Goal: Task Accomplishment & Management: Manage account settings

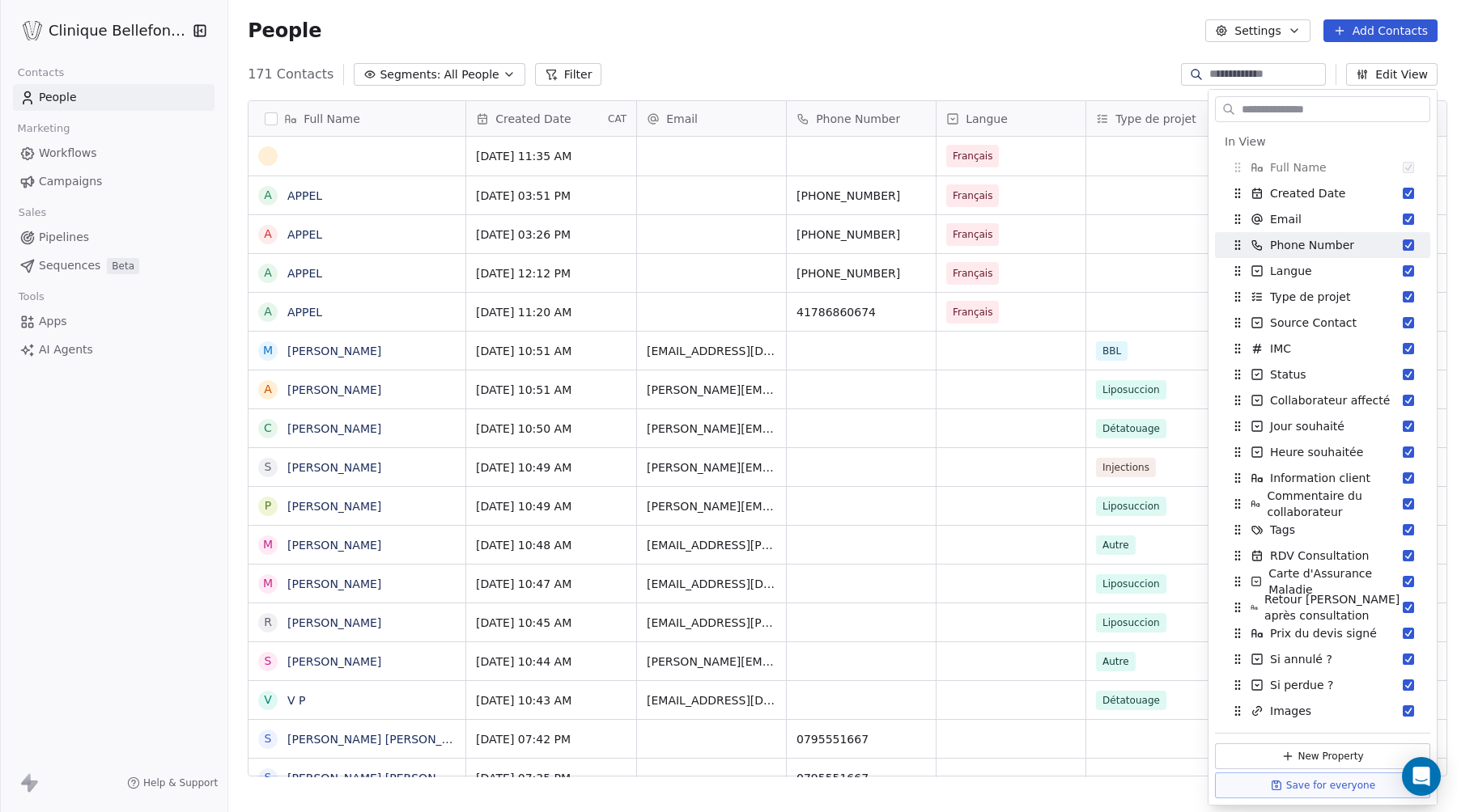
click at [708, 72] on div "171 Contacts Segments: All People Filter Edit View" at bounding box center [842, 74] width 1229 height 26
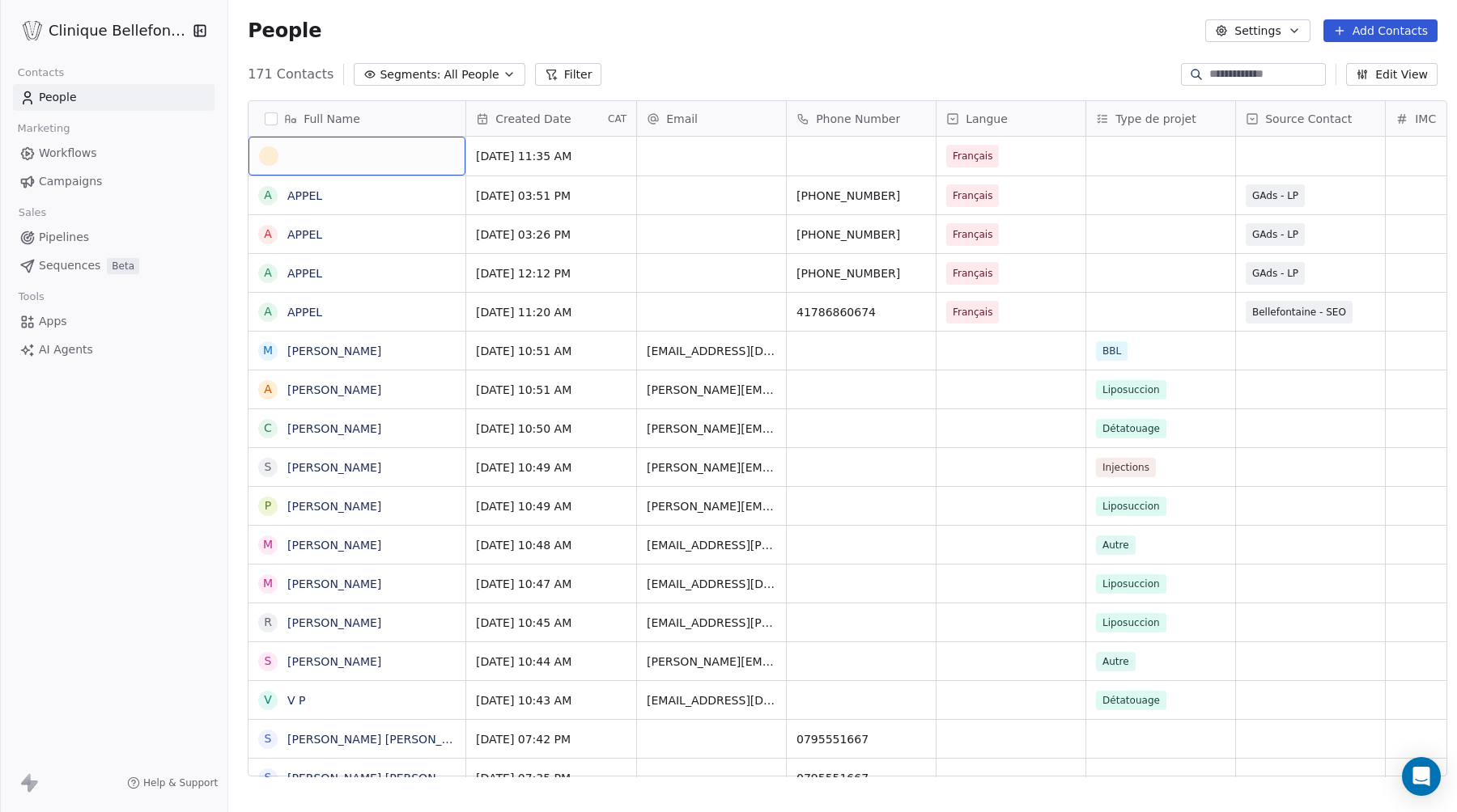
click at [379, 153] on div "grid" at bounding box center [357, 156] width 196 height 20
click at [366, 158] on textarea at bounding box center [347, 162] width 215 height 50
click at [659, 159] on html "Clinique Bellefontaine Contacts People Marketing Workflows Campaigns Sales Pipe…" at bounding box center [728, 406] width 1457 height 812
click at [0, 0] on button "grid" at bounding box center [0, 0] width 0 height 0
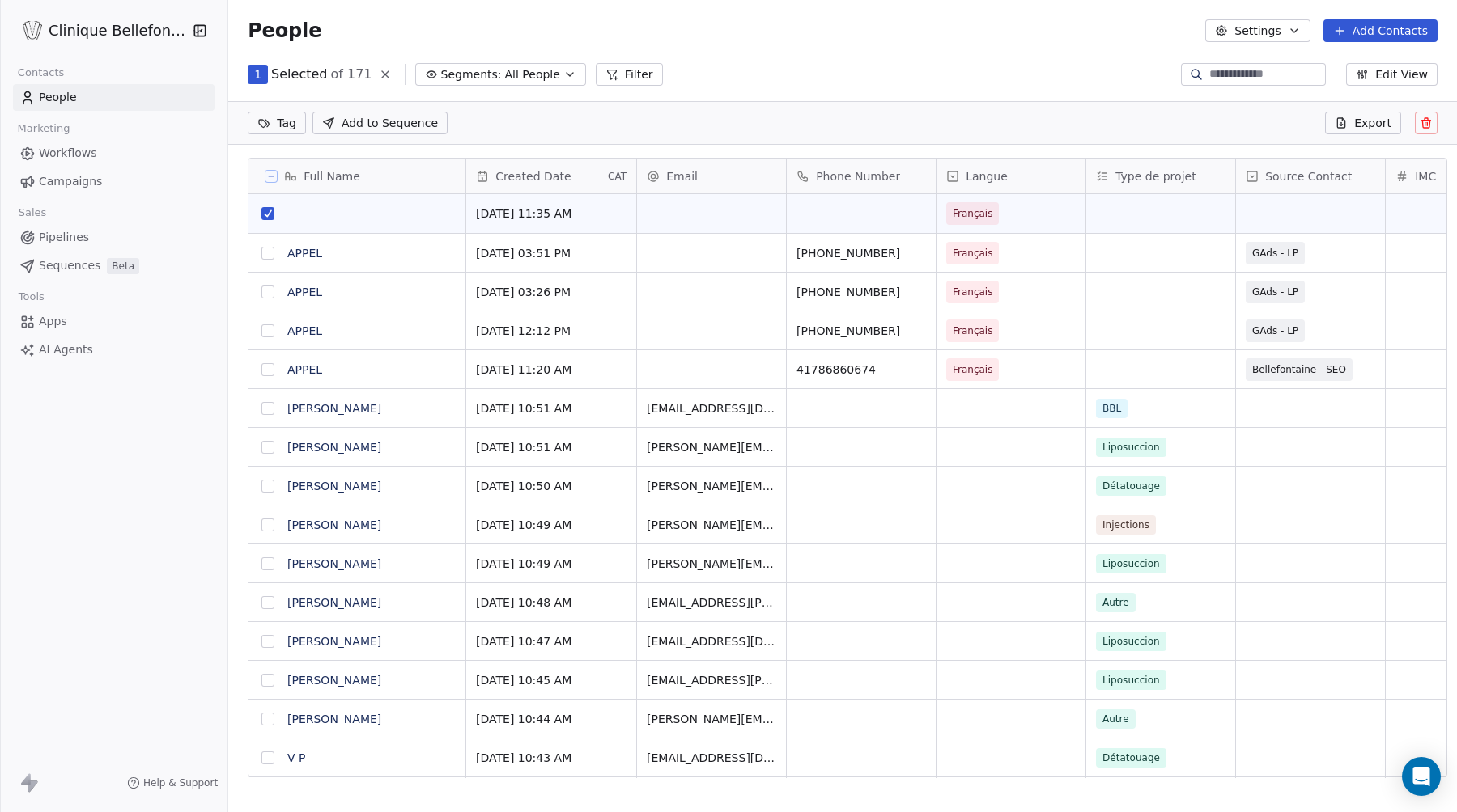
scroll to position [658, 1238]
click at [298, 207] on div "grid" at bounding box center [357, 213] width 196 height 20
click at [599, 118] on html "Clinique Bellefontaine Contacts People Marketing Workflows Campaigns Sales Pipe…" at bounding box center [728, 406] width 1457 height 812
click at [396, 222] on div "grid" at bounding box center [357, 213] width 196 height 20
click at [438, 169] on html "Clinique Bellefontaine Contacts People Marketing Workflows Campaigns Sales Pipe…" at bounding box center [728, 406] width 1457 height 812
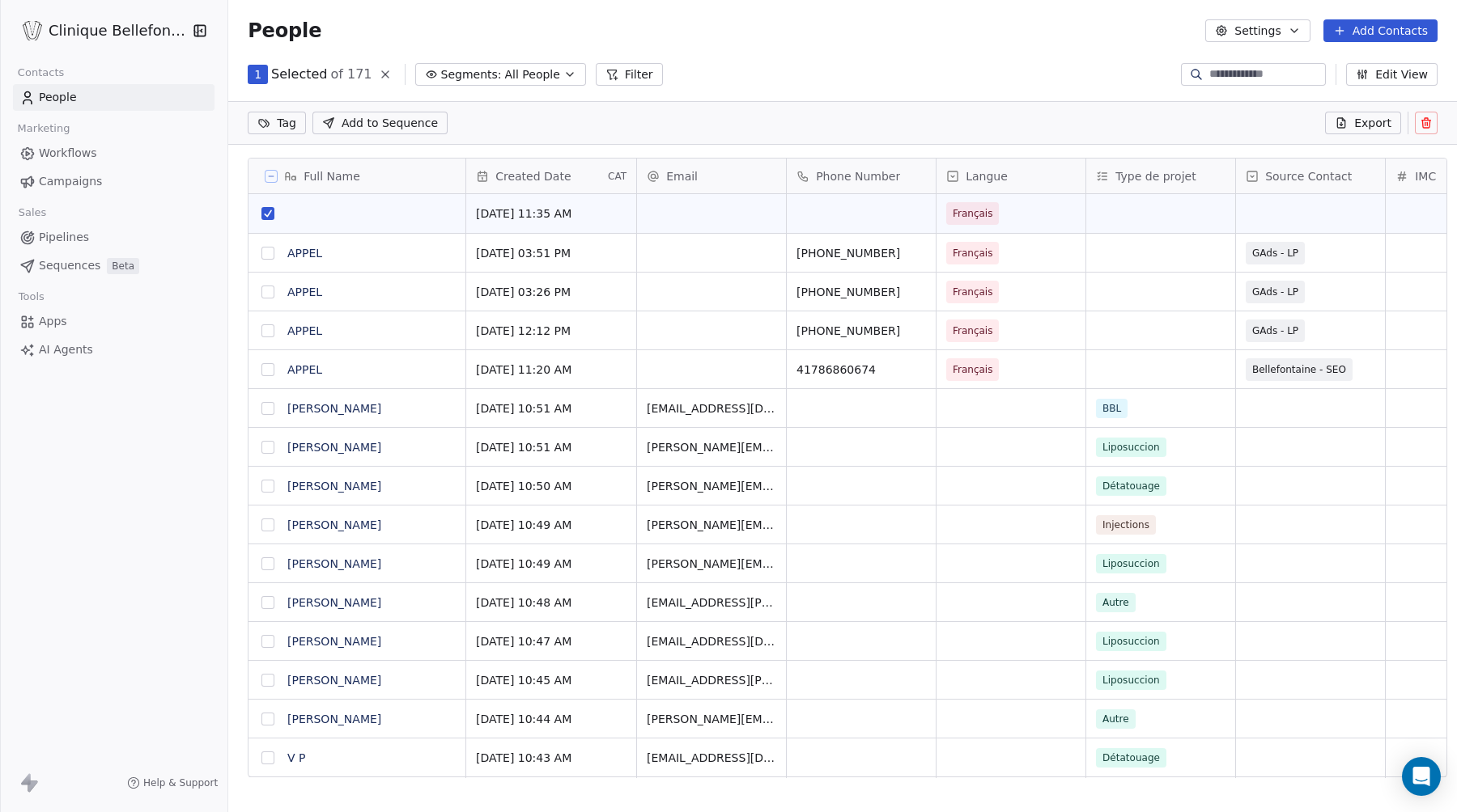
click at [405, 193] on div "Full Name" at bounding box center [356, 176] width 217 height 35
click at [708, 219] on html "Clinique Bellefontaine Contacts People Marketing Workflows Campaigns Sales Pipe…" at bounding box center [728, 406] width 1457 height 812
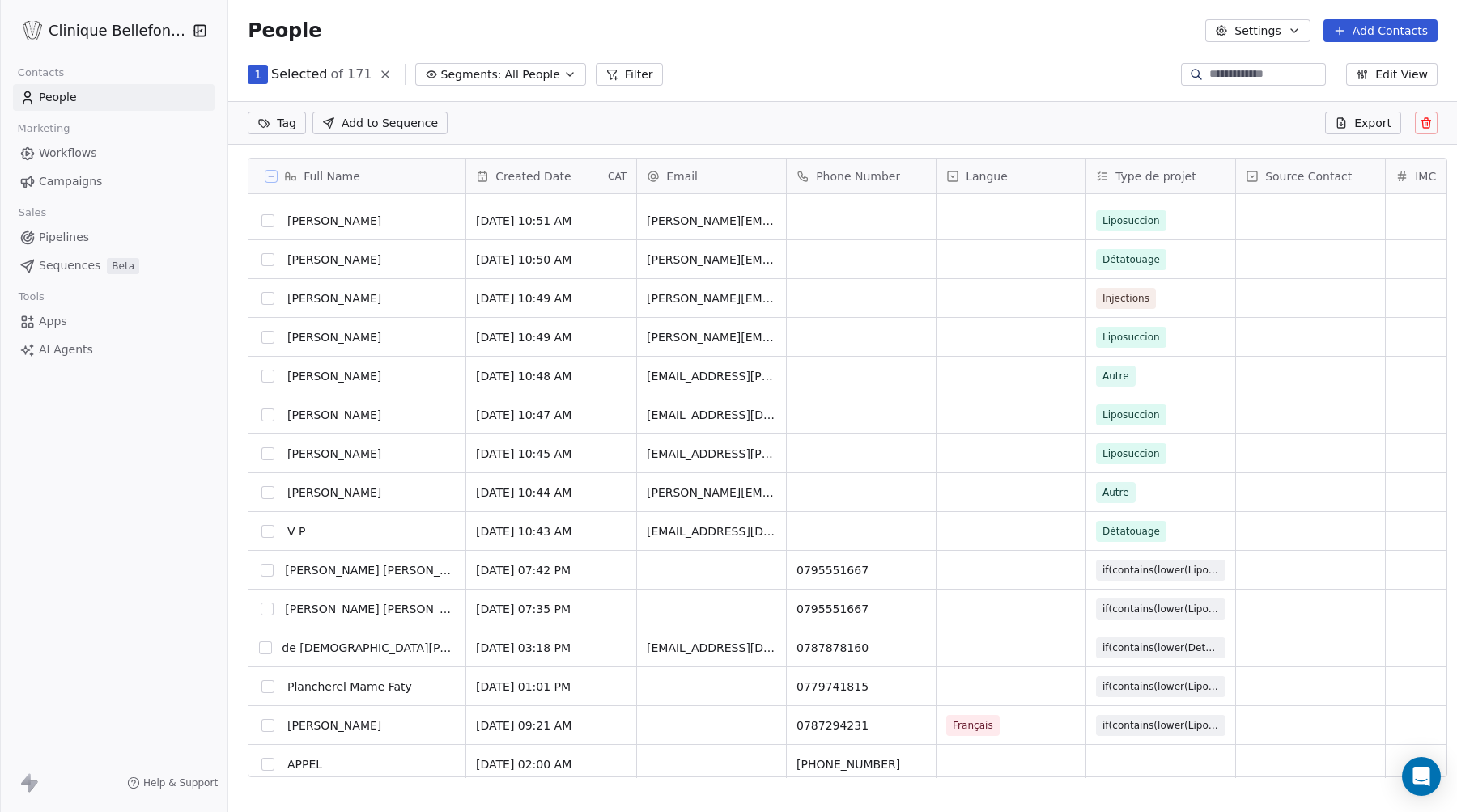
scroll to position [0, 0]
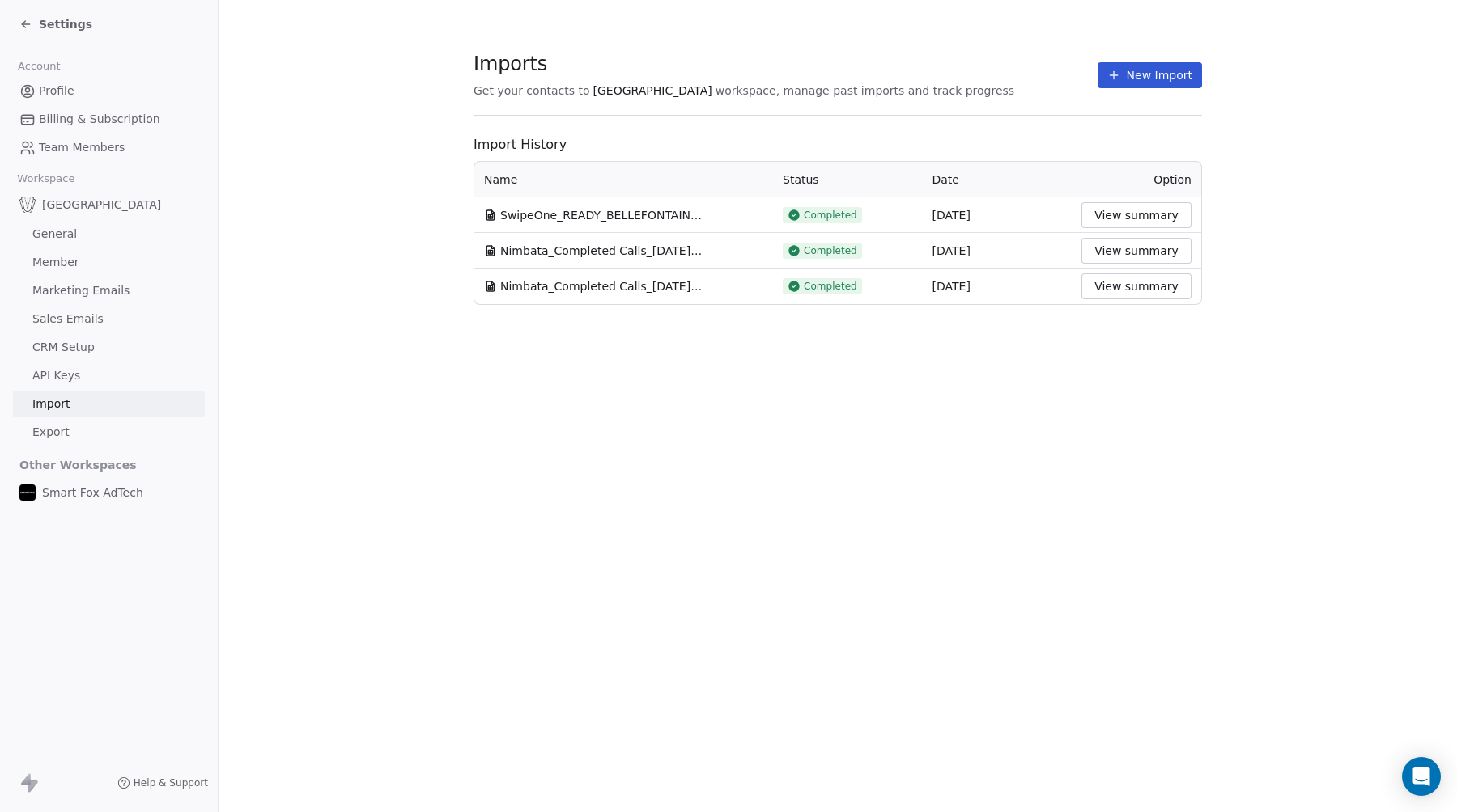
click at [61, 17] on span "Settings" at bounding box center [66, 24] width 54 height 16
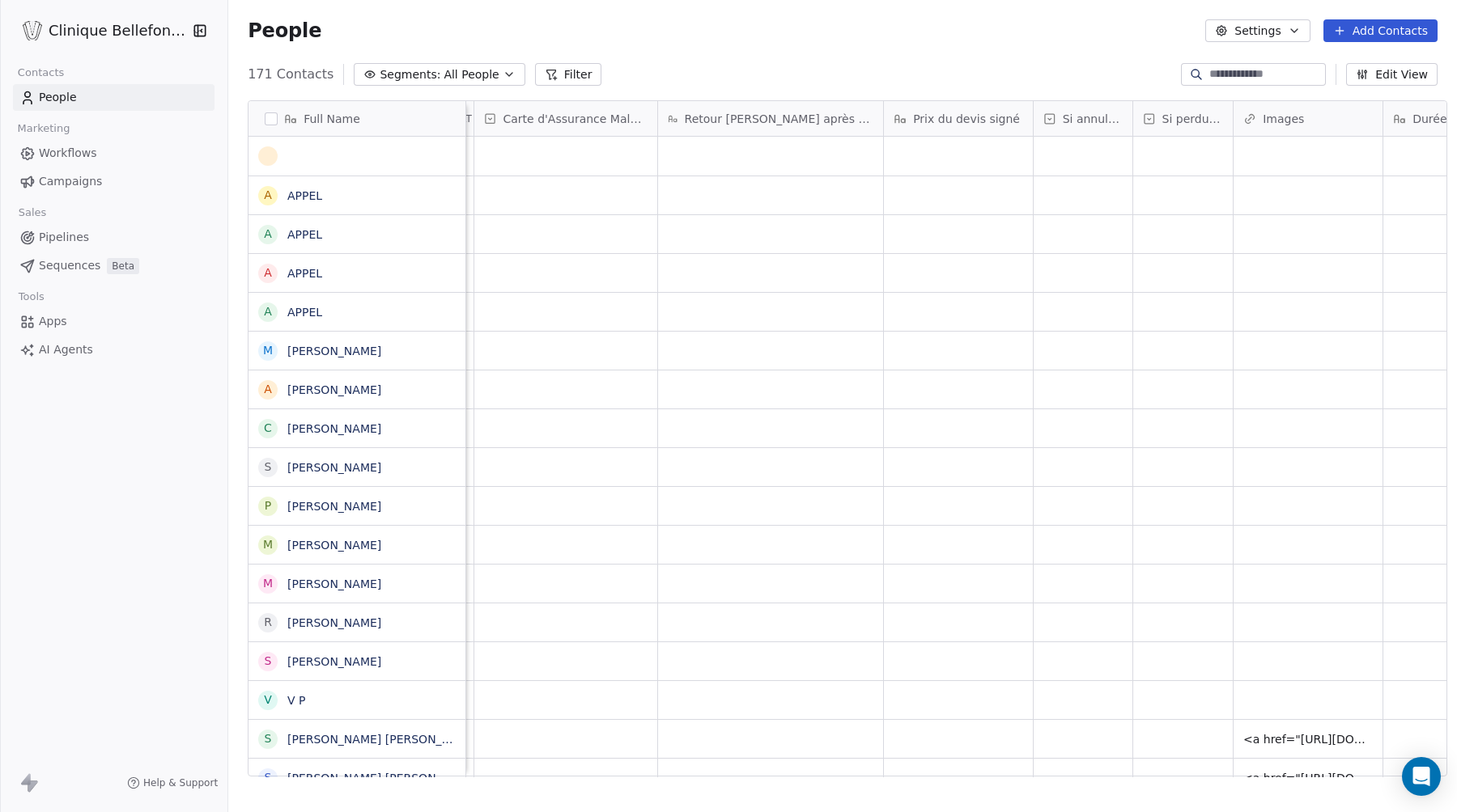
scroll to position [0, 2692]
click at [1373, 72] on button "Edit View" at bounding box center [1391, 74] width 91 height 23
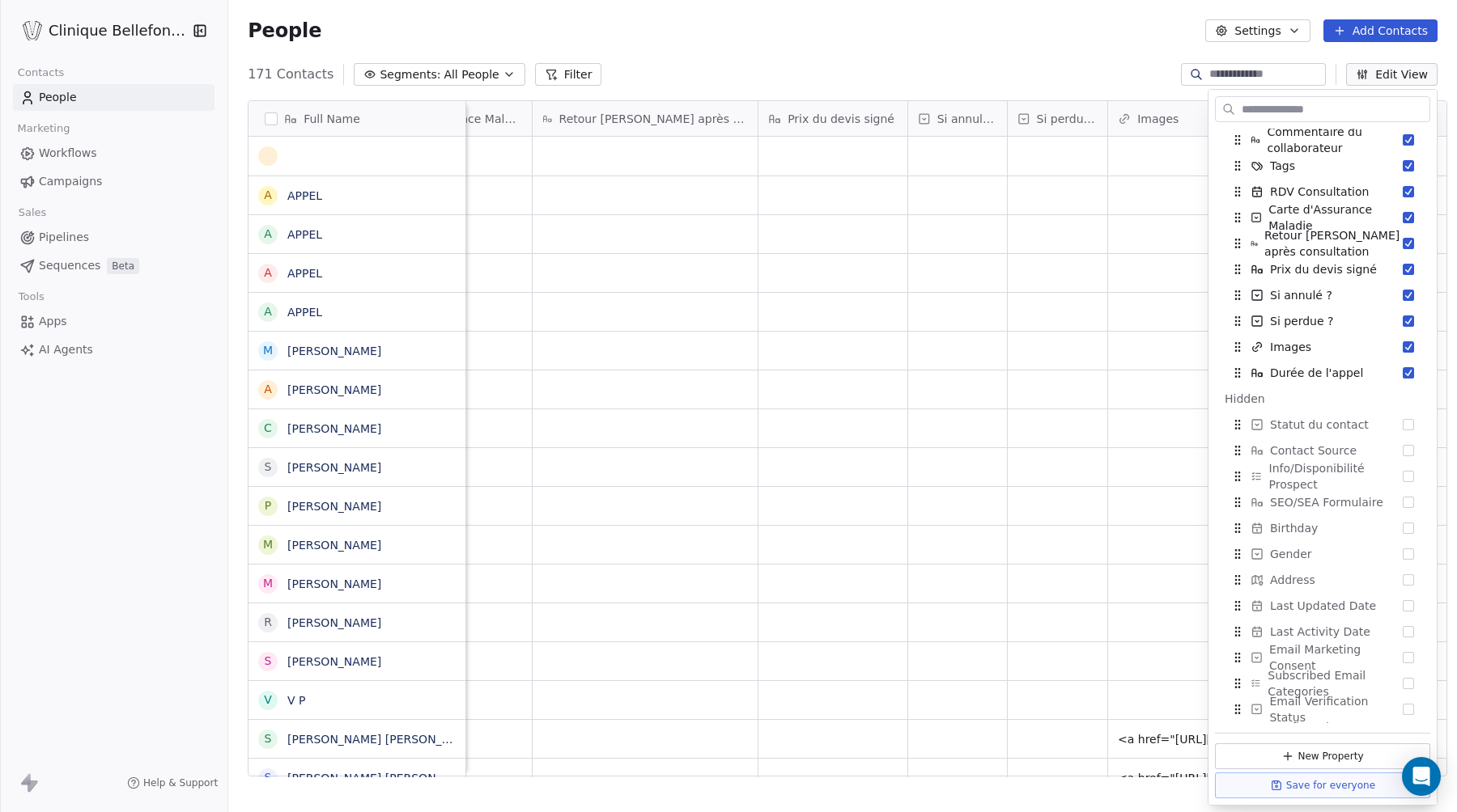
scroll to position [383, 0]
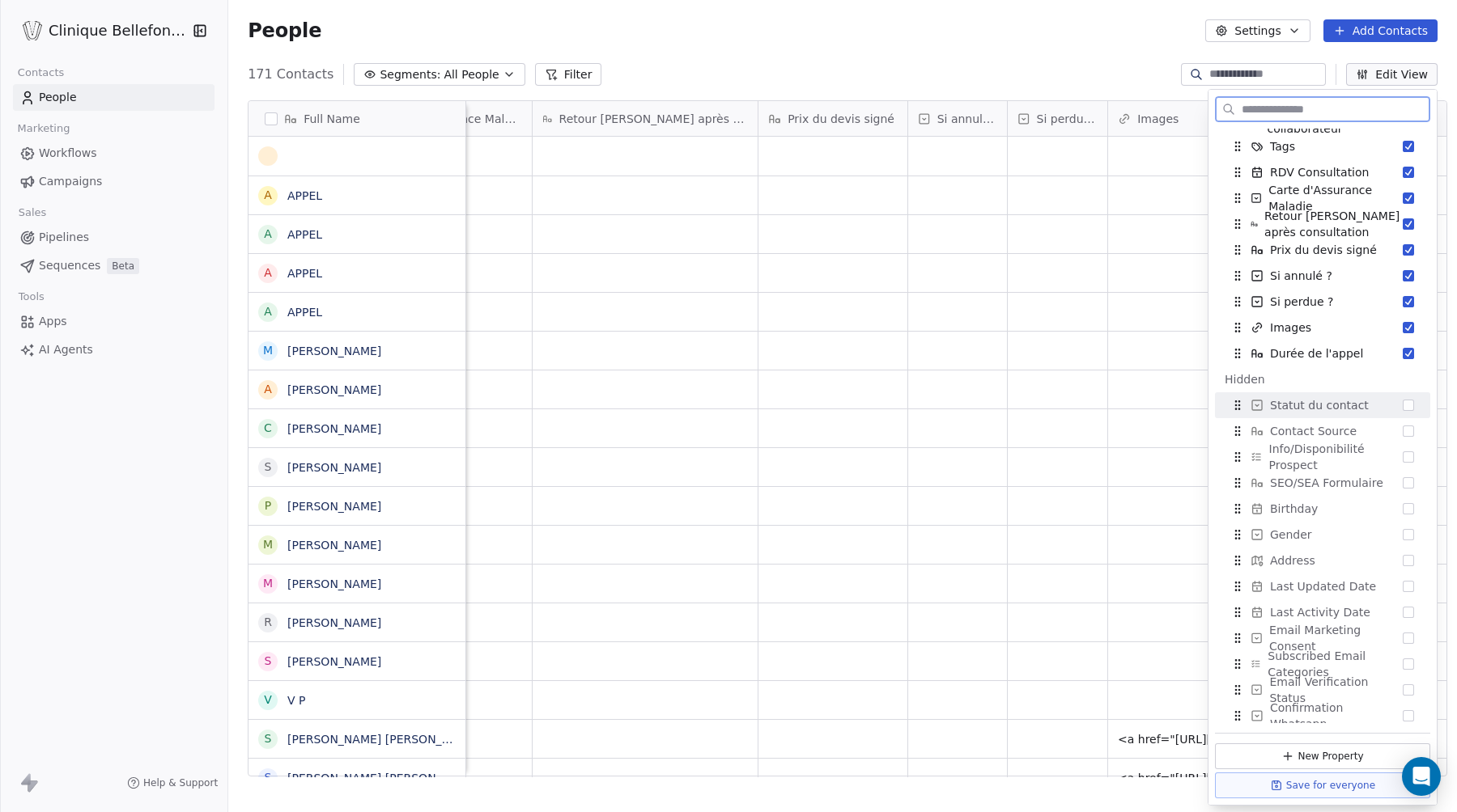
click at [1414, 408] on div "Statut du contact" at bounding box center [1321, 405] width 202 height 26
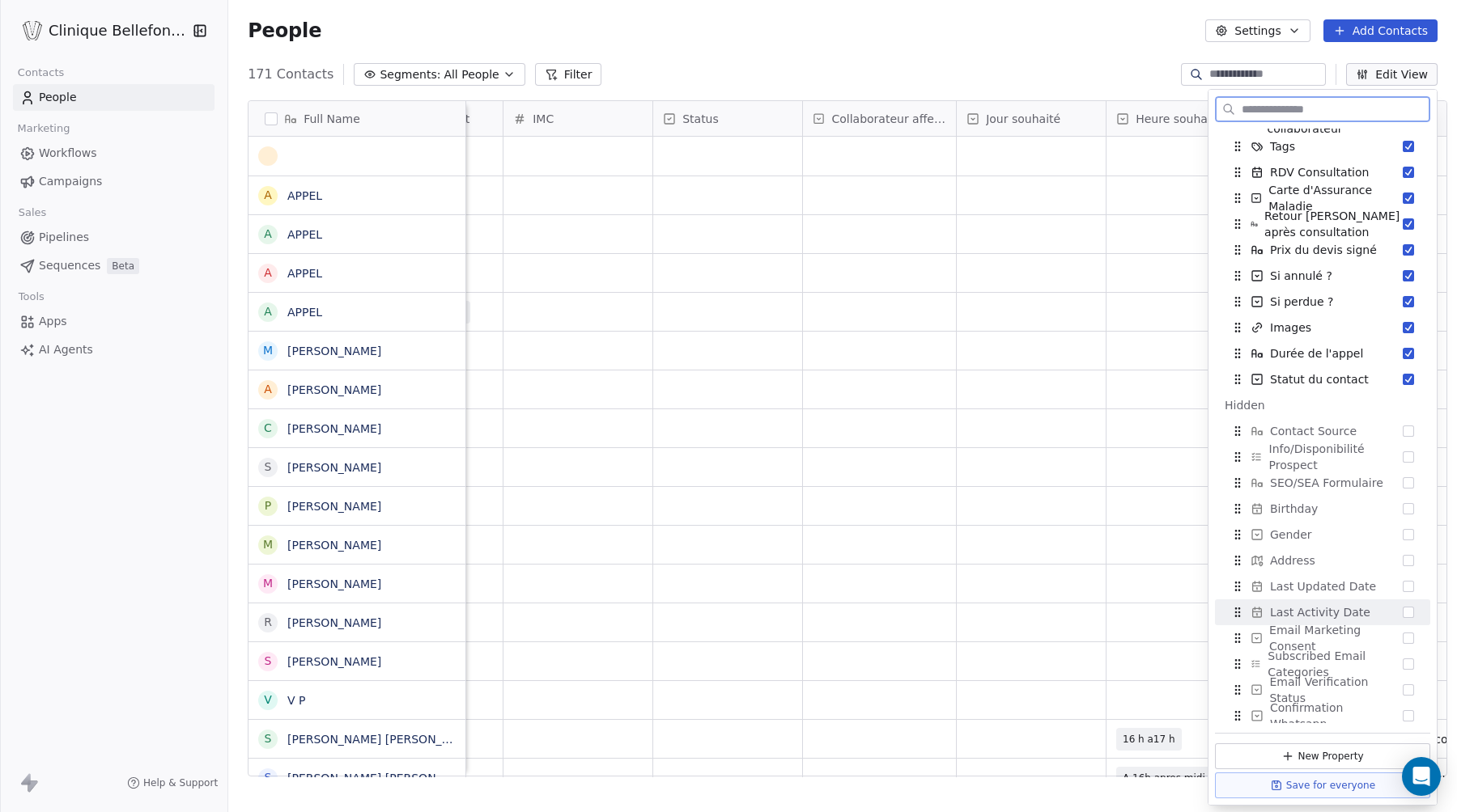
scroll to position [0, 2095]
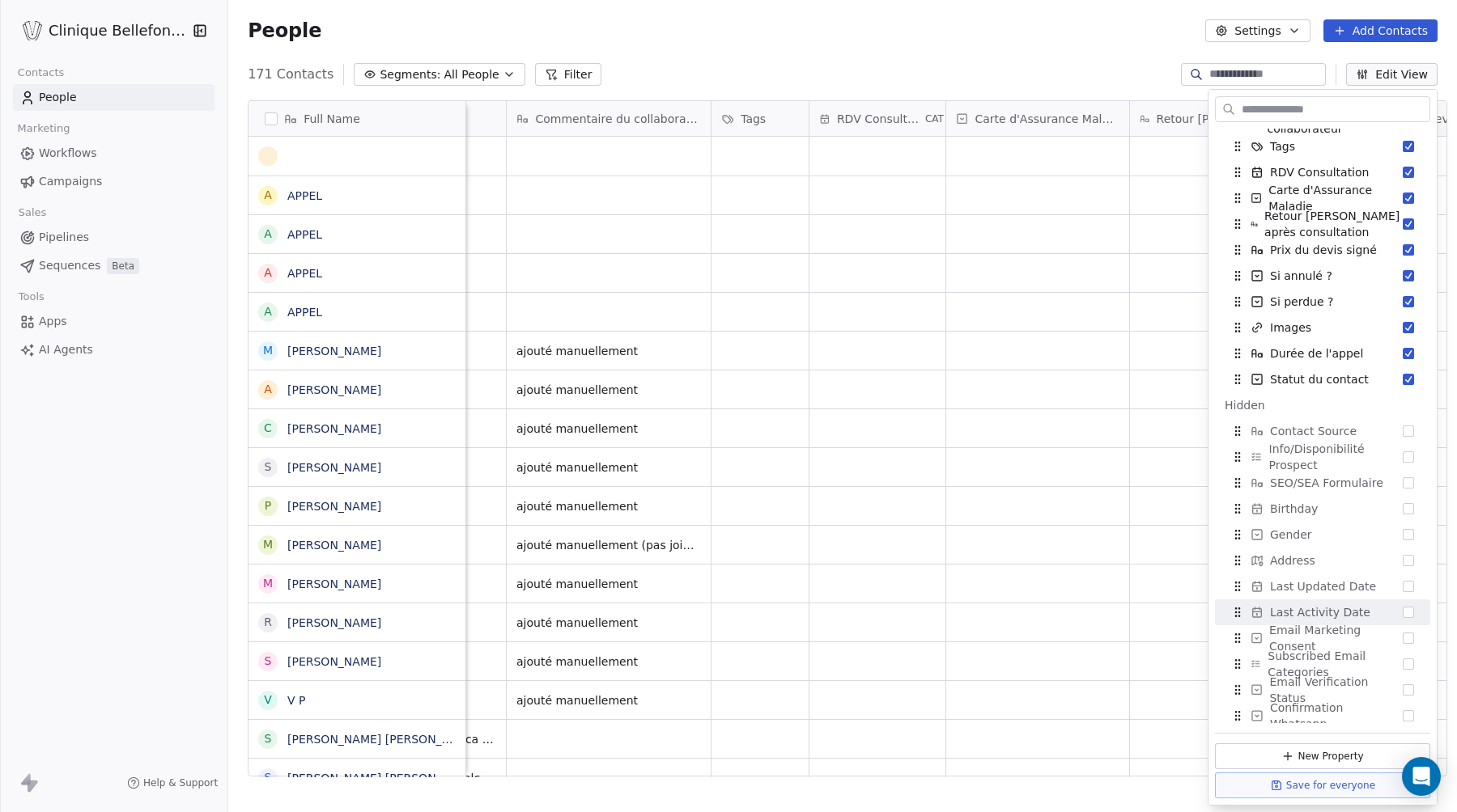
click at [957, 66] on div "171 Contacts Segments: All People Filter Edit View" at bounding box center [842, 74] width 1229 height 26
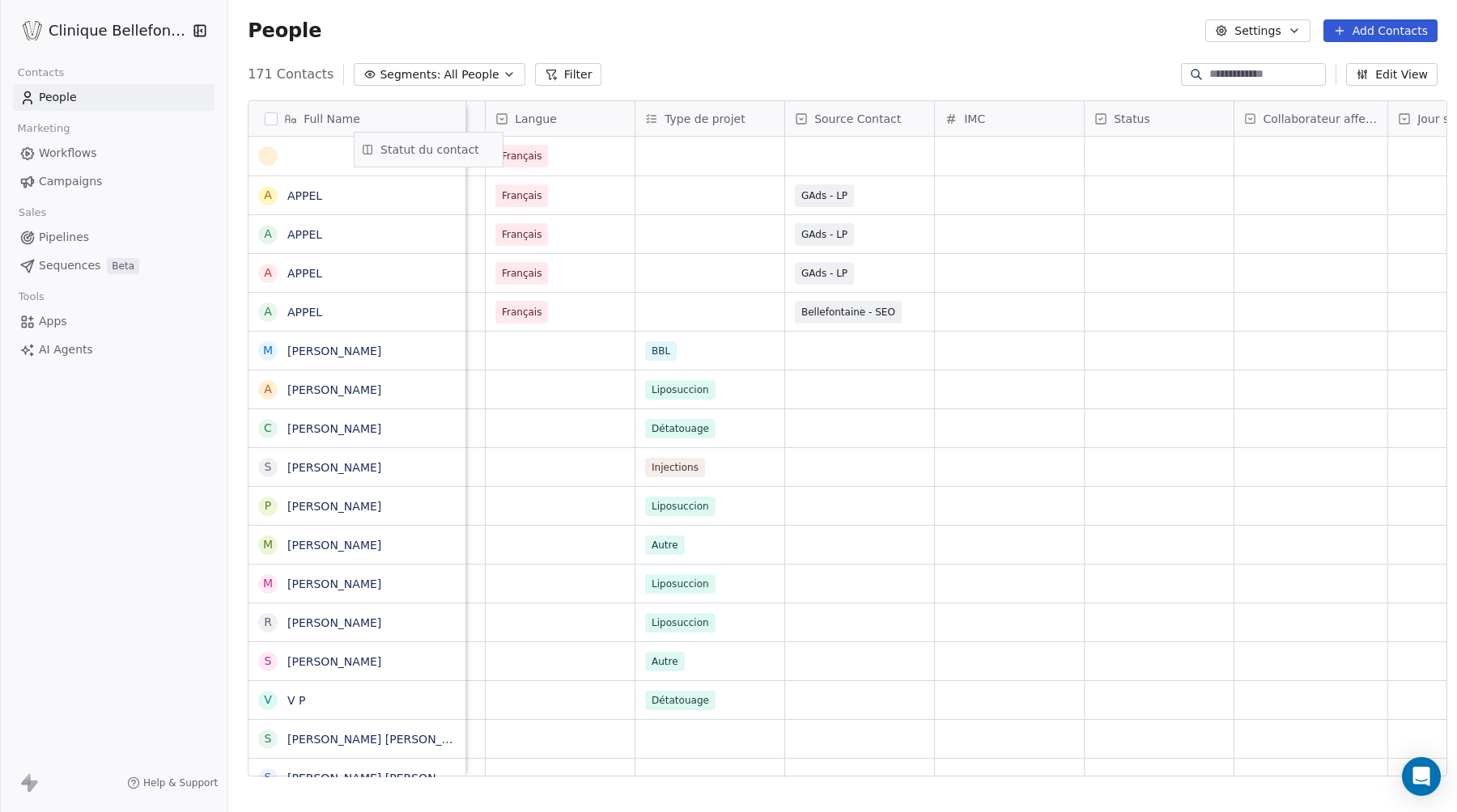
scroll to position [0, 0]
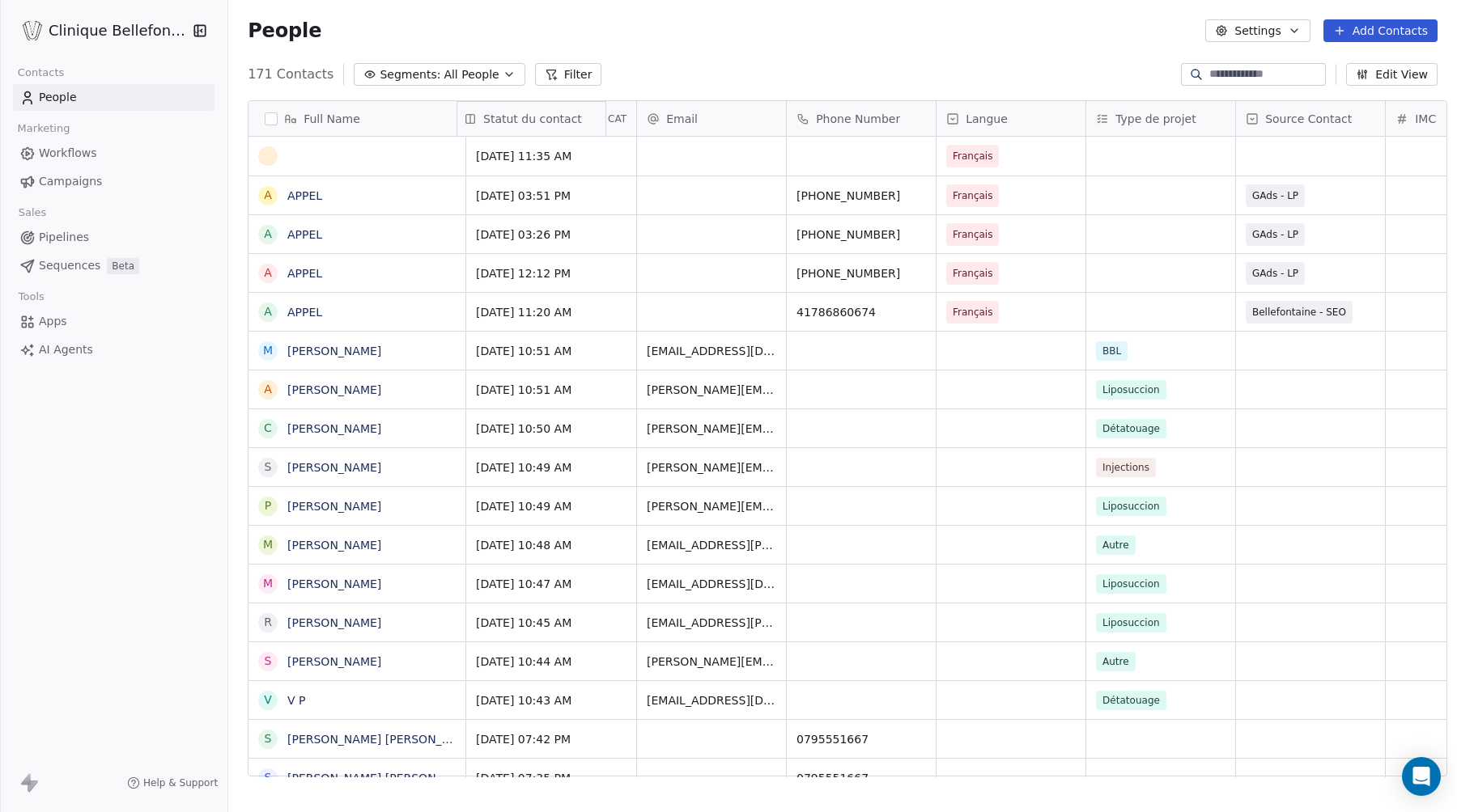
drag, startPoint x: 1309, startPoint y: 117, endPoint x: 457, endPoint y: 127, distance: 852.1
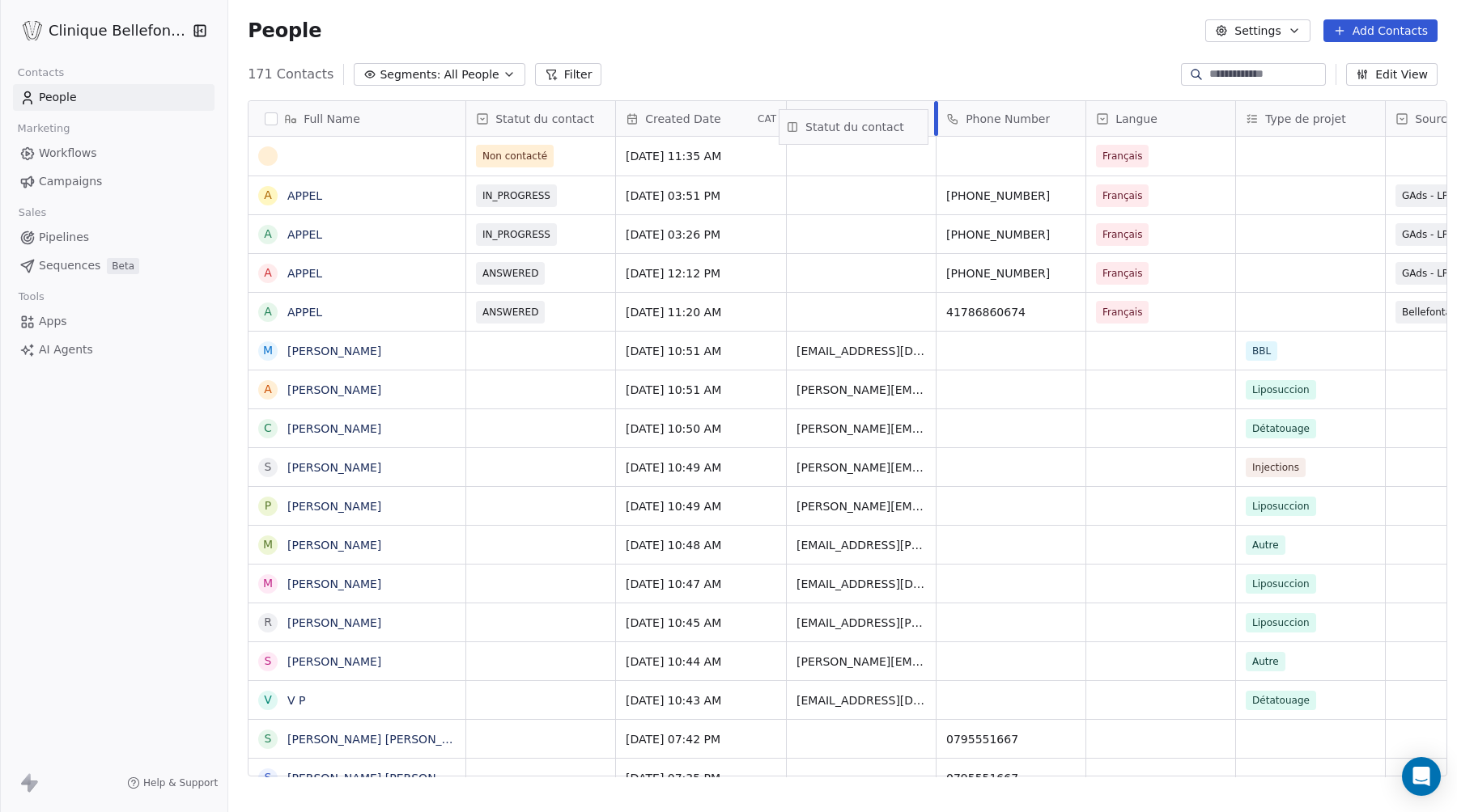
drag, startPoint x: 486, startPoint y: 115, endPoint x: 807, endPoint y: 123, distance: 321.1
click at [807, 123] on div "Full Name A [PERSON_NAME] A [PERSON_NAME] A [PERSON_NAME] A [PERSON_NAME] M [PE…" at bounding box center [847, 440] width 1198 height 677
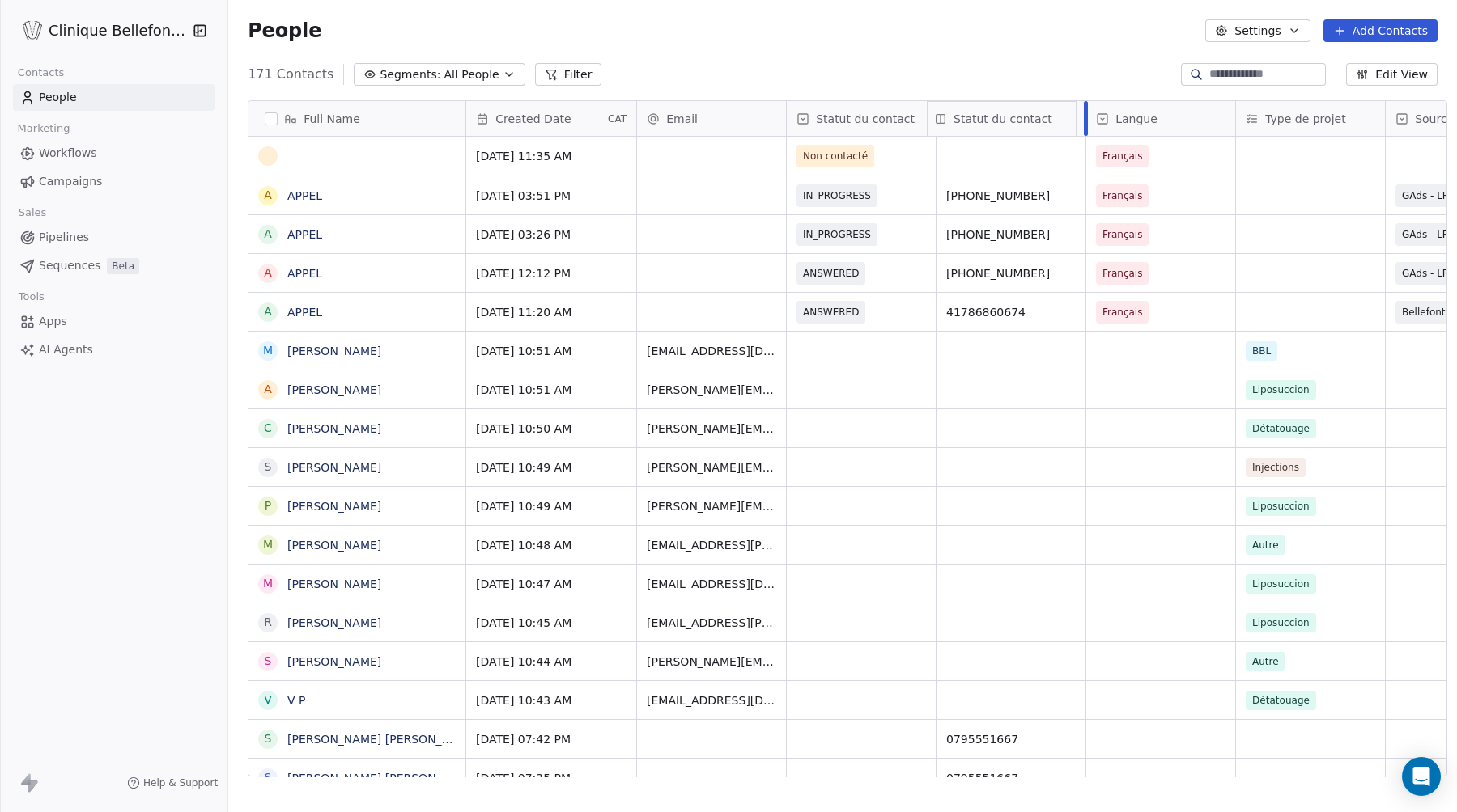
drag, startPoint x: 779, startPoint y: 119, endPoint x: 912, endPoint y: 113, distance: 133.1
click at [912, 113] on div "Full Name A [PERSON_NAME] A [PERSON_NAME] A [PERSON_NAME] A [PERSON_NAME] M [PE…" at bounding box center [847, 440] width 1198 height 677
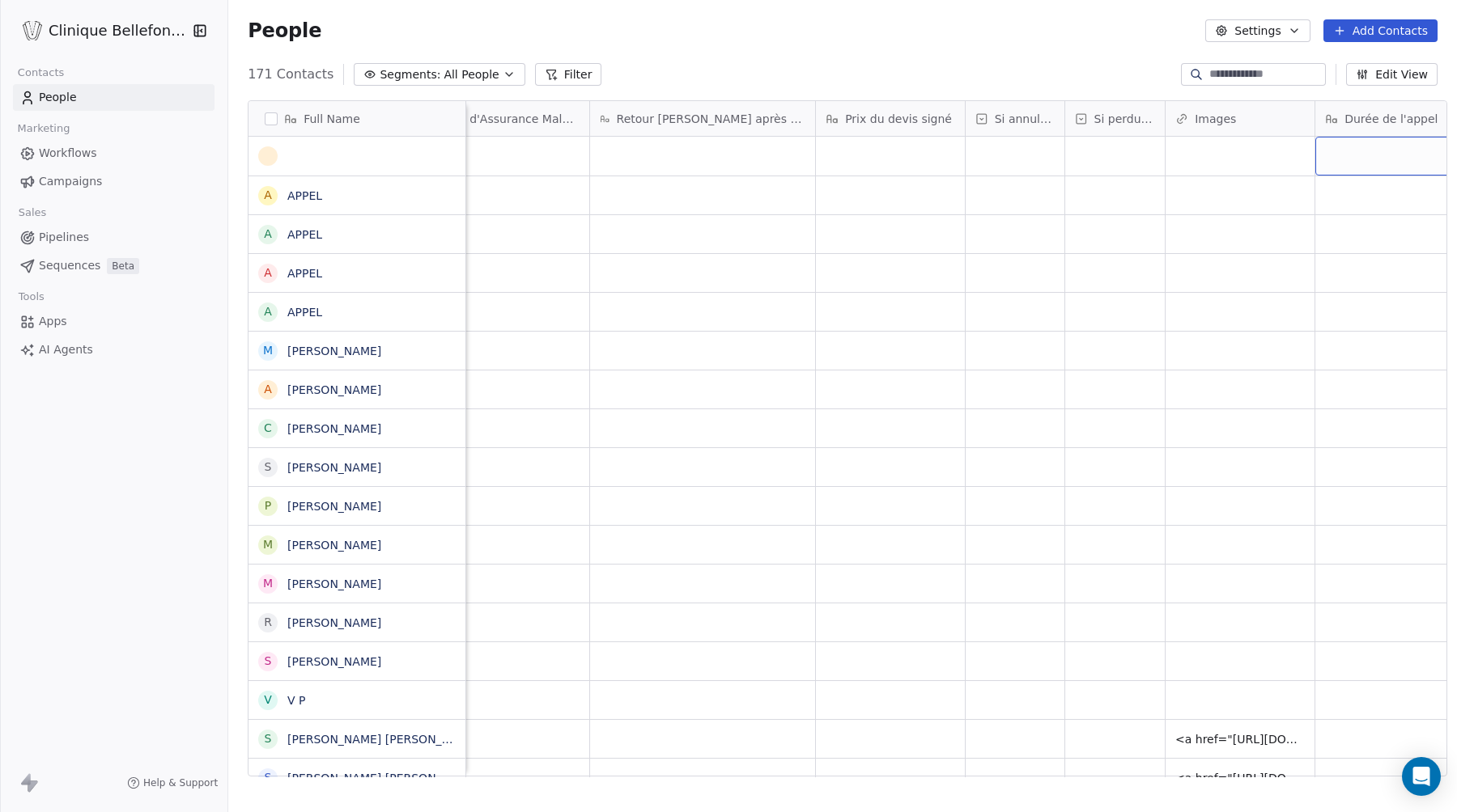
scroll to position [0, 2803]
click at [1333, 161] on div "grid" at bounding box center [1371, 156] width 149 height 39
click at [1298, 152] on textarea at bounding box center [1361, 162] width 147 height 50
click at [1337, 202] on html "Clinique Bellefontaine Contacts People Marketing Workflows Campaigns Sales Pipe…" at bounding box center [728, 406] width 1457 height 812
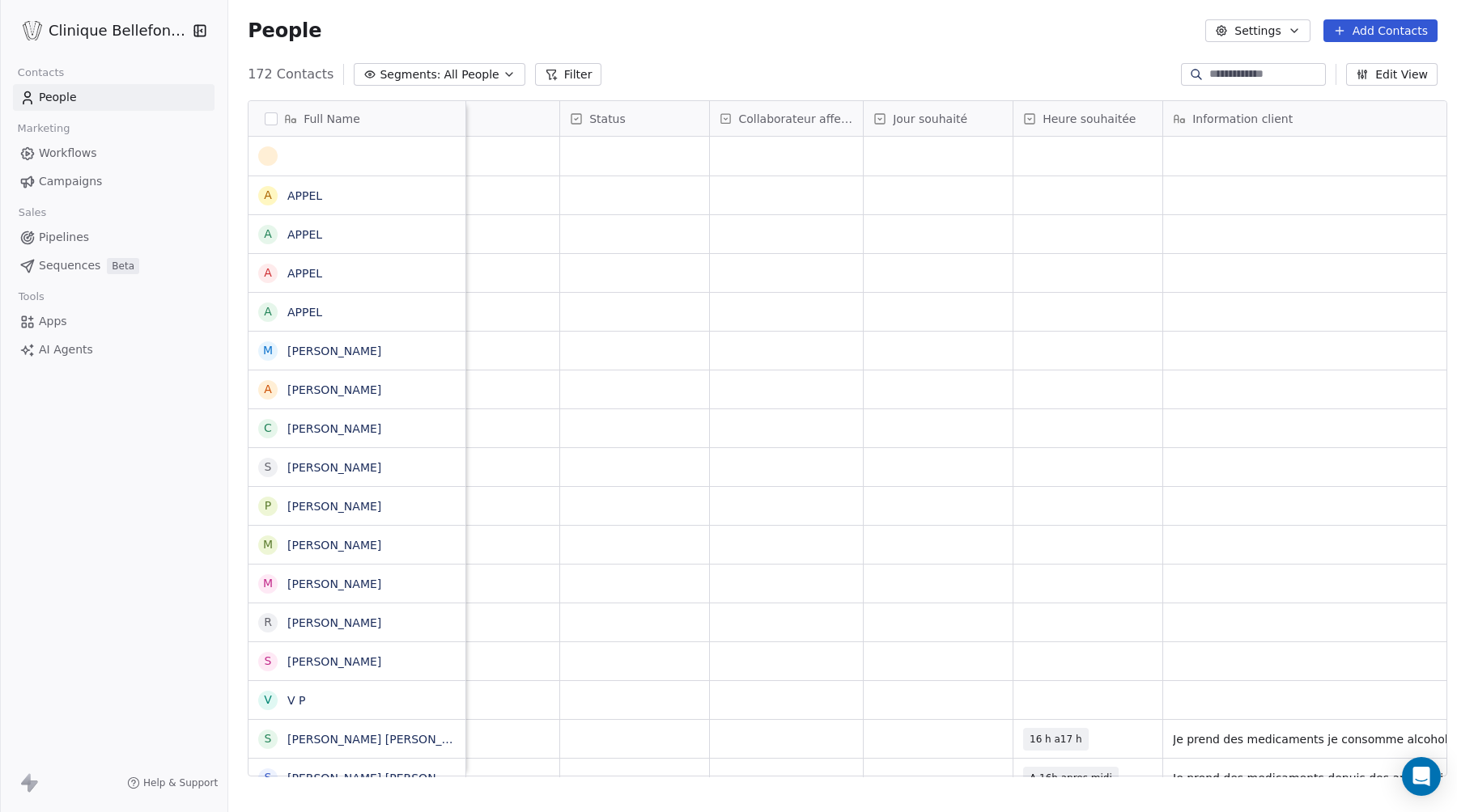
scroll to position [0, 0]
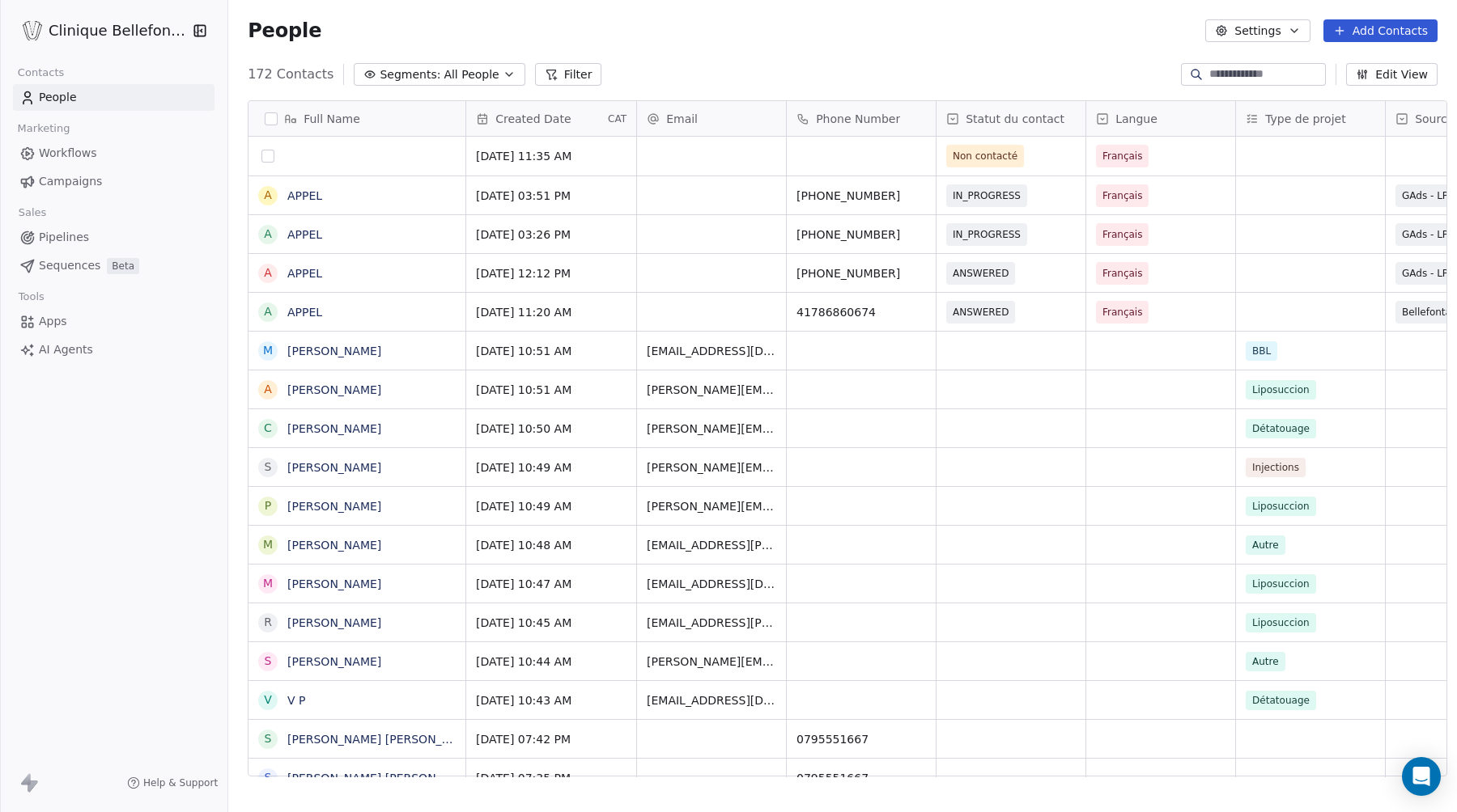
click at [262, 156] on button "grid" at bounding box center [268, 156] width 13 height 13
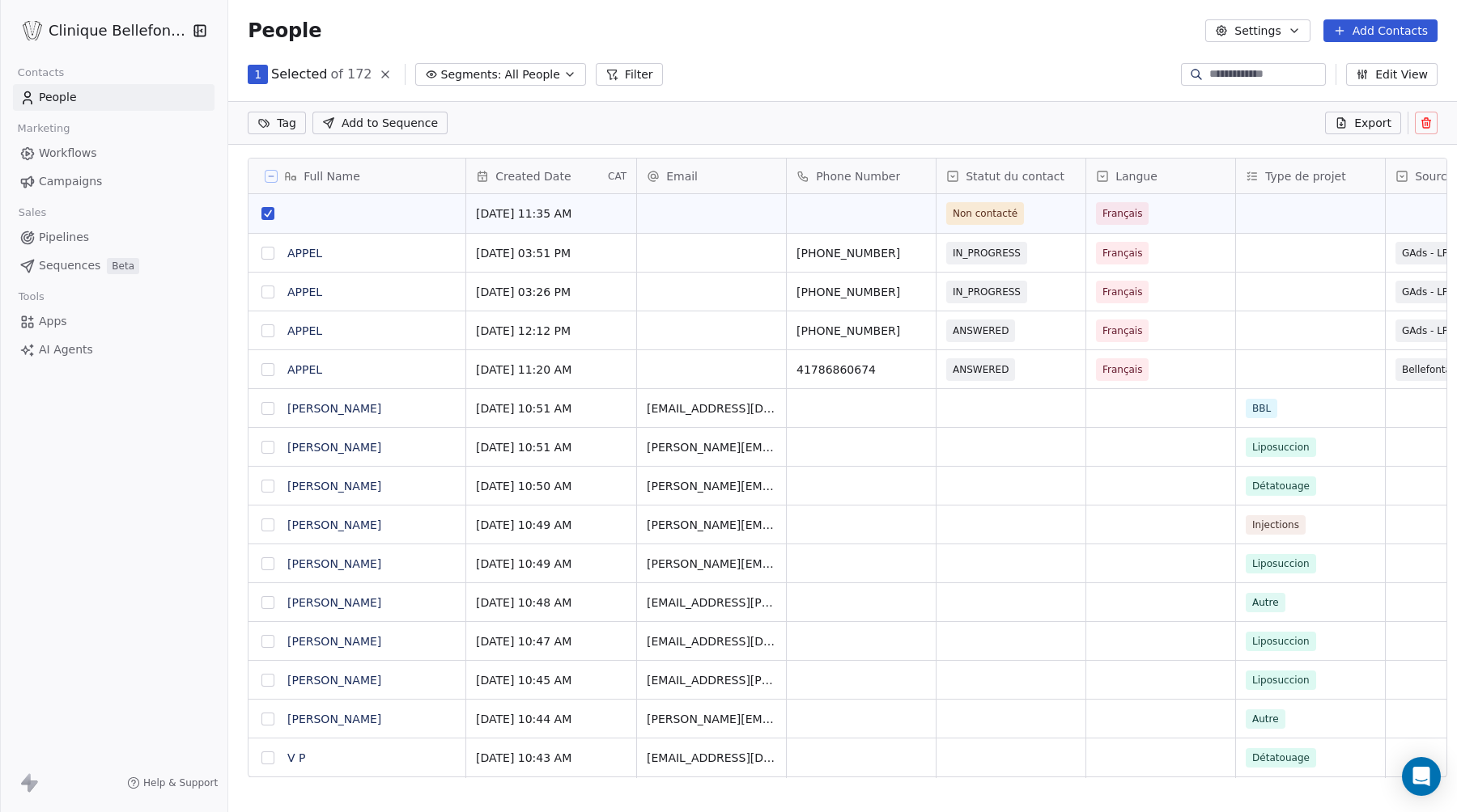
scroll to position [658, 1238]
click at [1424, 118] on icon at bounding box center [1425, 123] width 13 height 13
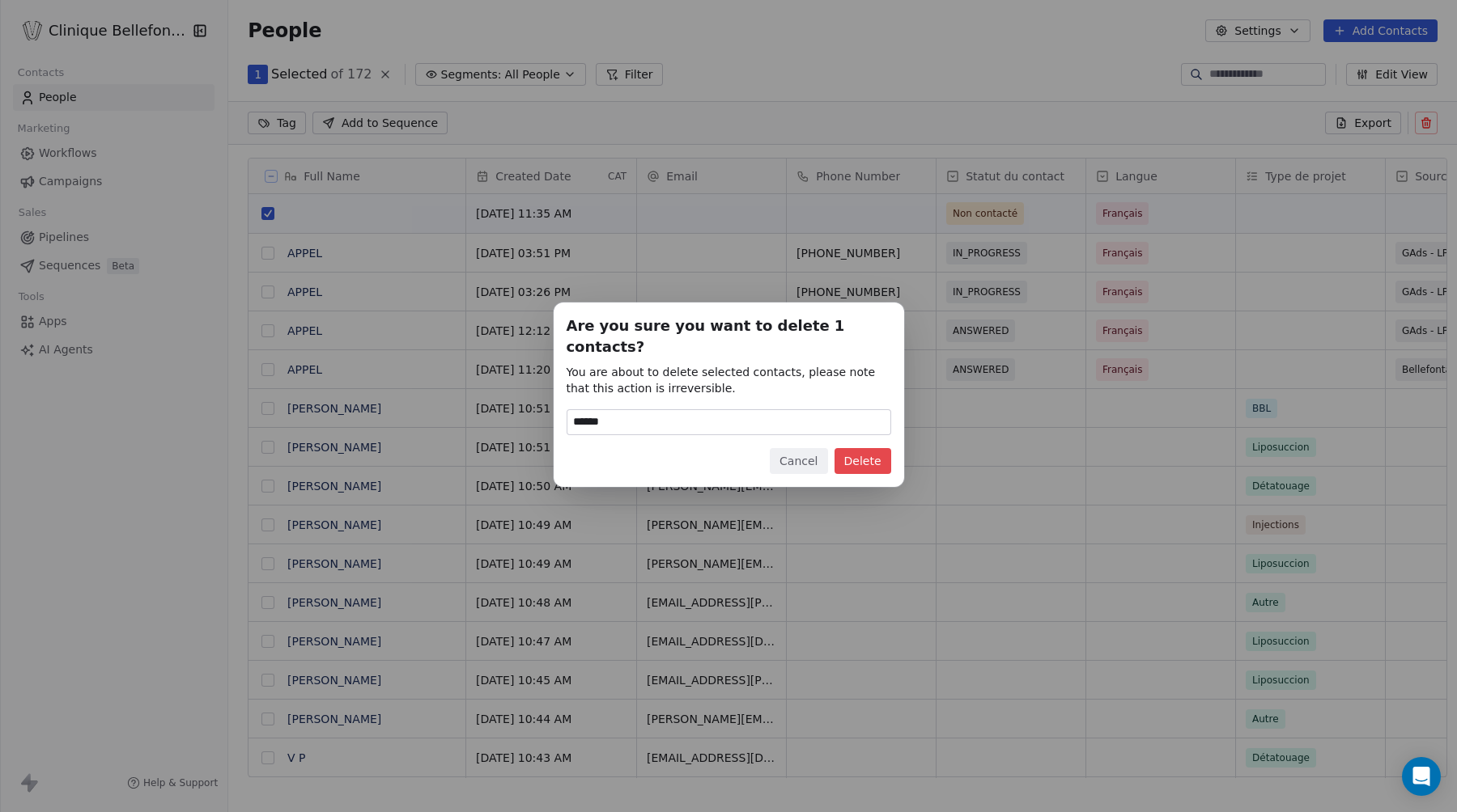
type input "******"
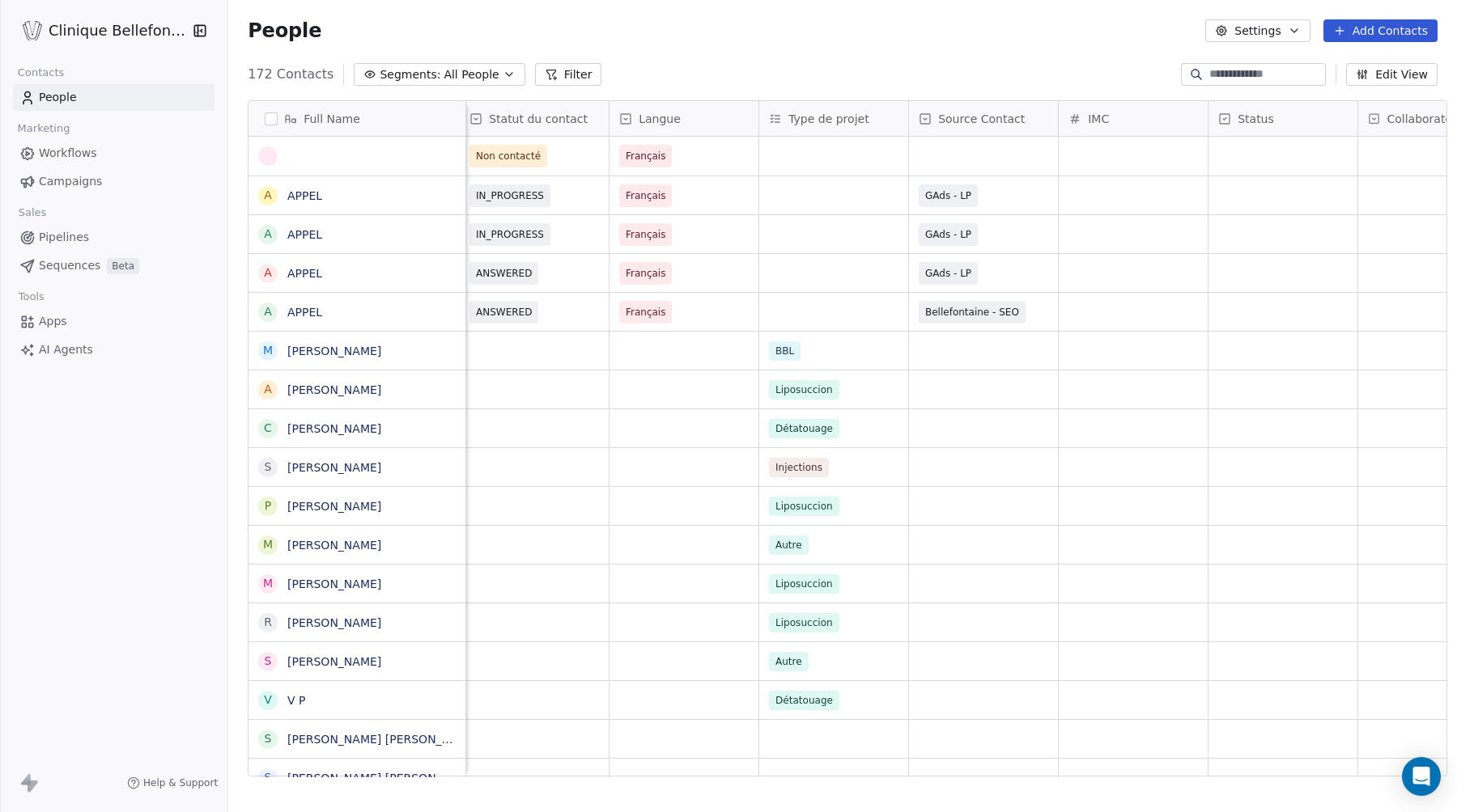
scroll to position [0, 0]
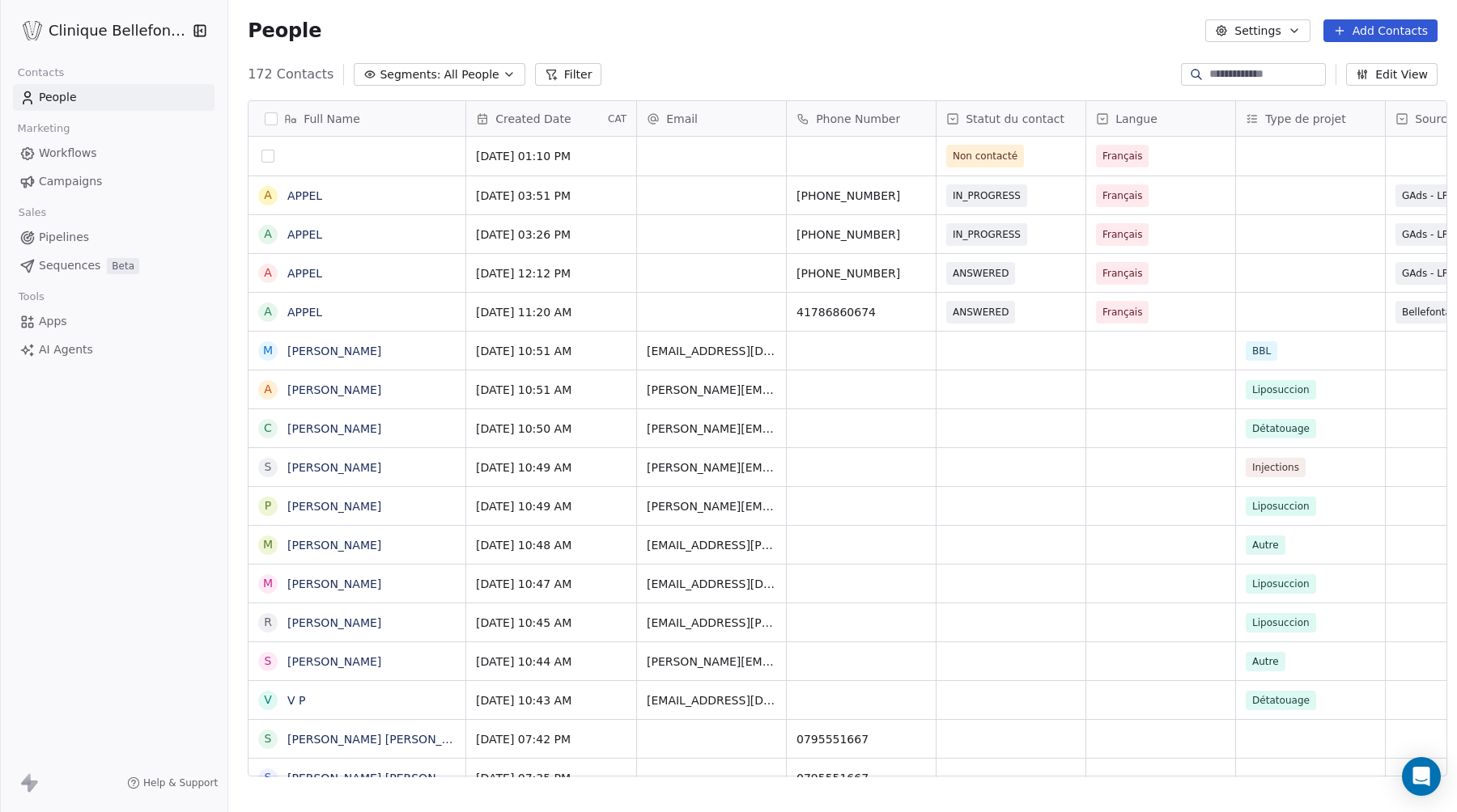
click at [263, 162] on button "grid" at bounding box center [268, 156] width 13 height 13
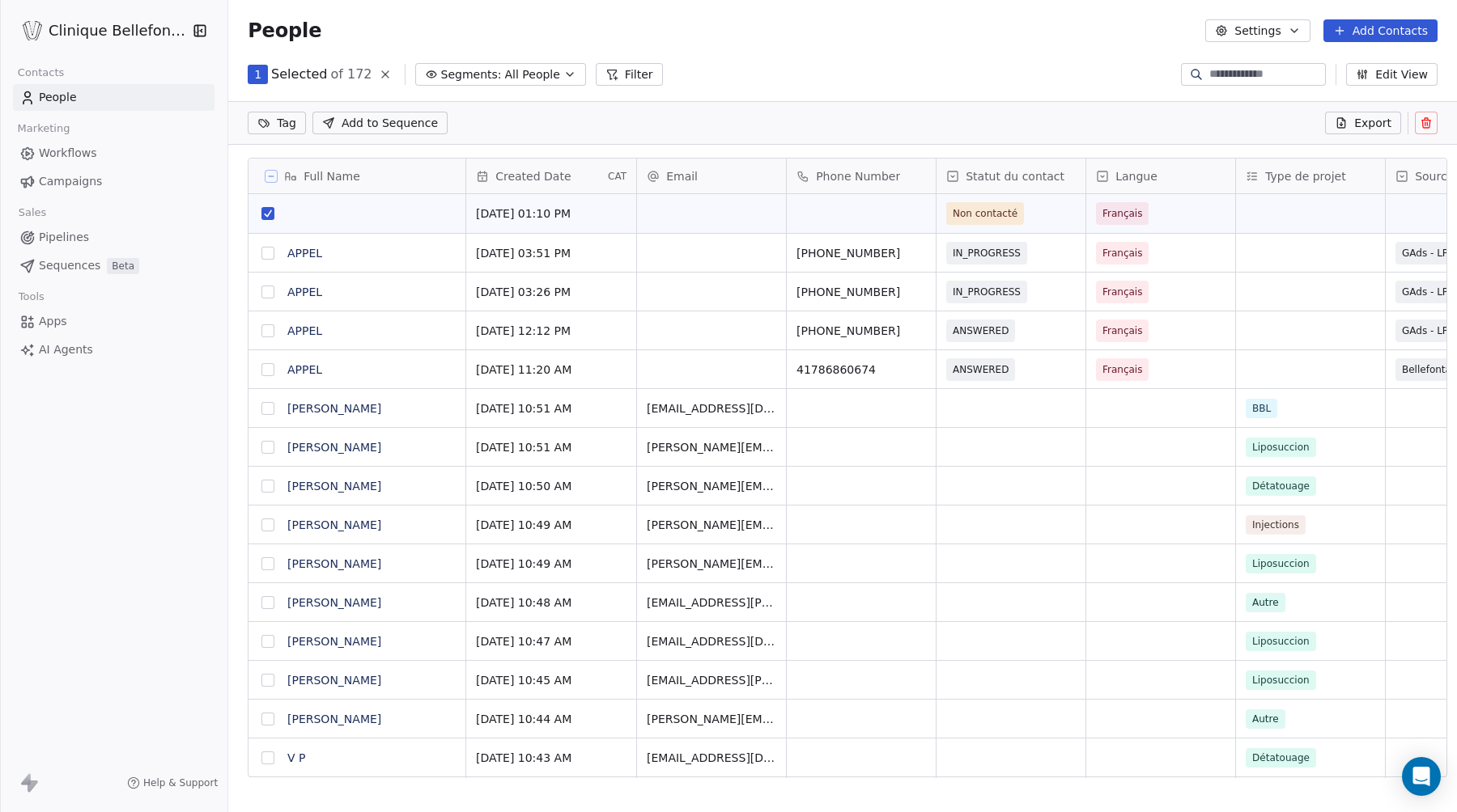
scroll to position [658, 1238]
click at [1422, 121] on icon at bounding box center [1425, 124] width 8 height 8
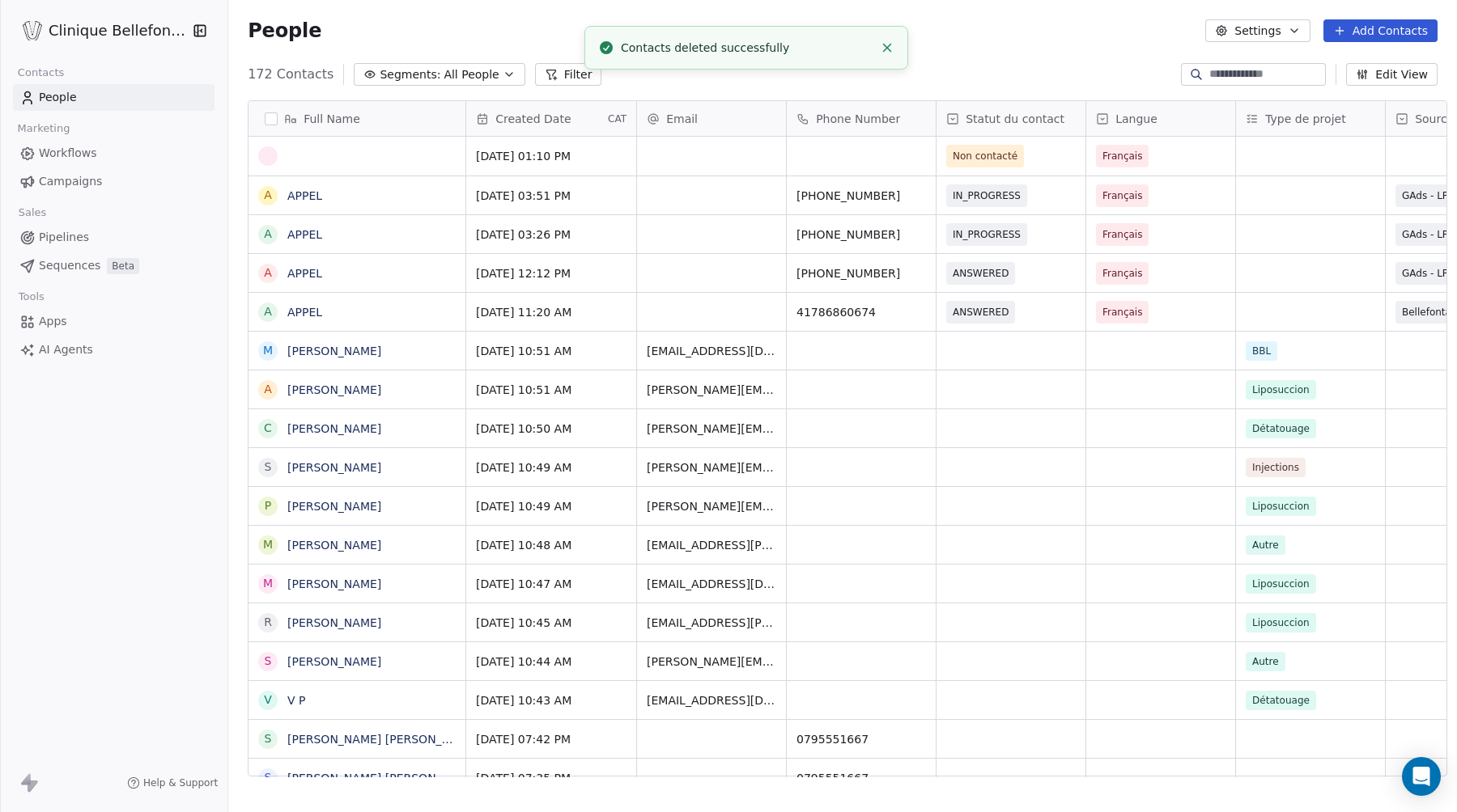
scroll to position [714, 1238]
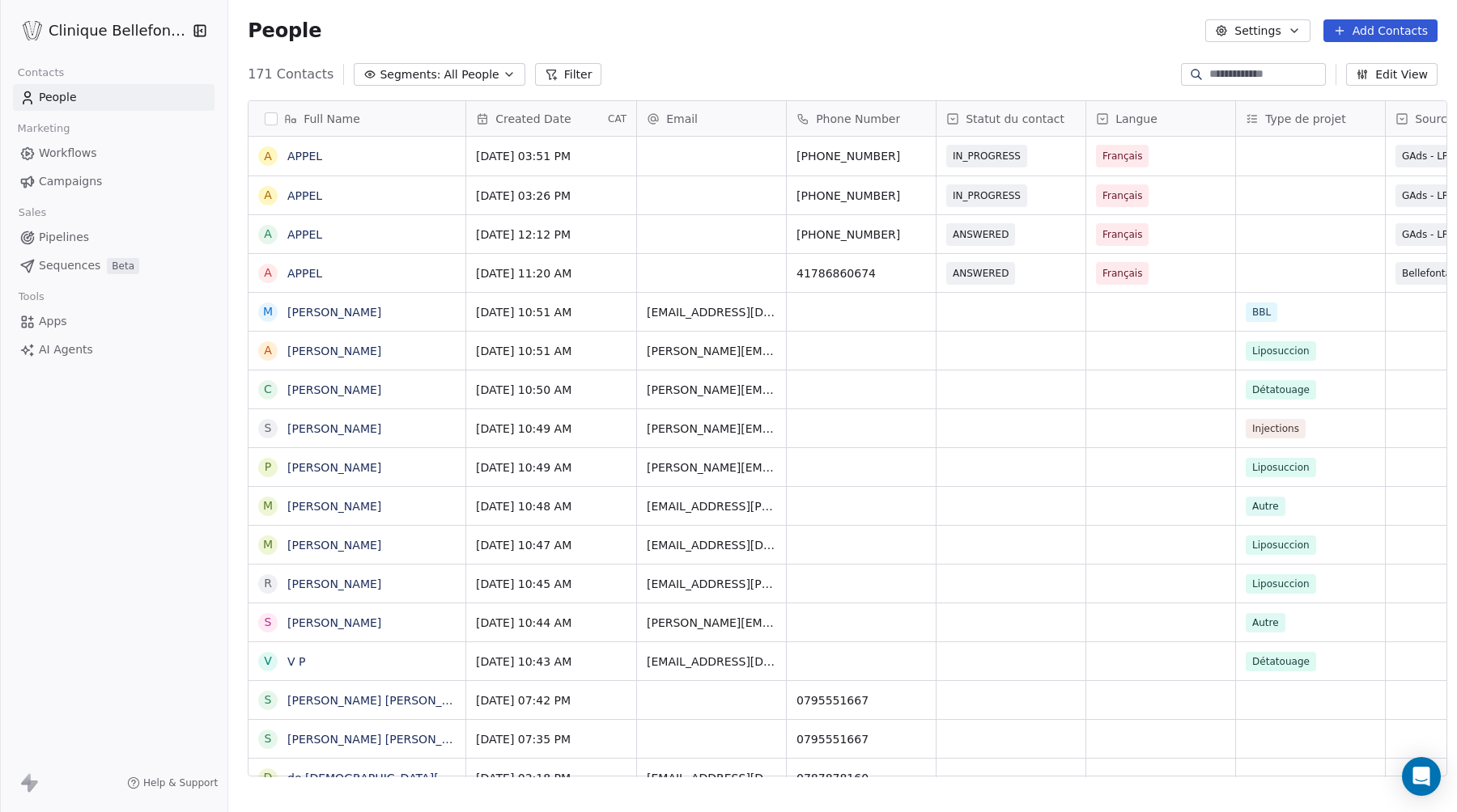
click at [1369, 22] on button "Add Contacts" at bounding box center [1380, 31] width 114 height 23
click at [1334, 60] on span "Create new contact" at bounding box center [1385, 66] width 111 height 17
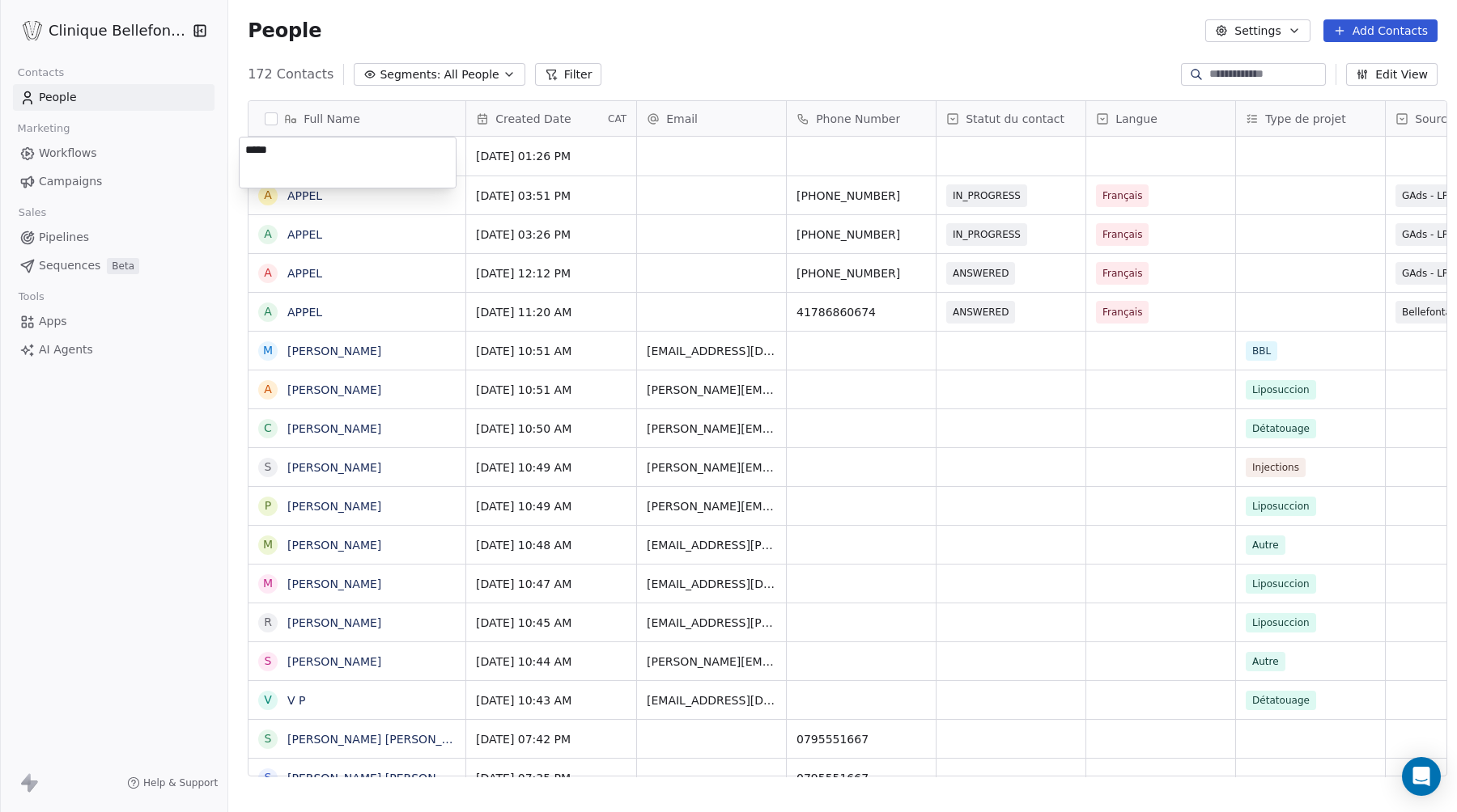
type textarea "****"
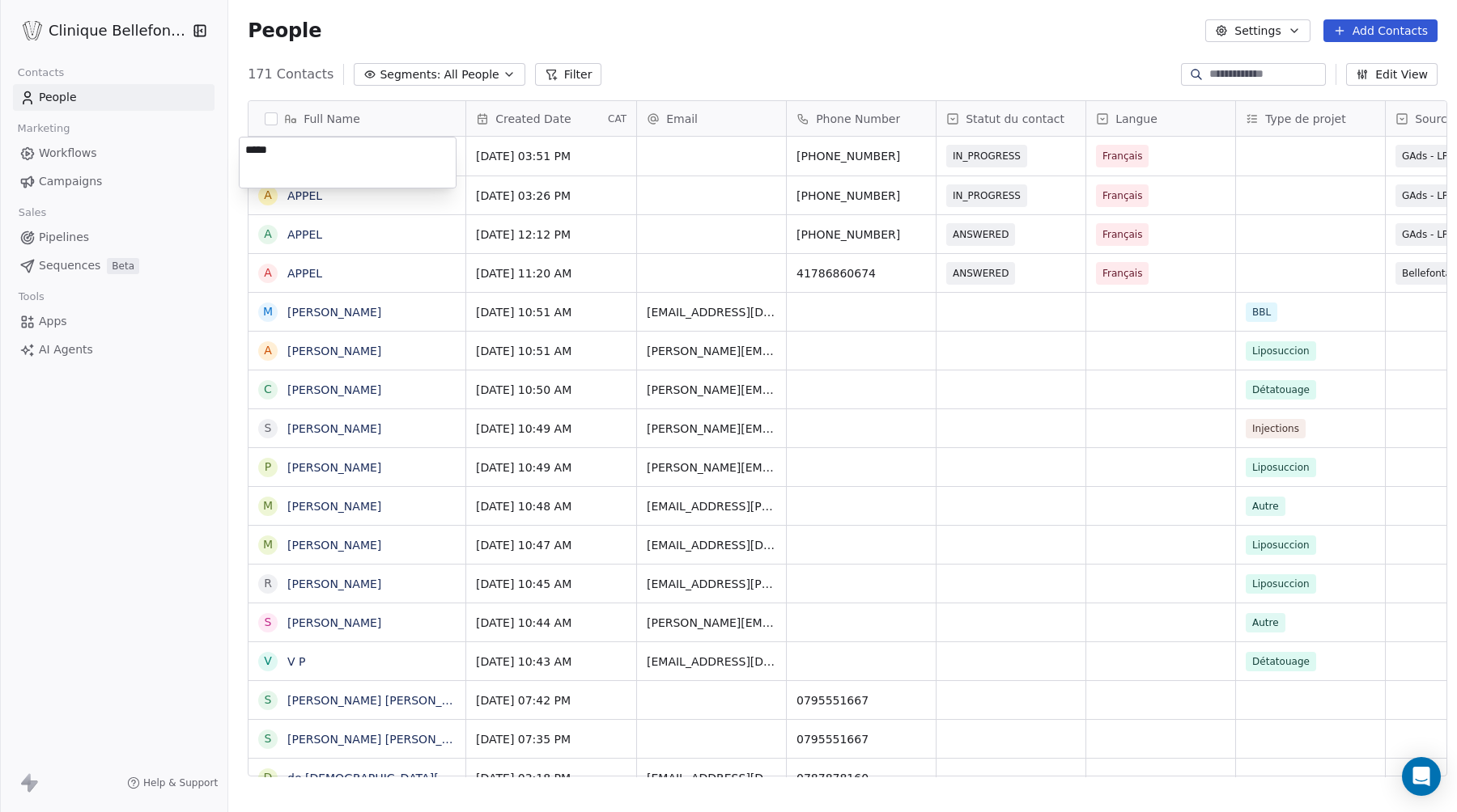
click at [365, 261] on html "Clinique Bellefontaine Contacts People Marketing Workflows Campaigns Sales Pipe…" at bounding box center [728, 406] width 1457 height 812
click at [1371, 26] on button "Add Contacts" at bounding box center [1380, 31] width 114 height 23
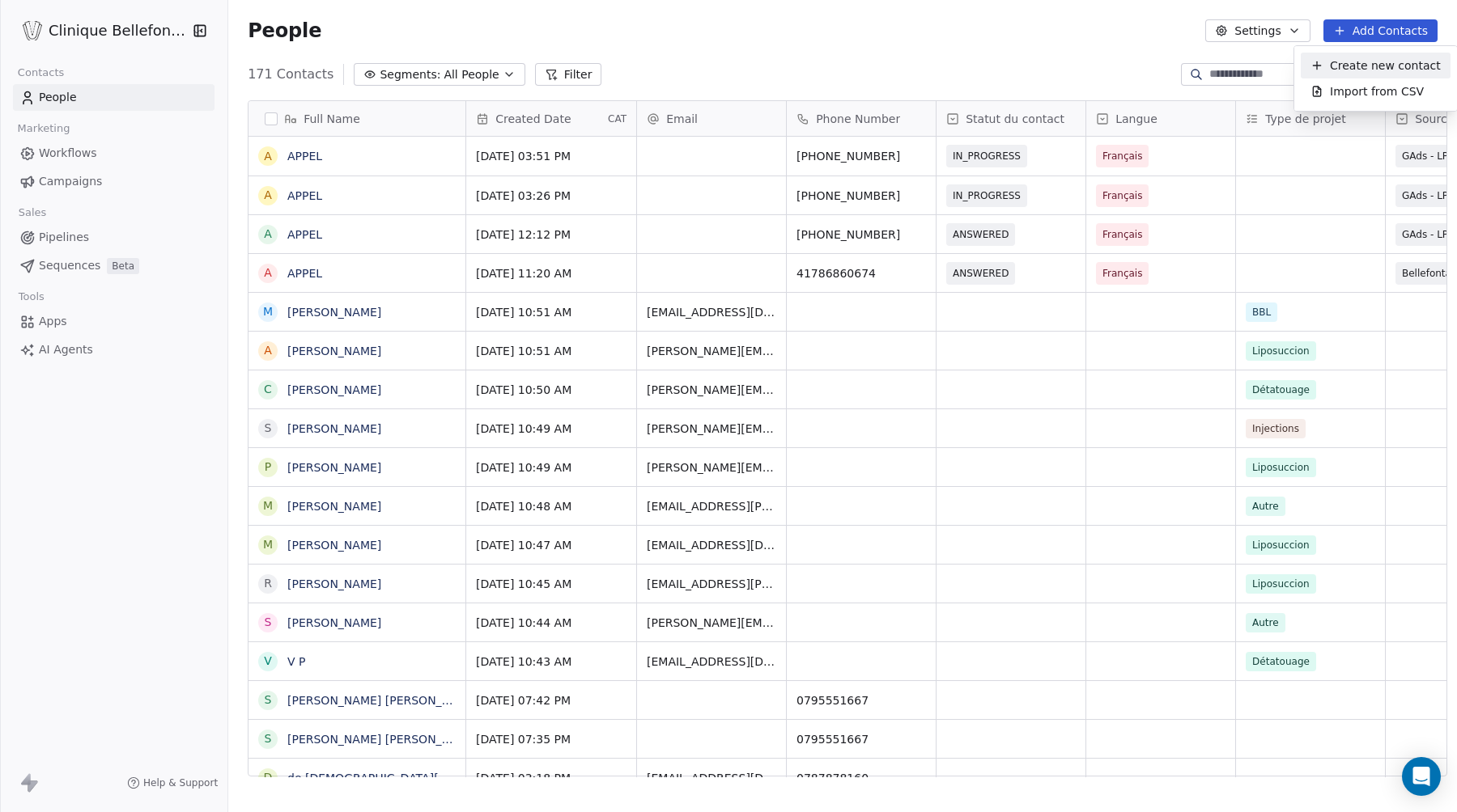
click at [1347, 69] on span "Create new contact" at bounding box center [1385, 66] width 111 height 17
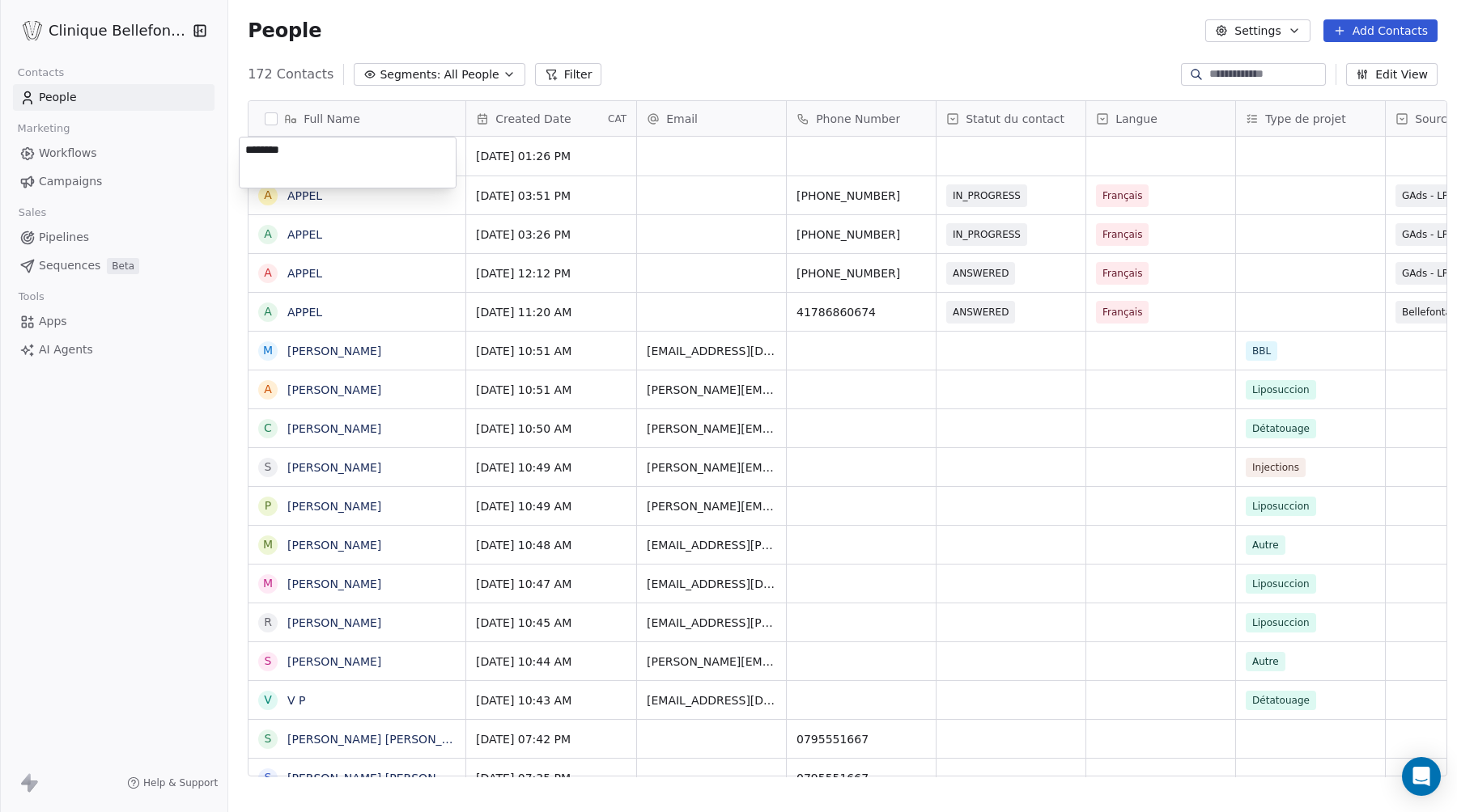
type textarea "********"
click at [339, 155] on span "Nicoleta" at bounding box center [356, 156] width 137 height 16
click at [335, 157] on textarea "********" at bounding box center [347, 162] width 215 height 50
type textarea "**********"
click at [684, 161] on div "grid" at bounding box center [711, 156] width 149 height 39
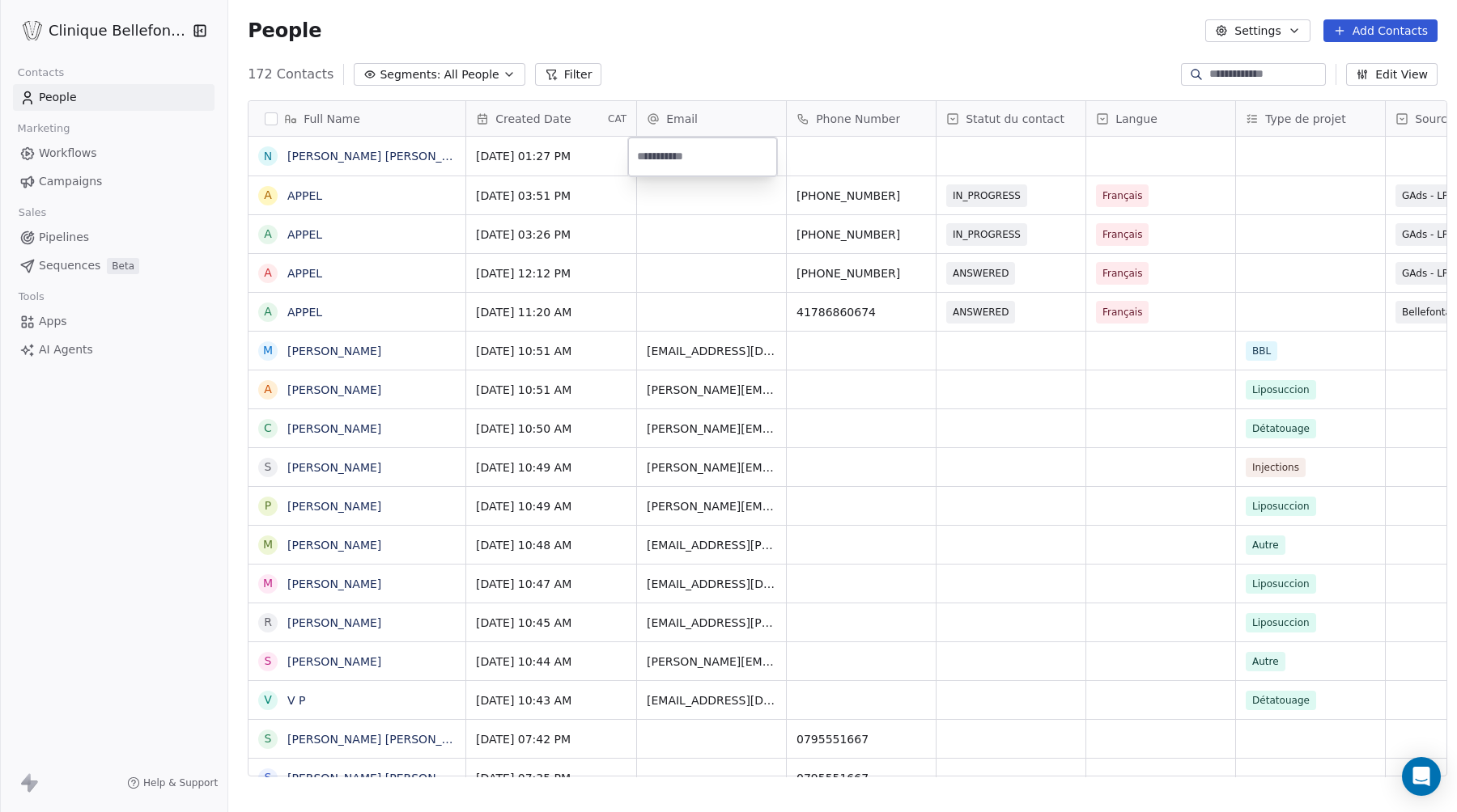
type input "**********"
click at [845, 158] on html "Clinique Bellefontaine Contacts People Marketing Workflows Campaigns Sales Pipe…" at bounding box center [728, 406] width 1457 height 812
type input "**********"
click at [977, 153] on html "Clinique Bellefontaine Contacts People Marketing Workflows Campaigns Sales Pipe…" at bounding box center [728, 406] width 1457 height 812
click at [977, 153] on div "grid" at bounding box center [1010, 156] width 149 height 39
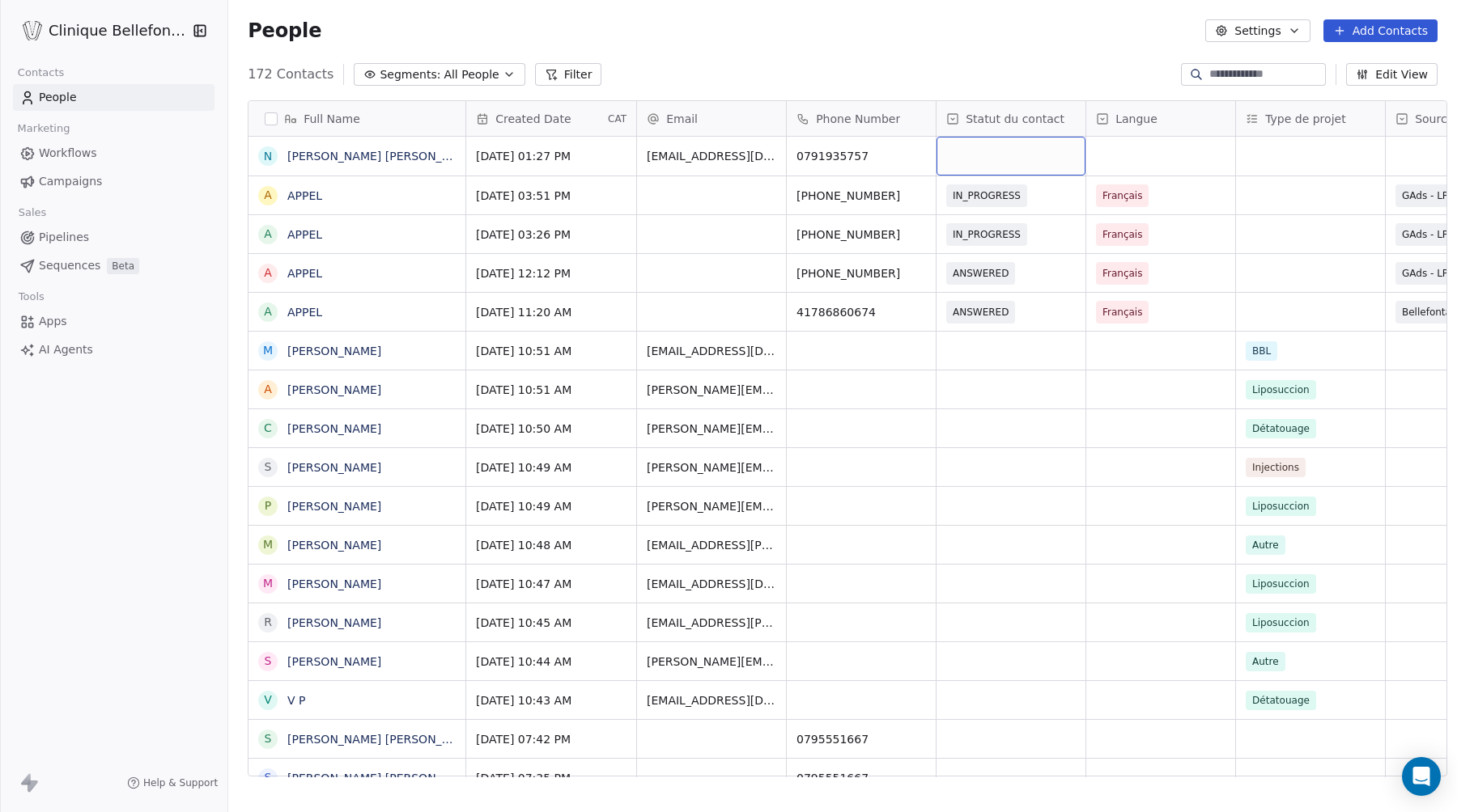
click at [977, 153] on div "grid" at bounding box center [1010, 156] width 149 height 39
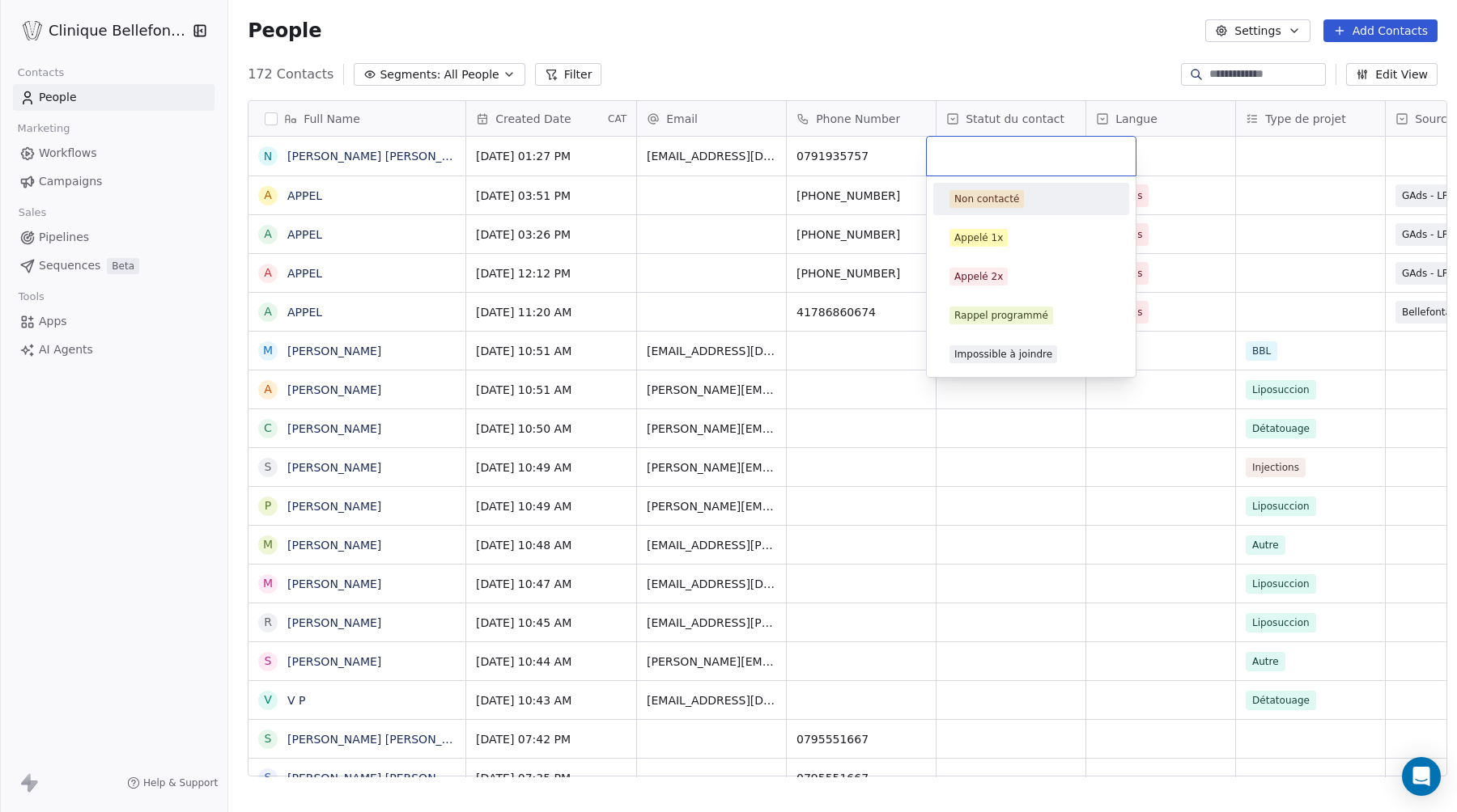
click at [986, 203] on div "Non contacté" at bounding box center [986, 199] width 65 height 14
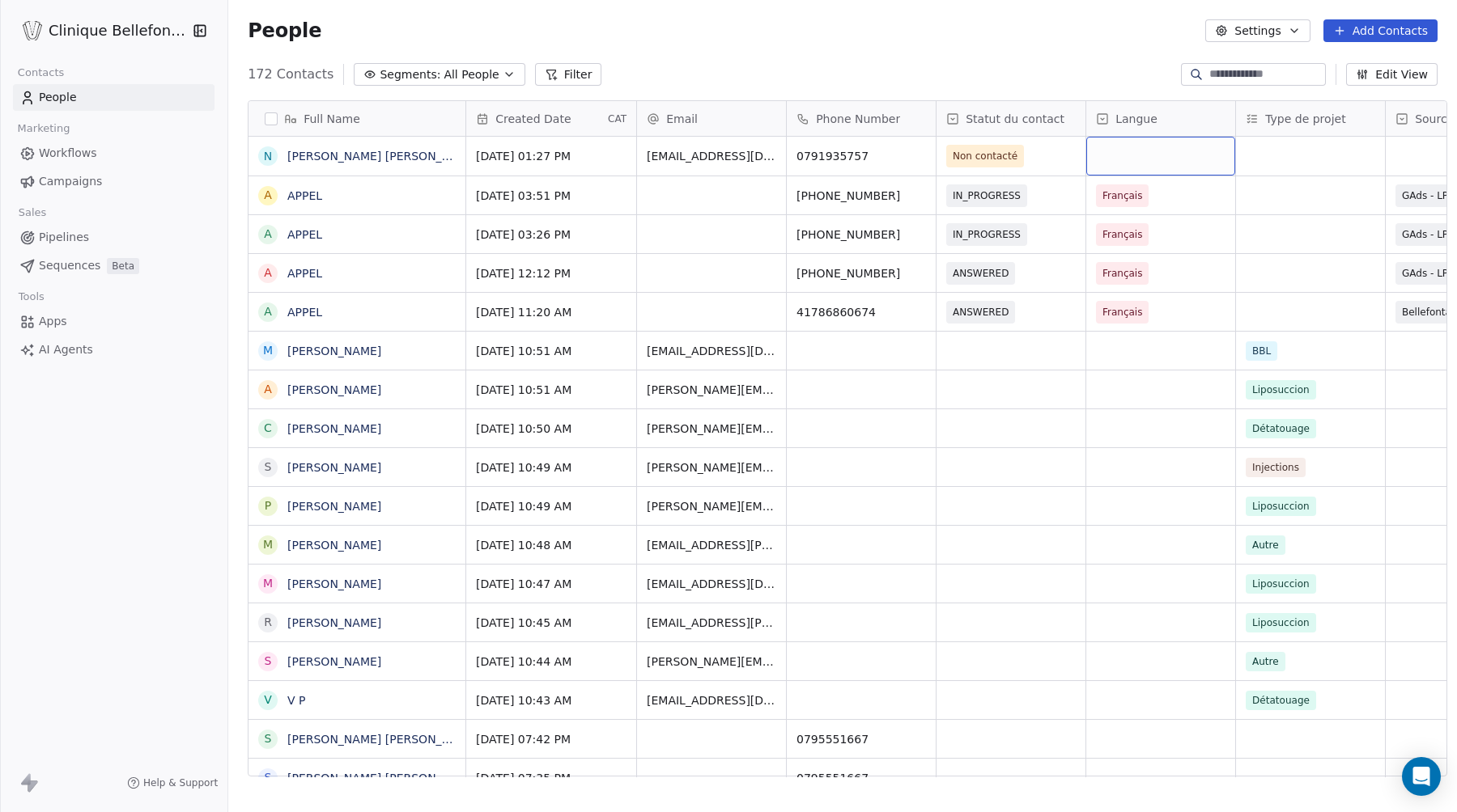
click at [1101, 158] on div "grid" at bounding box center [1160, 156] width 149 height 39
click at [1125, 196] on div "Français" at bounding box center [1124, 199] width 40 height 14
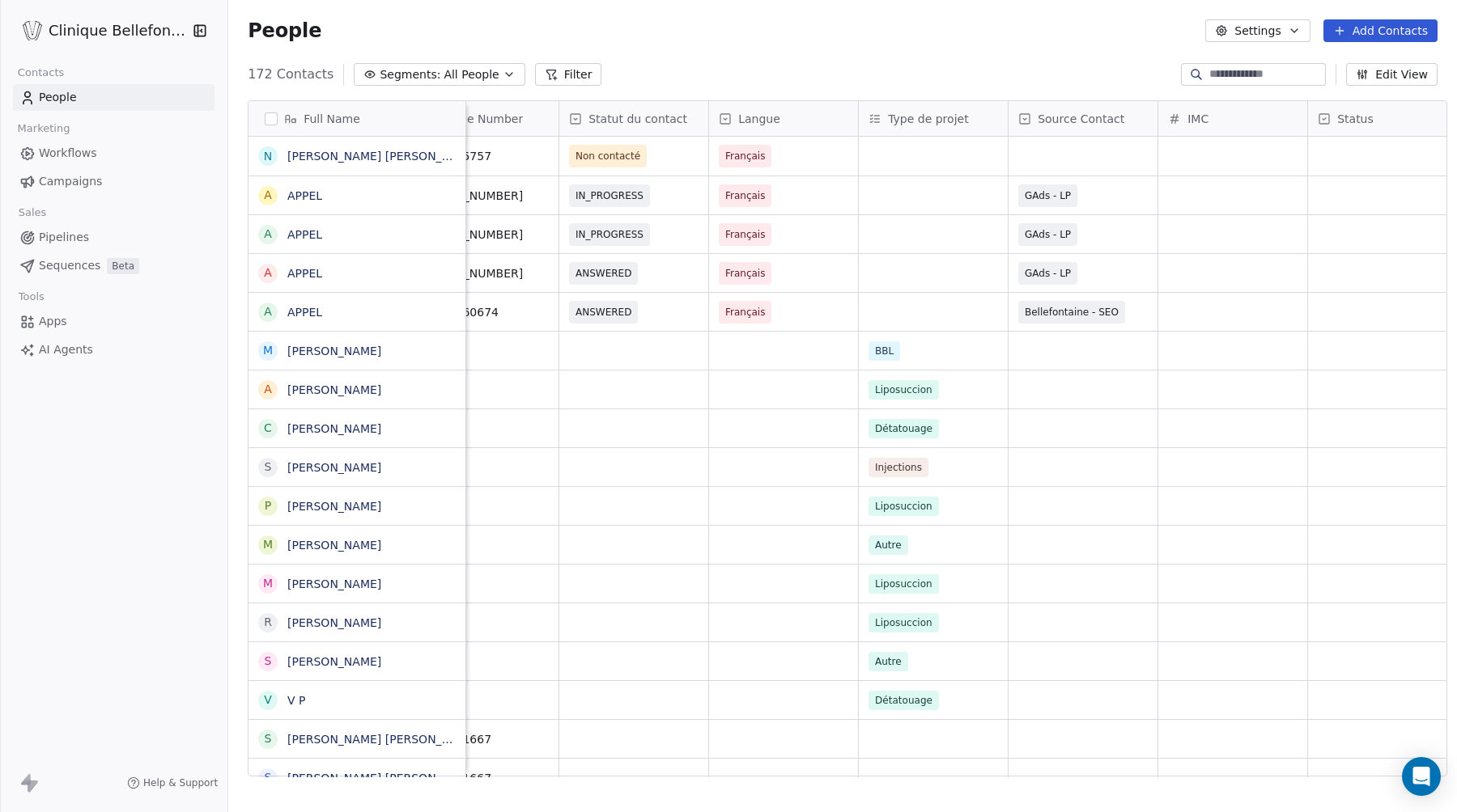
scroll to position [0, 510]
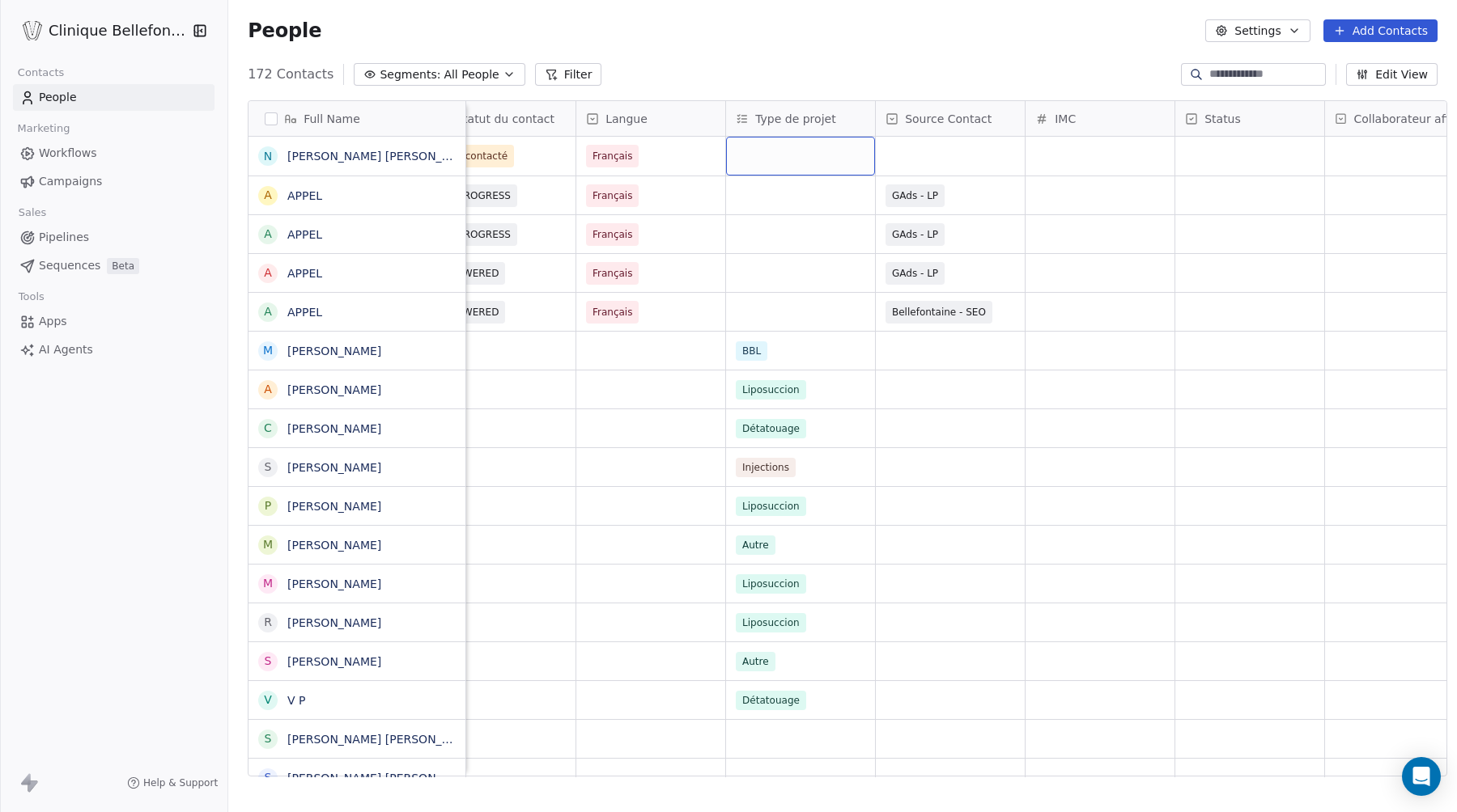
click at [772, 151] on div "grid" at bounding box center [800, 156] width 149 height 39
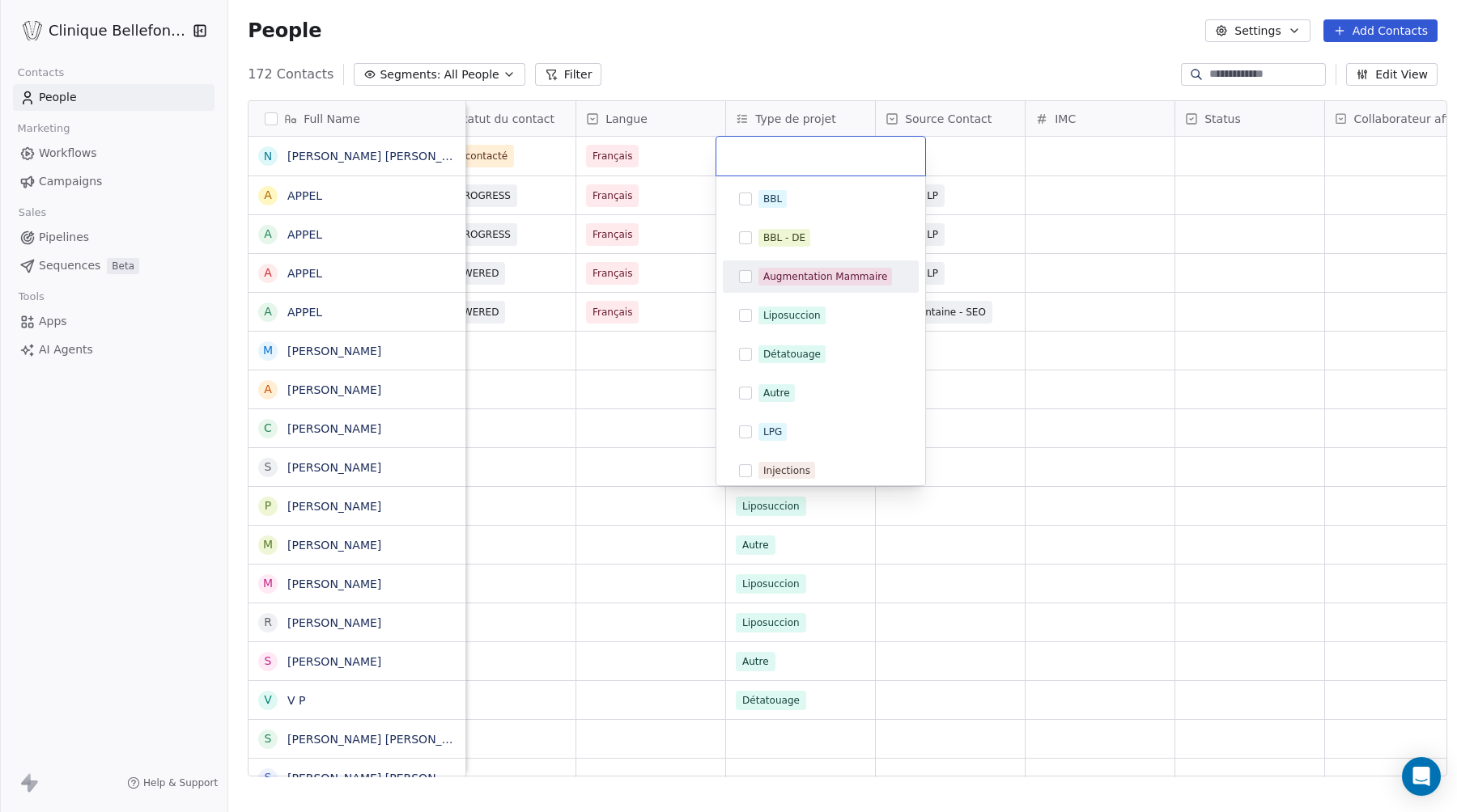
scroll to position [8, 0]
click at [812, 297] on div "Liposuccion" at bounding box center [820, 307] width 183 height 26
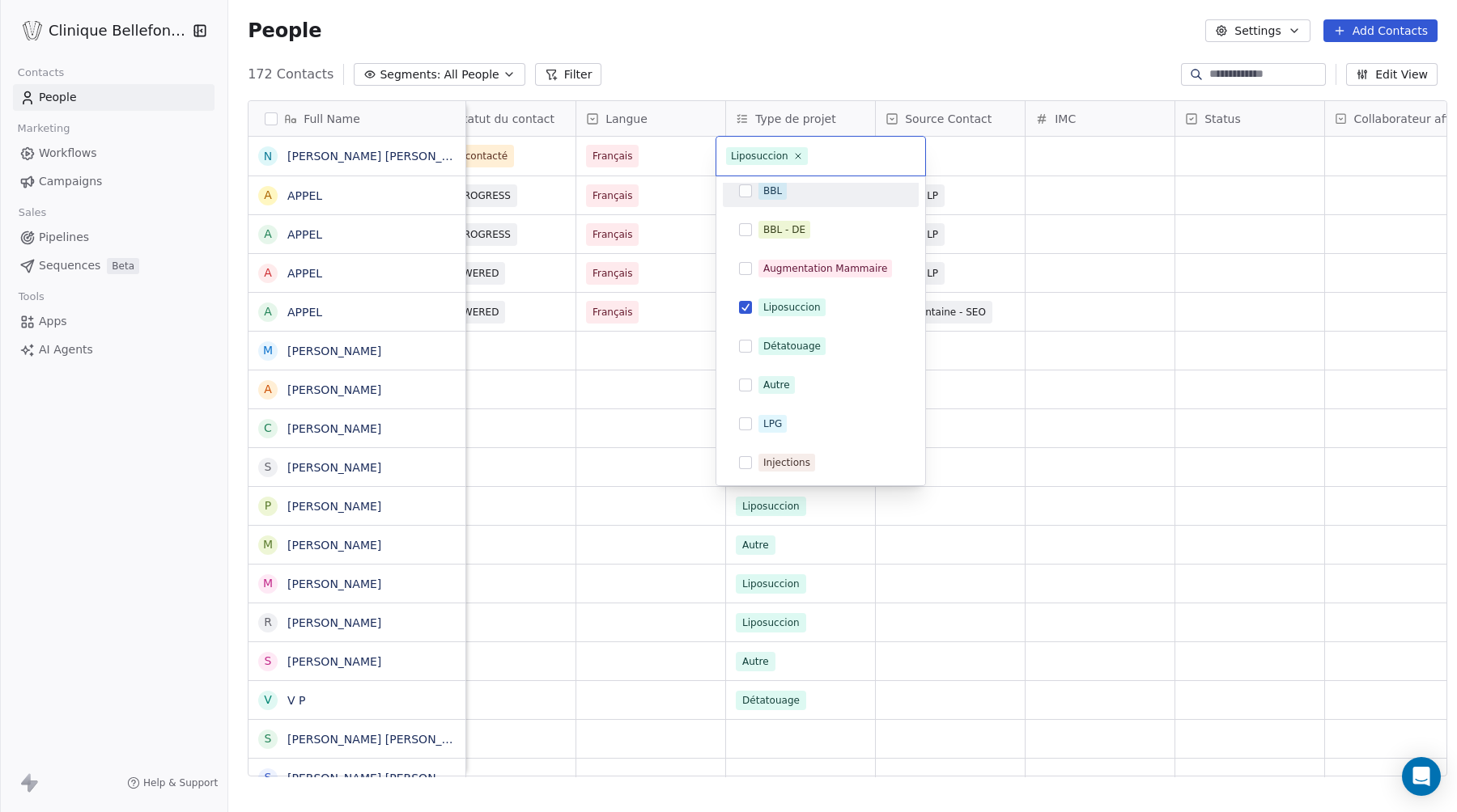
click at [977, 149] on html "Clinique Bellefontaine Contacts People Marketing Workflows Campaigns Sales Pipe…" at bounding box center [728, 406] width 1457 height 812
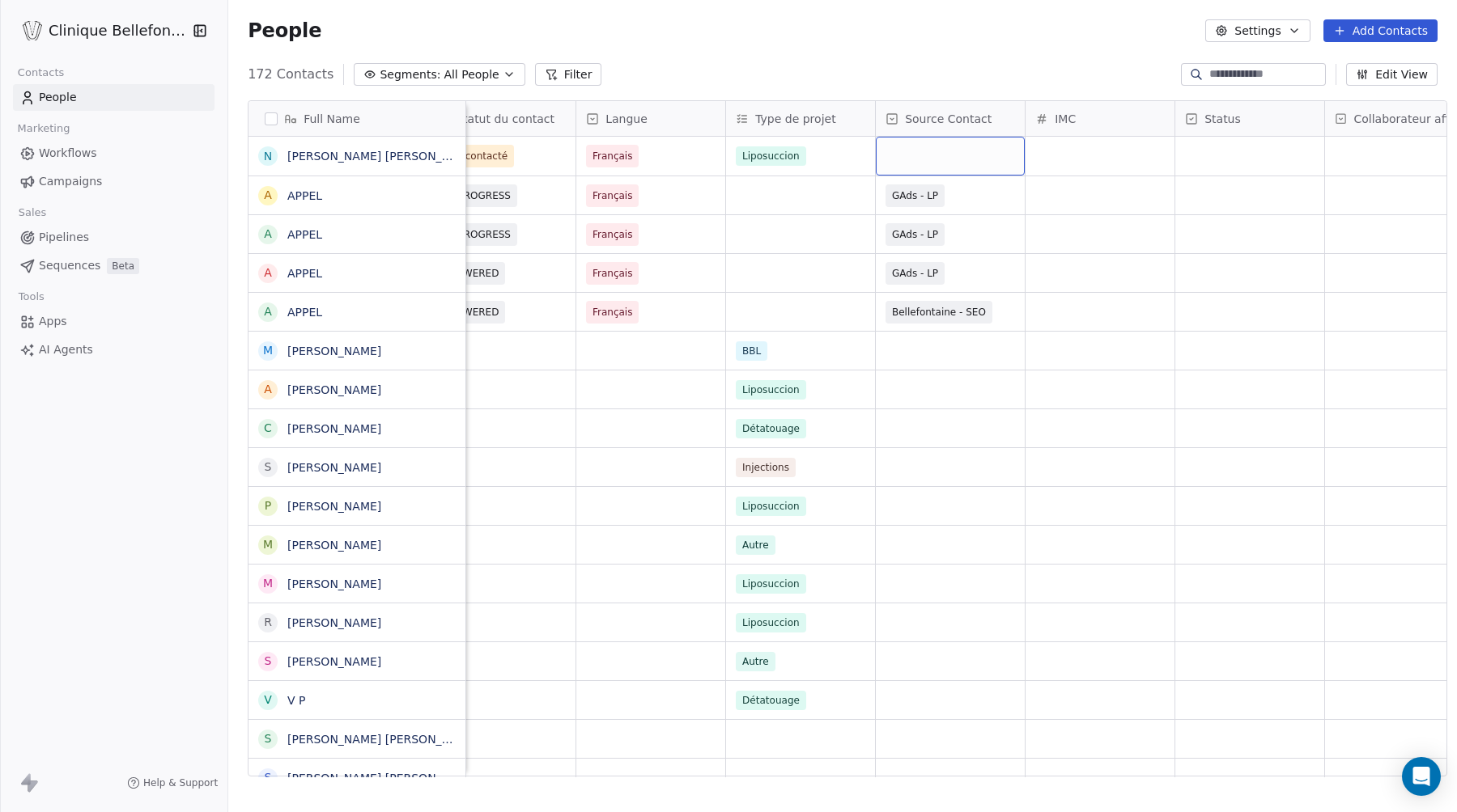
click at [927, 160] on div "grid" at bounding box center [950, 156] width 149 height 39
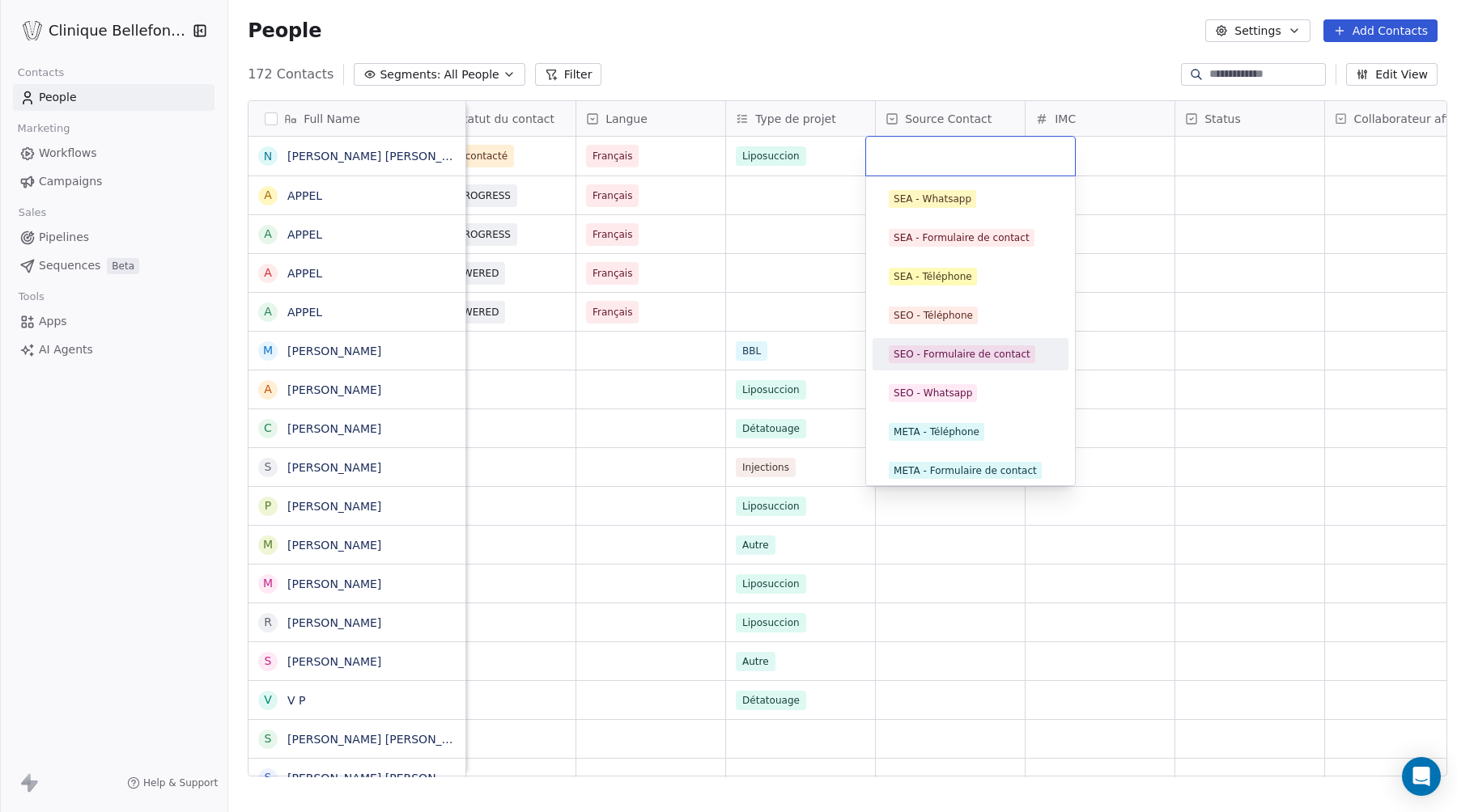
click at [971, 347] on div "SEO - Formulaire de contact" at bounding box center [962, 354] width 136 height 14
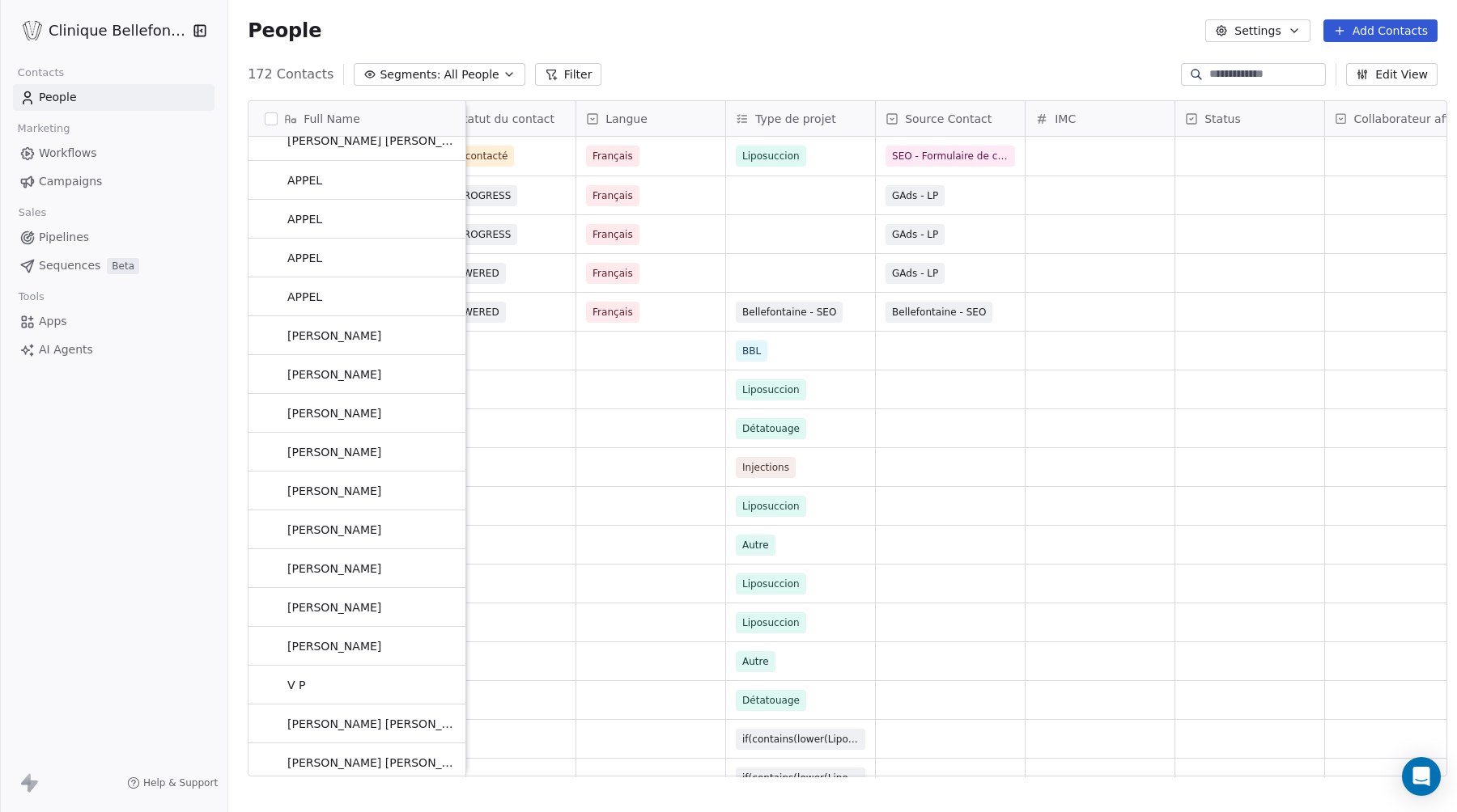
scroll to position [0, 0]
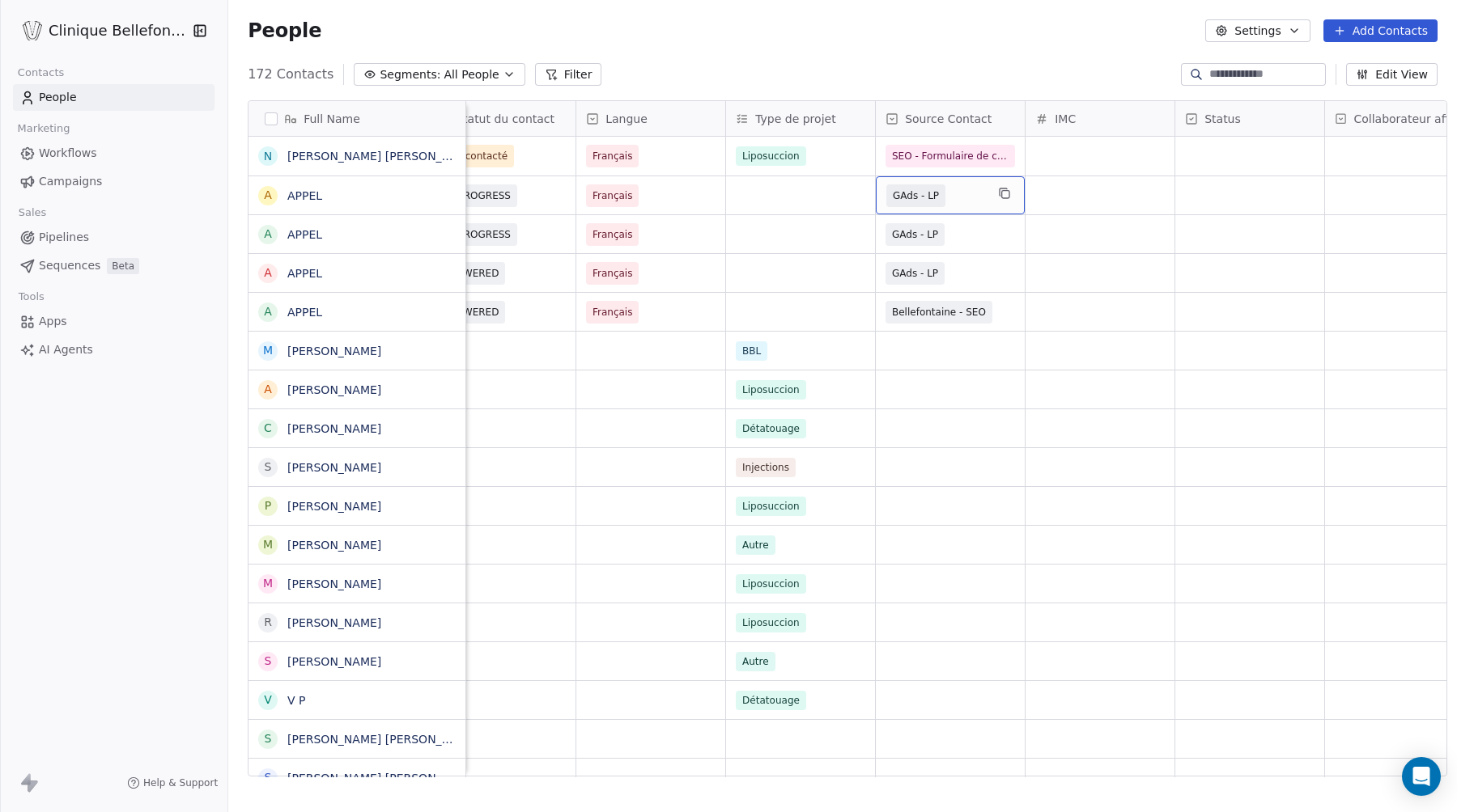
drag, startPoint x: 947, startPoint y: 193, endPoint x: 916, endPoint y: 193, distance: 31.0
click at [916, 193] on span "GAds - LP" at bounding box center [935, 195] width 99 height 23
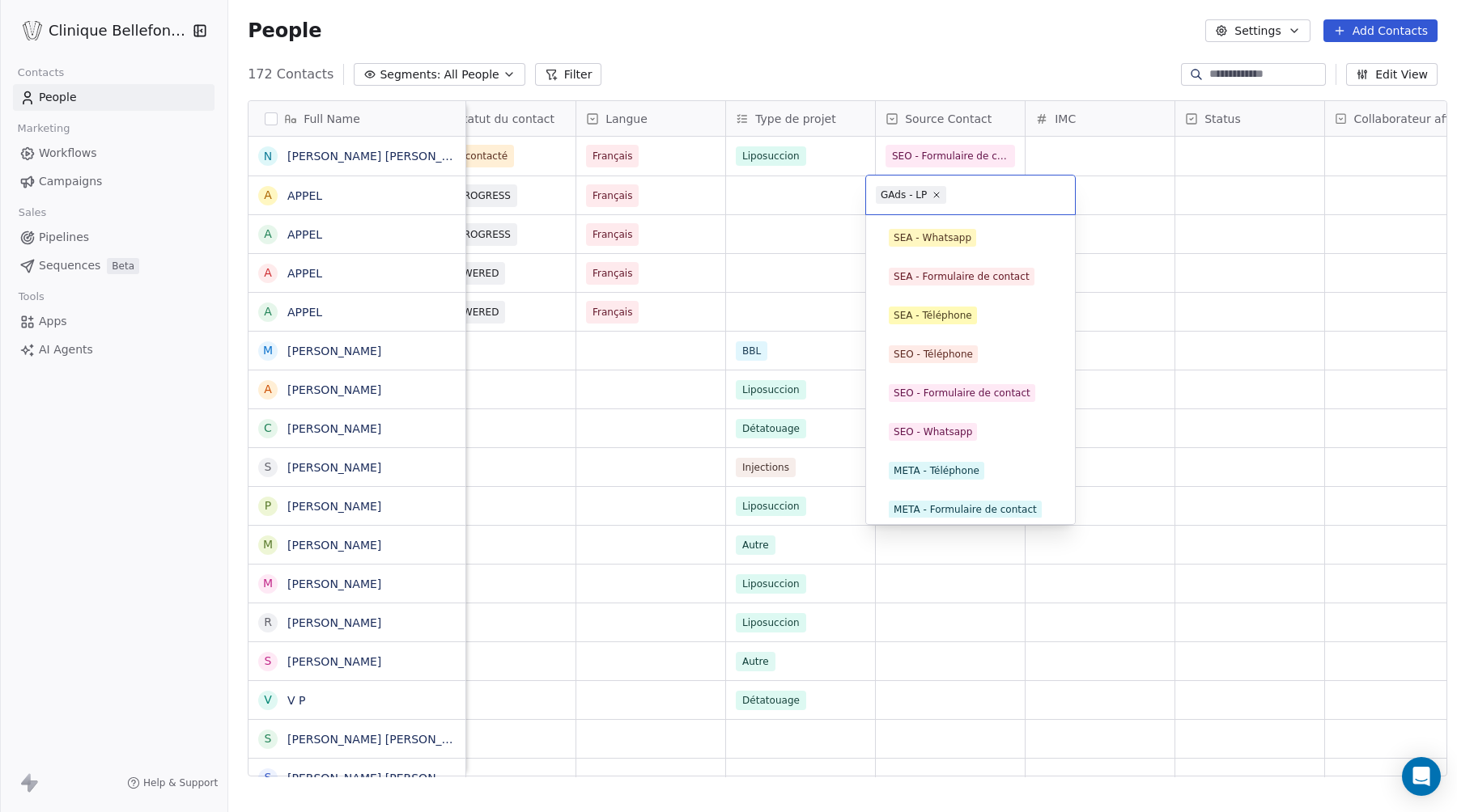
click at [1005, 197] on input "text" at bounding box center [1007, 194] width 116 height 18
click at [1112, 205] on html "Clinique Bellefontaine Contacts People Marketing Workflows Campaigns Sales Pipe…" at bounding box center [728, 406] width 1457 height 812
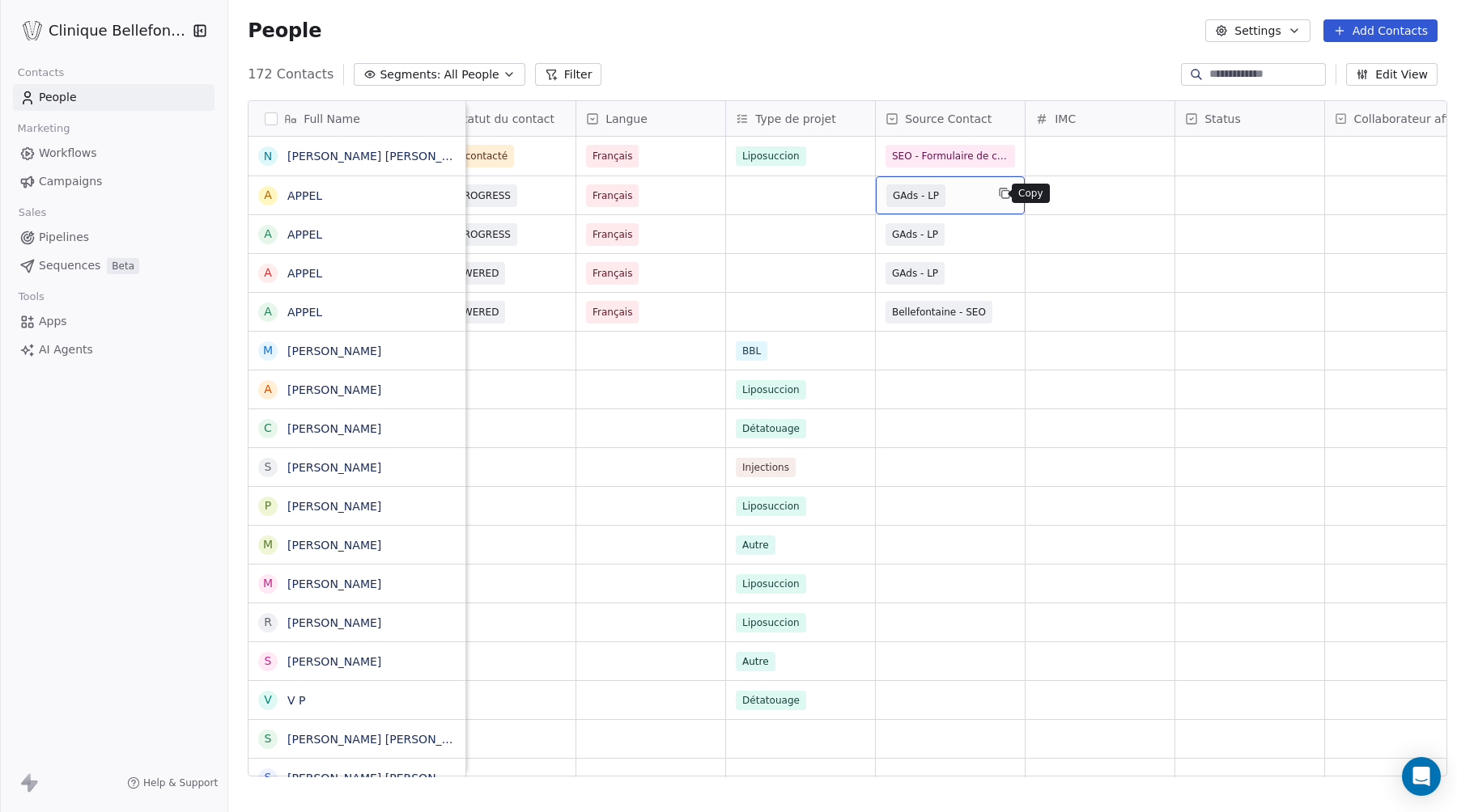
click at [997, 196] on icon "grid" at bounding box center [1003, 193] width 13 height 13
click at [943, 145] on span "SEO - Formulaire de contact" at bounding box center [960, 156] width 149 height 23
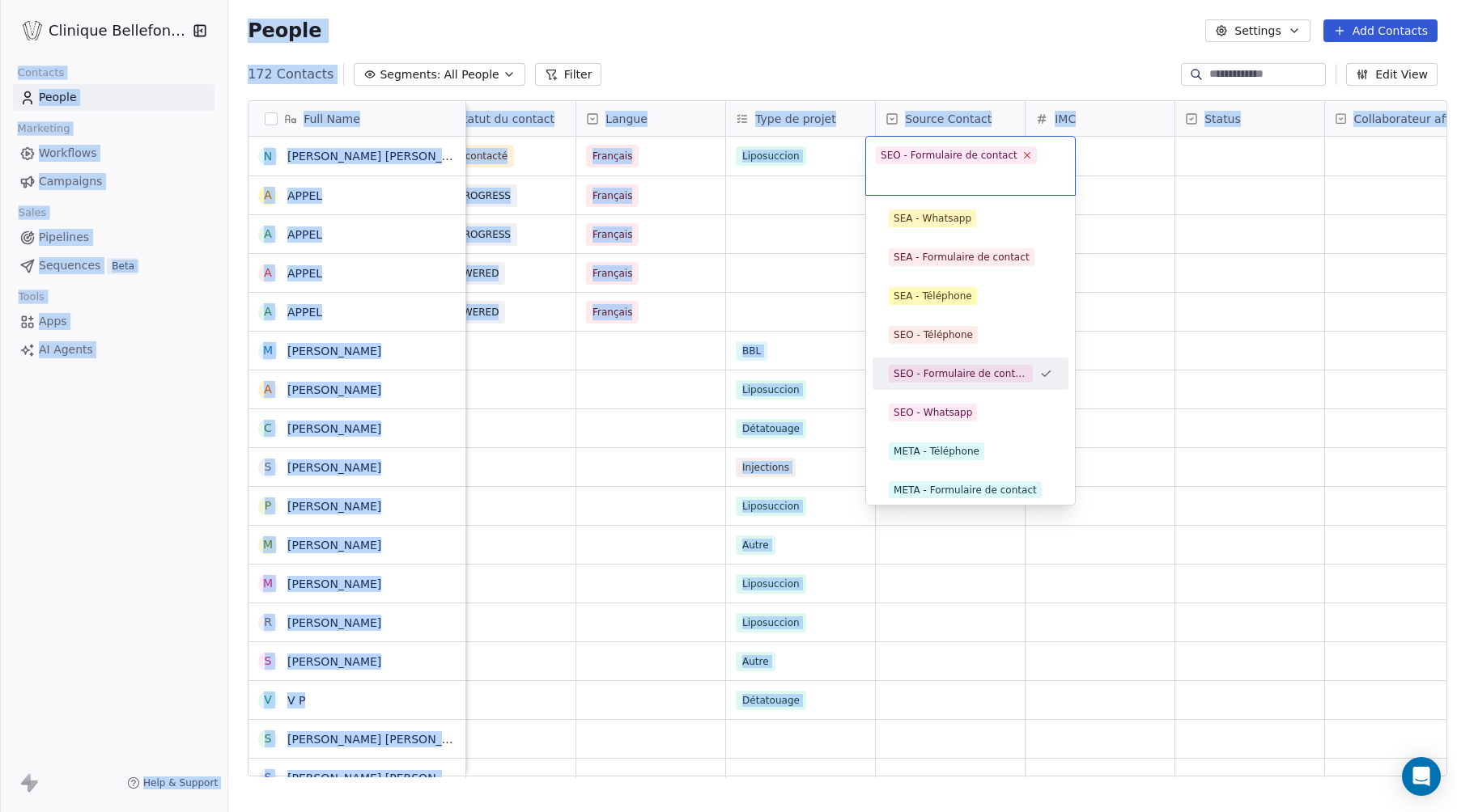
click at [1026, 153] on icon at bounding box center [1027, 155] width 6 height 6
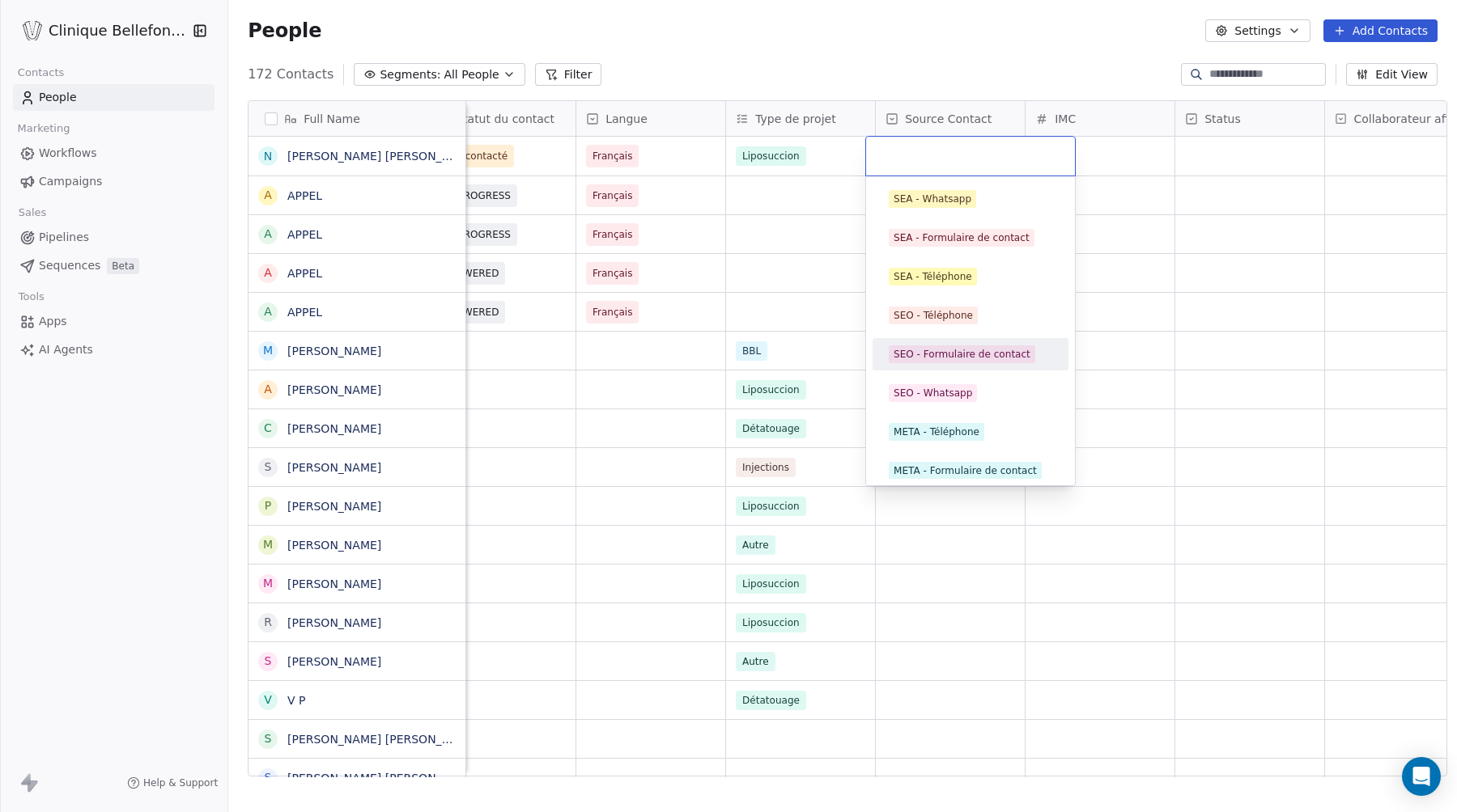
paste input "*********"
type input "*********"
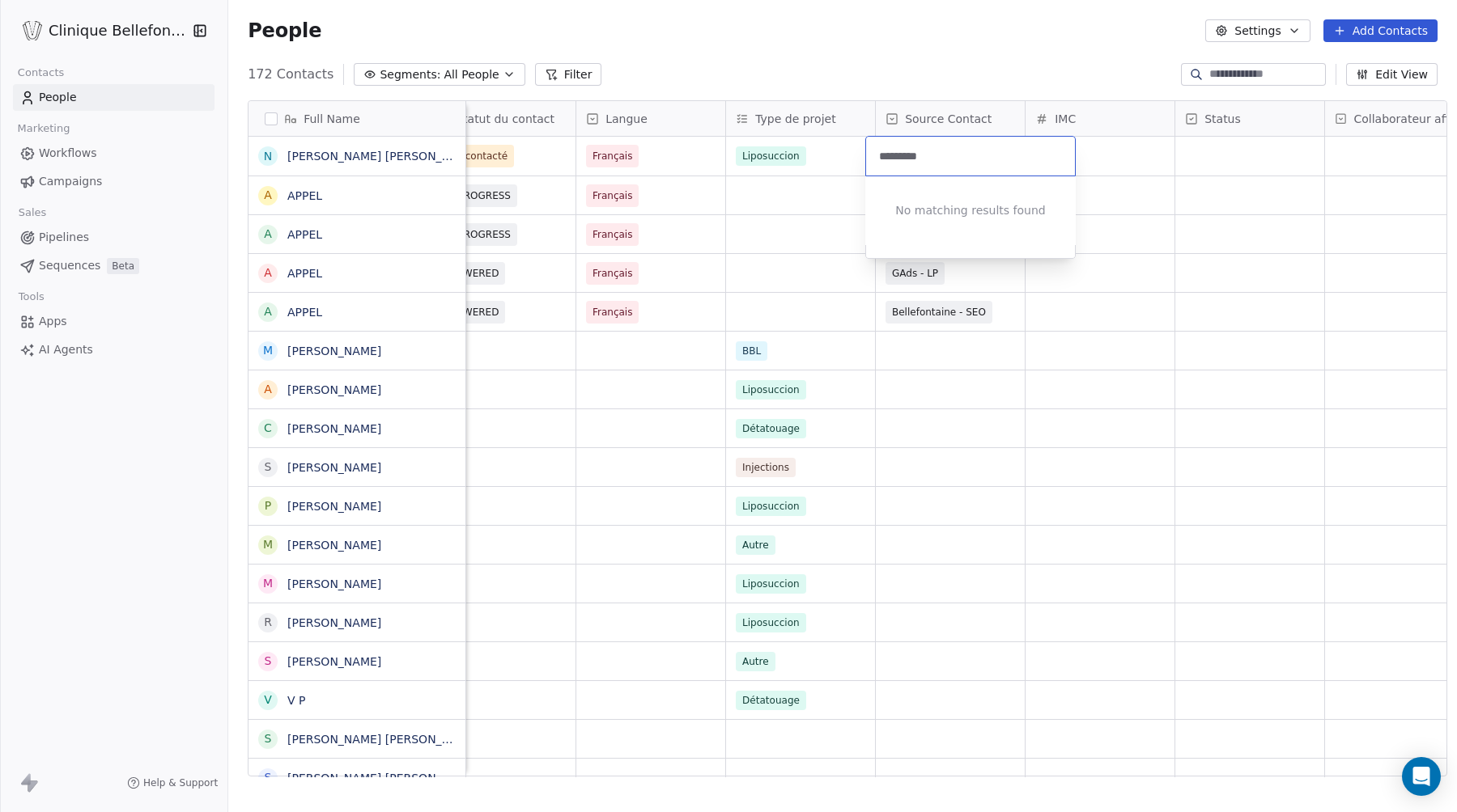
click at [1115, 214] on html "Clinique Bellefontaine Contacts People Marketing Workflows Campaigns Sales Pipe…" at bounding box center [728, 406] width 1457 height 812
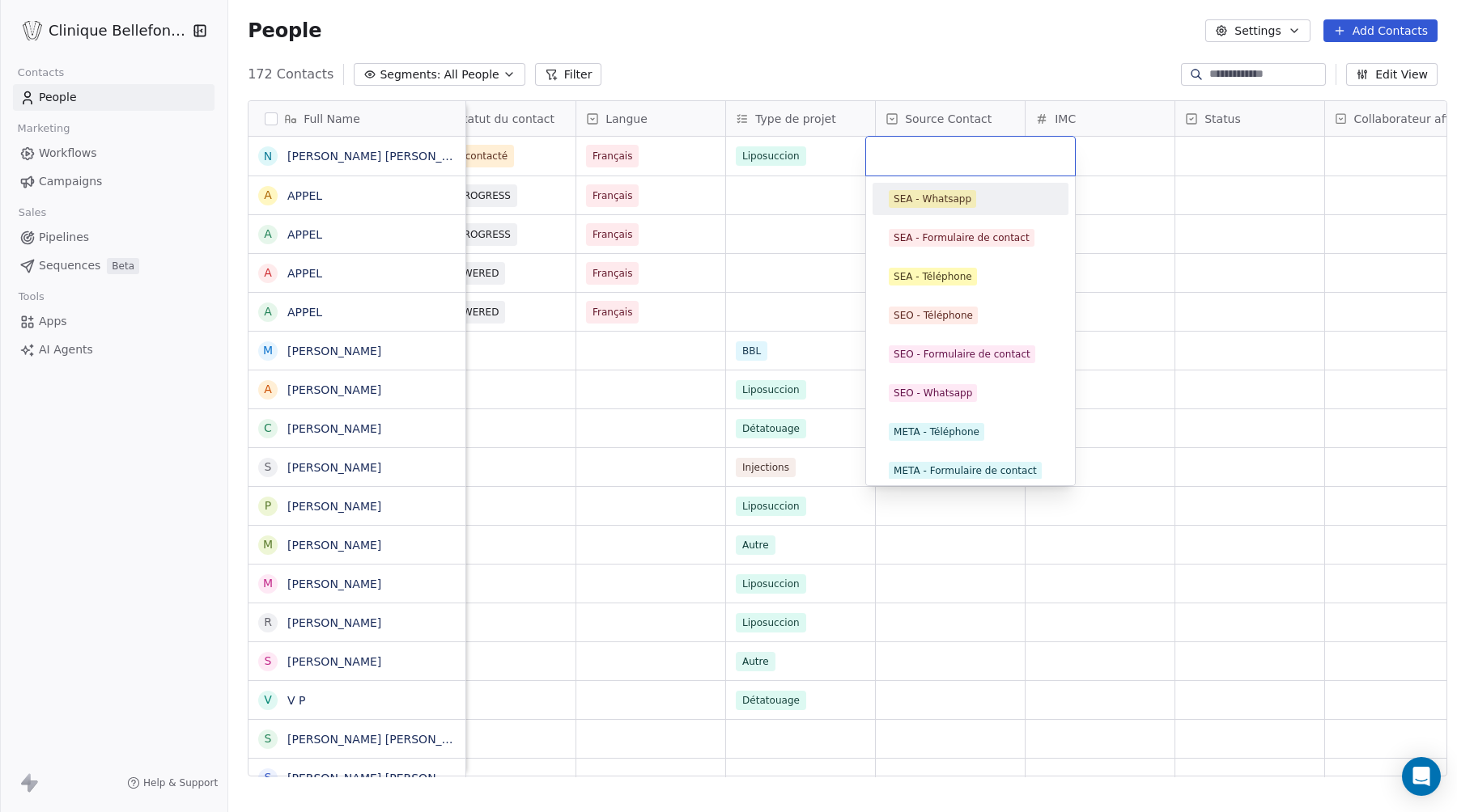
type input "*********"
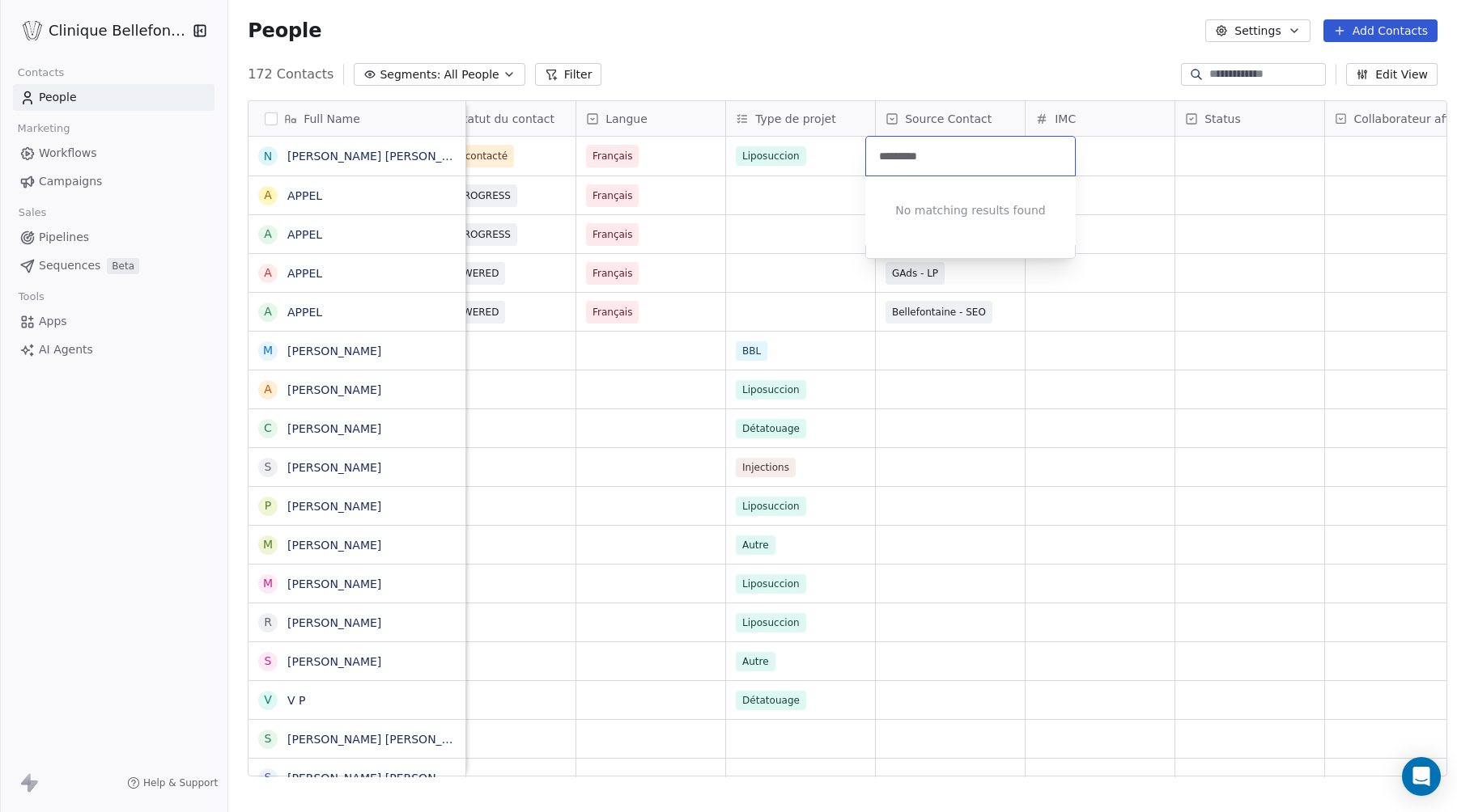
click at [1166, 186] on html "Clinique Bellefontaine Contacts People Marketing Workflows Campaigns Sales Pipe…" at bounding box center [728, 406] width 1457 height 812
click at [964, 156] on div "grid" at bounding box center [950, 156] width 149 height 39
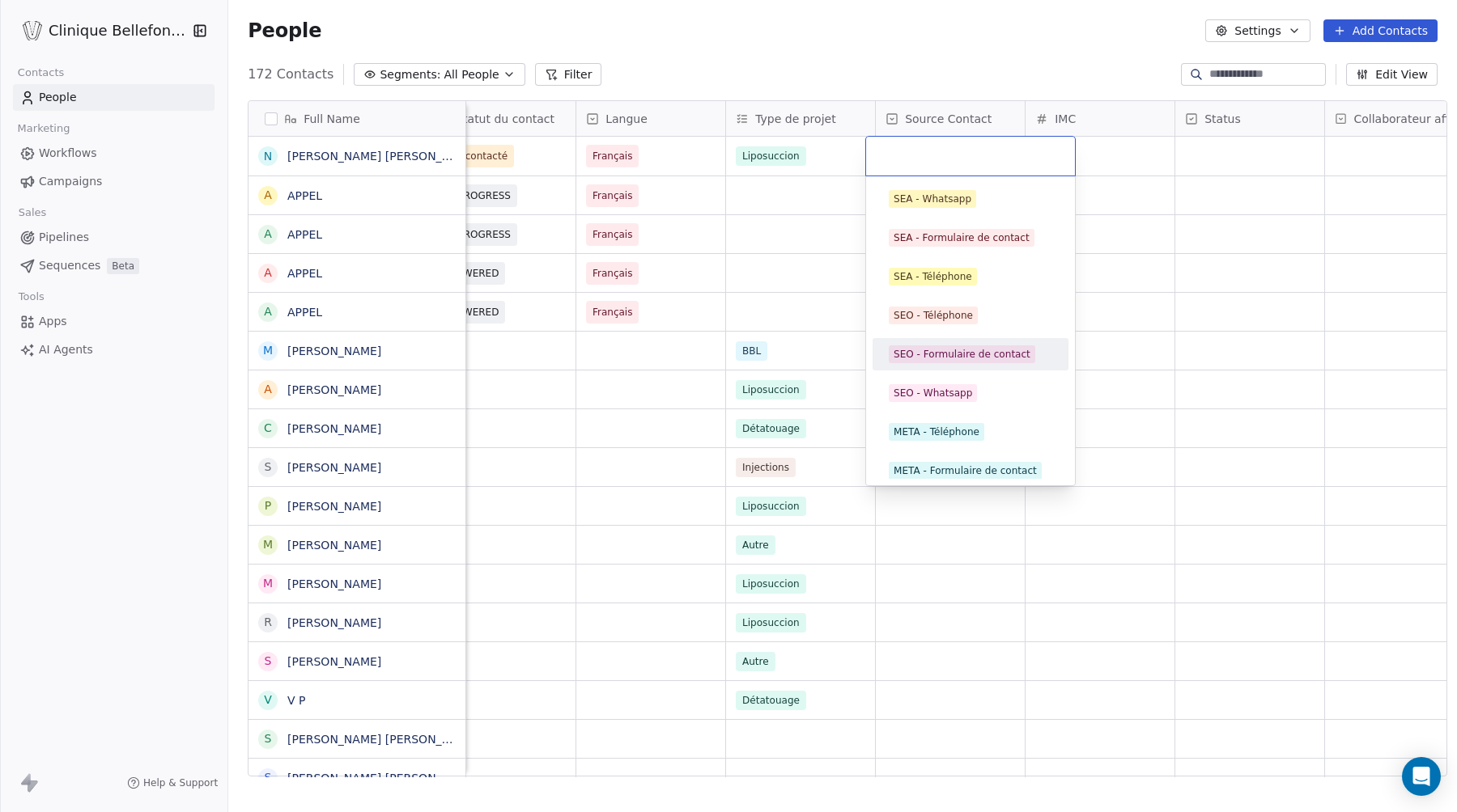
click at [989, 356] on div "SEO - Formulaire de contact" at bounding box center [962, 354] width 136 height 14
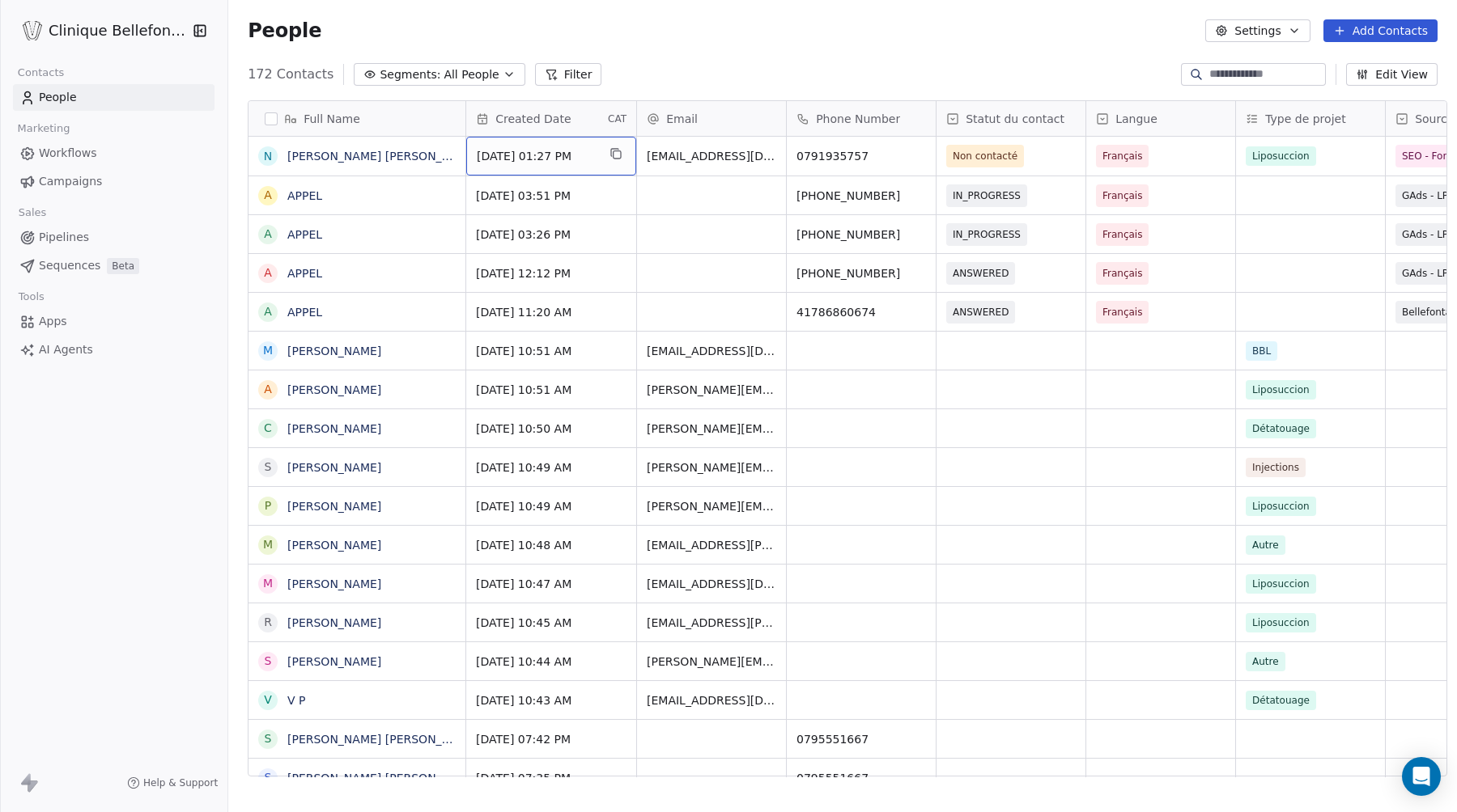
click at [571, 161] on span "[DATE] 01:27 PM" at bounding box center [536, 156] width 119 height 16
click at [570, 159] on span "[DATE] 01:27 PM" at bounding box center [536, 156] width 119 height 16
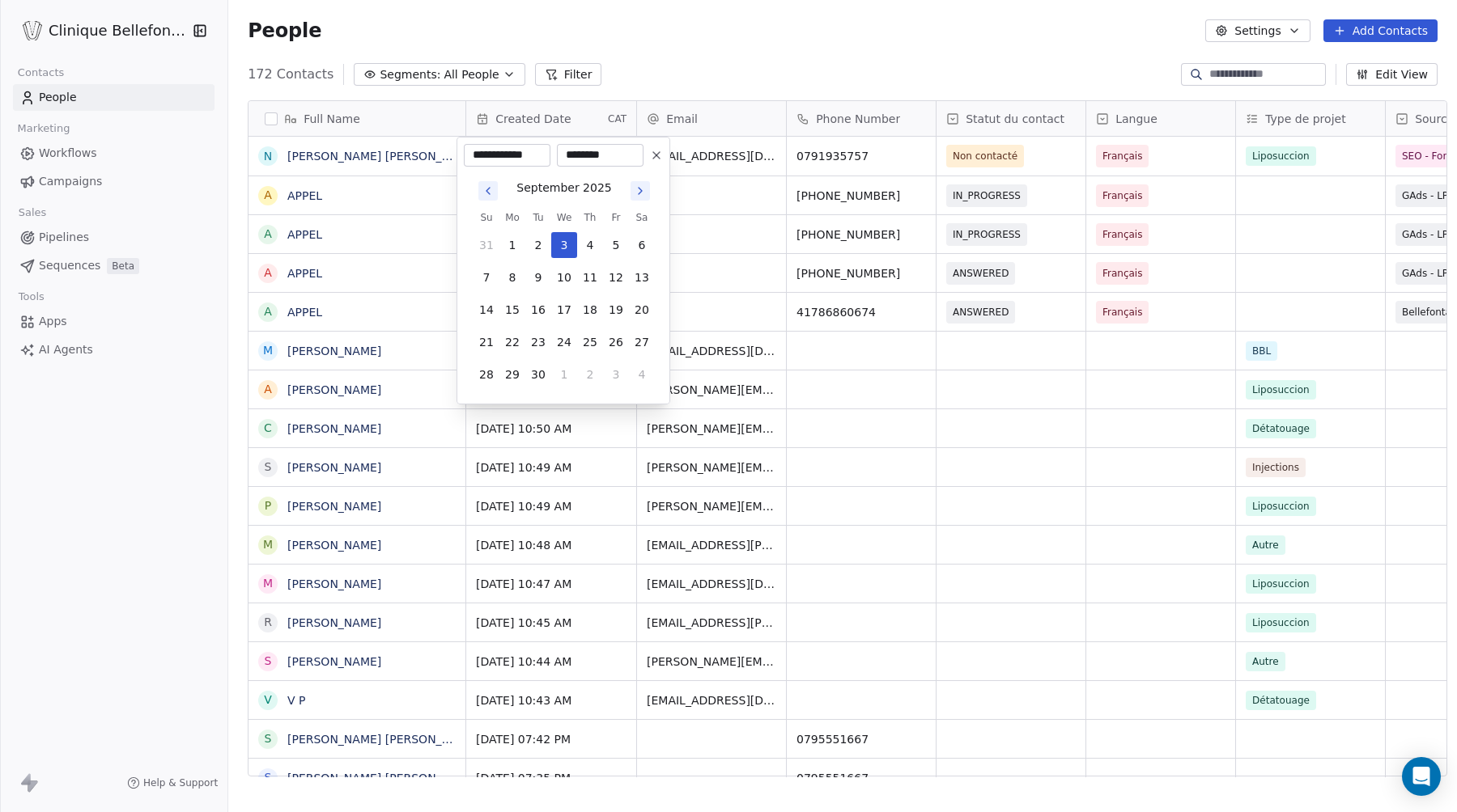
click at [419, 183] on html "Clinique Bellefontaine Contacts People Marketing Workflows Campaigns Sales Pipe…" at bounding box center [728, 406] width 1457 height 812
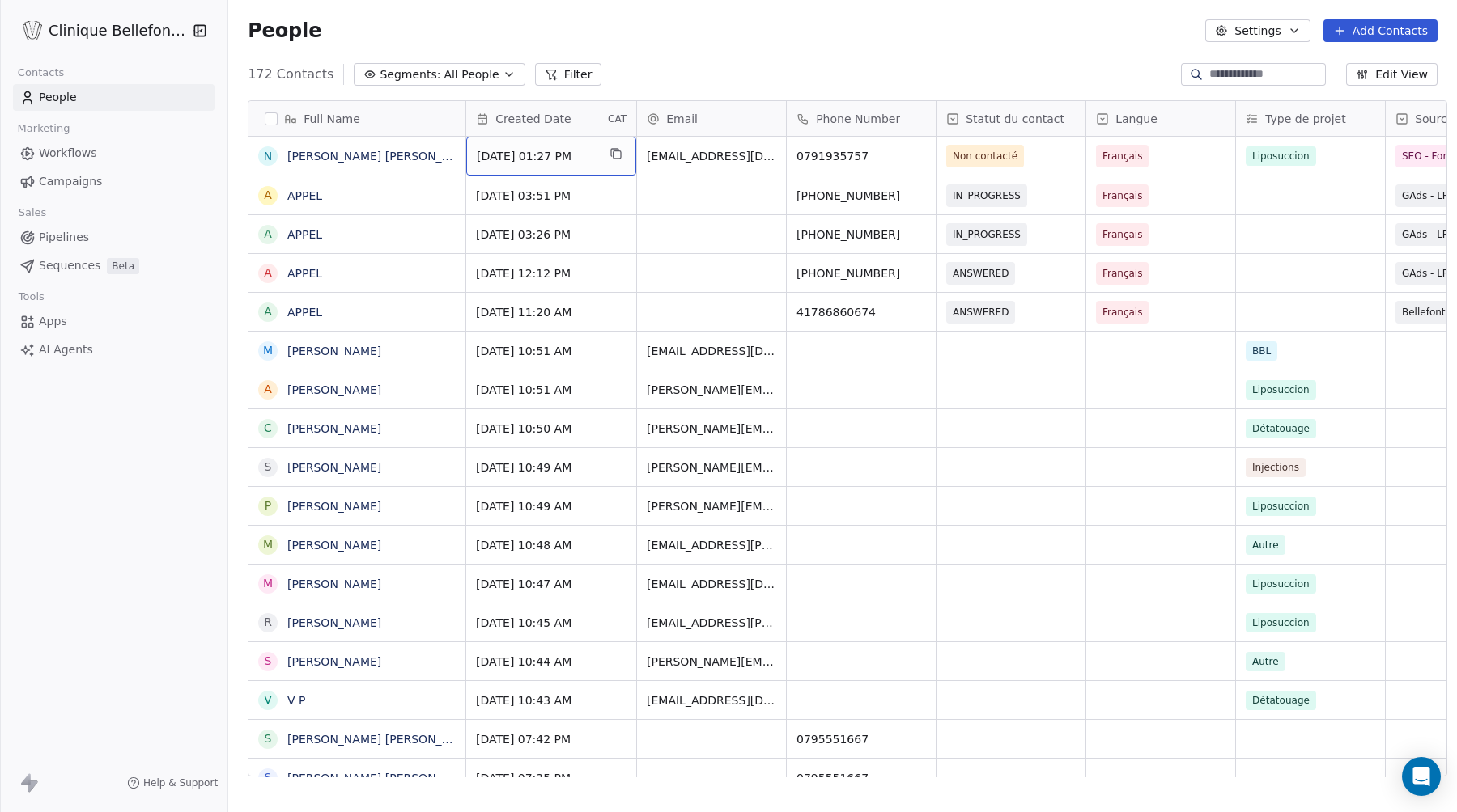
click at [488, 164] on div "[DATE] 01:27 PM" at bounding box center [551, 156] width 170 height 39
click at [488, 159] on span "[DATE] 01:27 PM" at bounding box center [536, 156] width 119 height 16
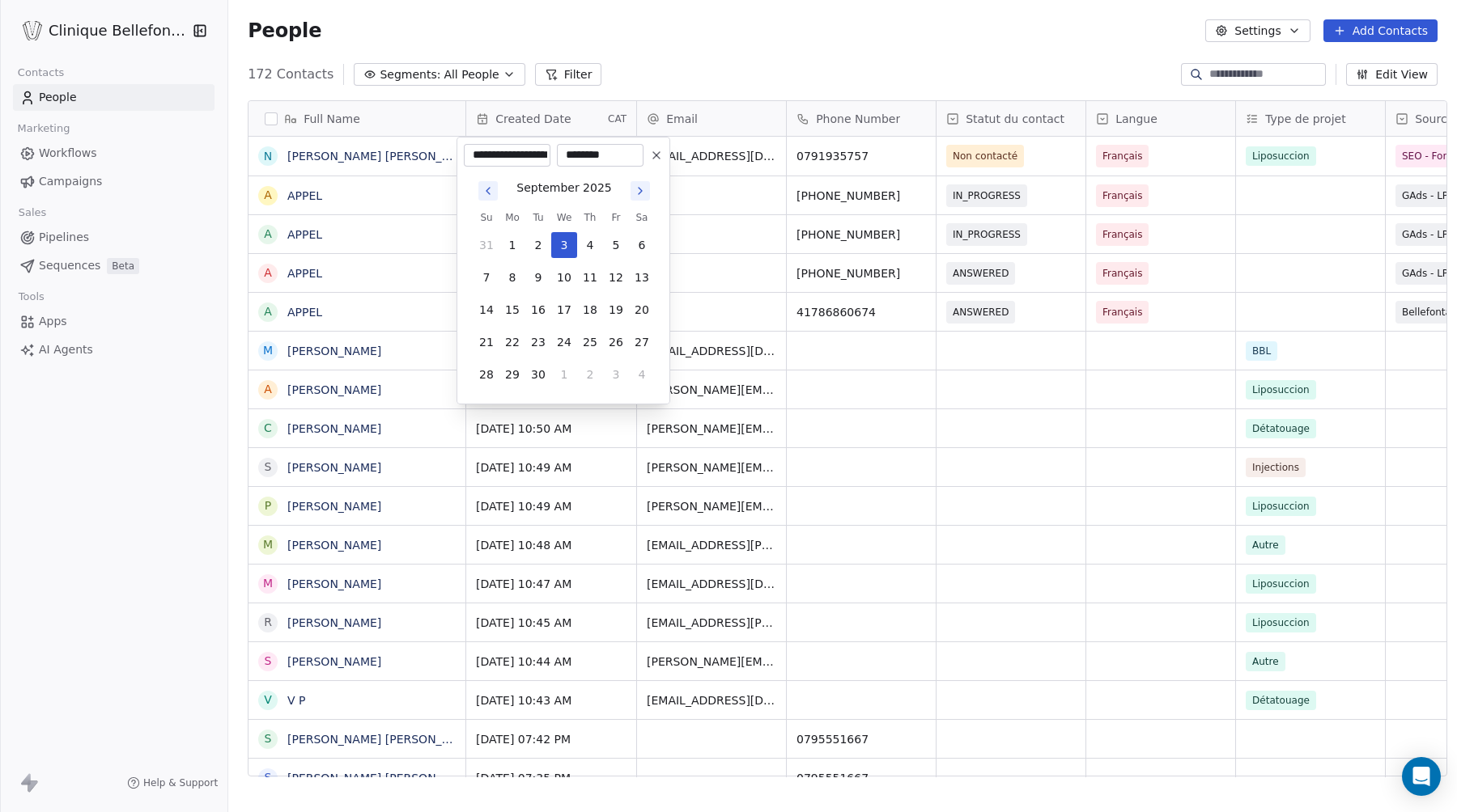
scroll to position [0, 38]
drag, startPoint x: 506, startPoint y: 154, endPoint x: 564, endPoint y: 154, distance: 58.0
click at [564, 154] on div "**********" at bounding box center [553, 155] width 180 height 23
click at [528, 163] on input "**********" at bounding box center [507, 155] width 80 height 16
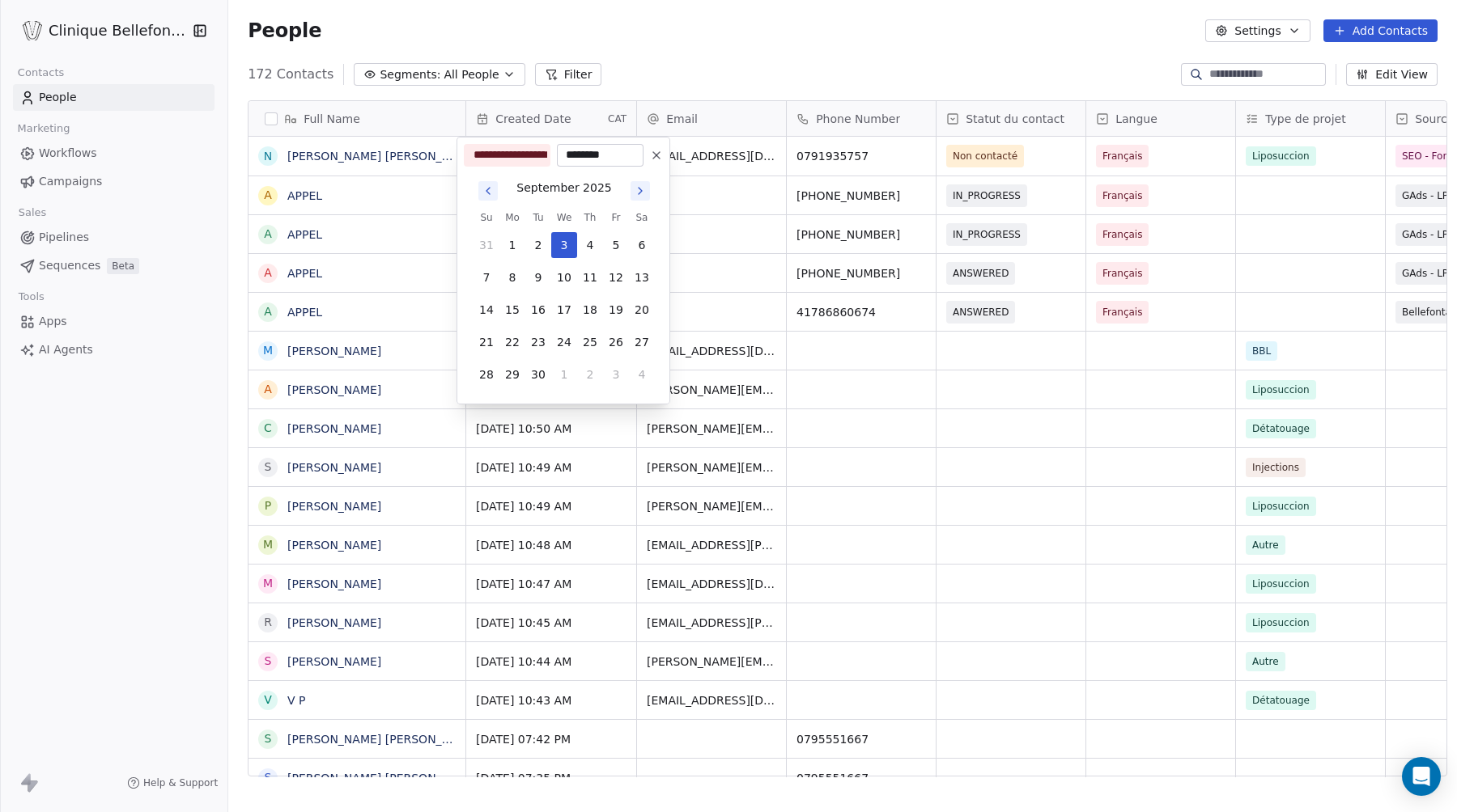
click at [528, 163] on input "**********" at bounding box center [507, 155] width 80 height 16
click at [511, 153] on input "**********" at bounding box center [507, 155] width 80 height 16
drag, startPoint x: 535, startPoint y: 154, endPoint x: 577, endPoint y: 154, distance: 42.0
click at [578, 154] on div "**********" at bounding box center [553, 155] width 180 height 23
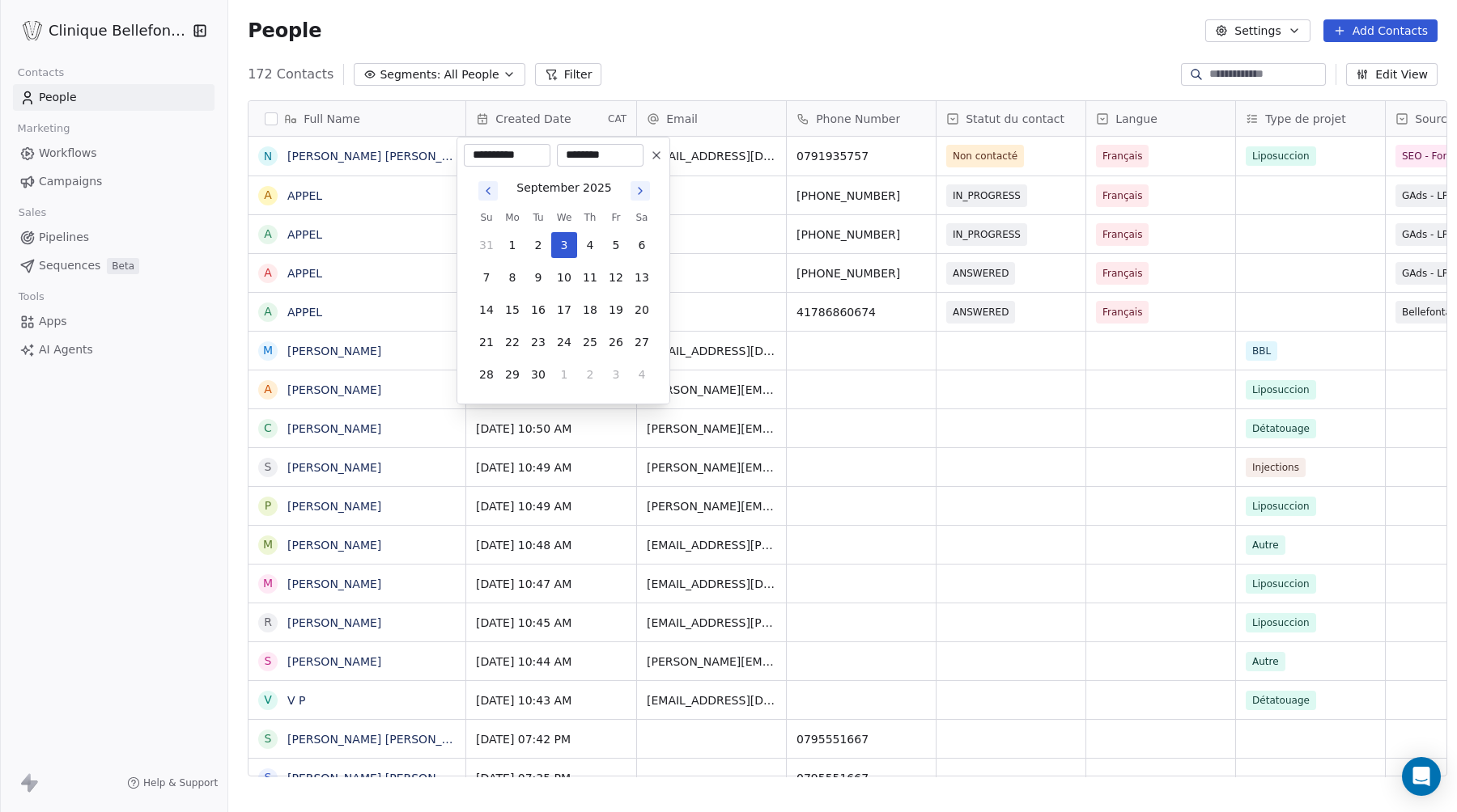
scroll to position [0, 0]
type input "**********"
click at [580, 157] on input "********" at bounding box center [600, 155] width 80 height 16
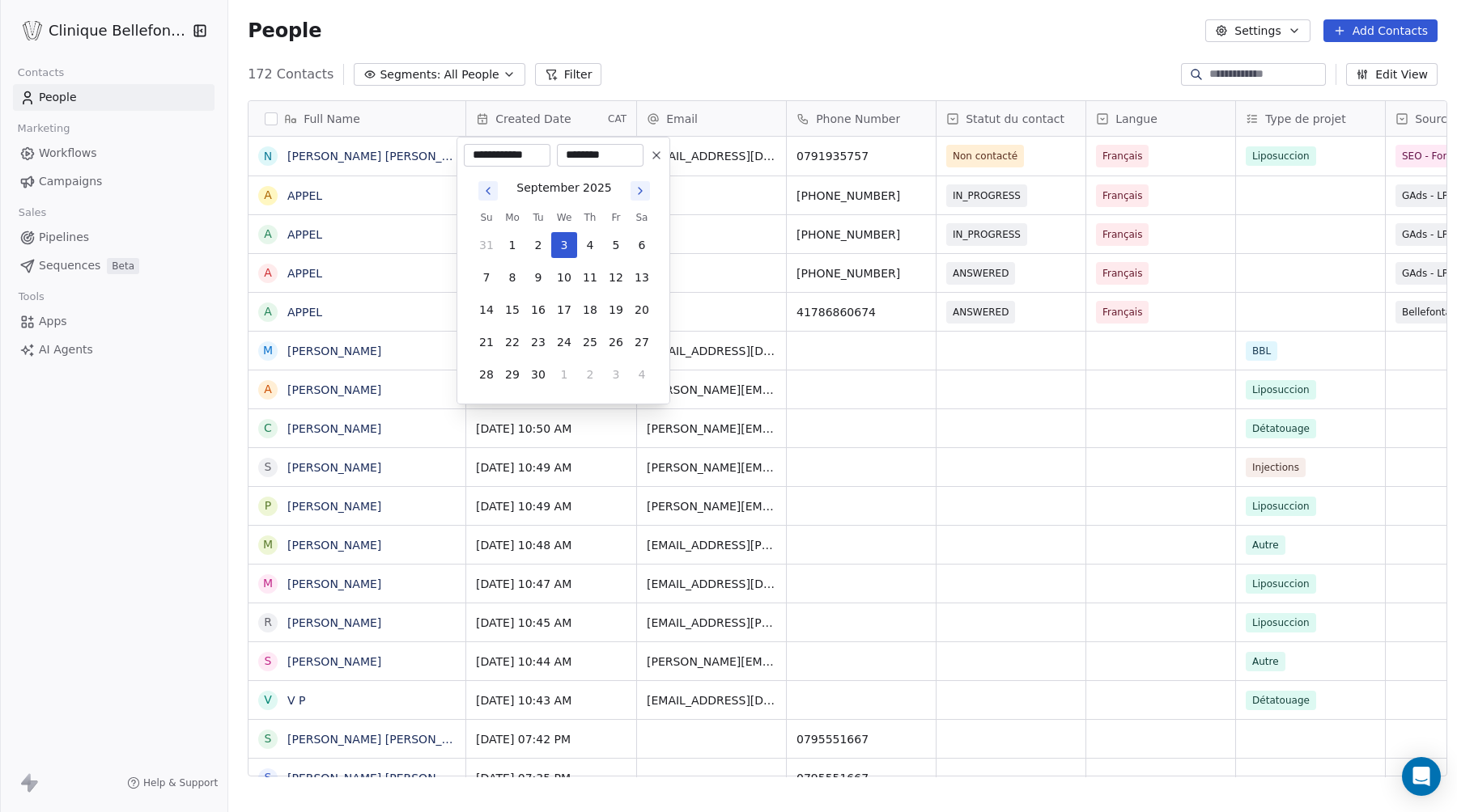
paste input
type input "********"
click at [704, 262] on html "Clinique Bellefontaine Contacts People Marketing Workflows Campaigns Sales Pipe…" at bounding box center [728, 406] width 1457 height 812
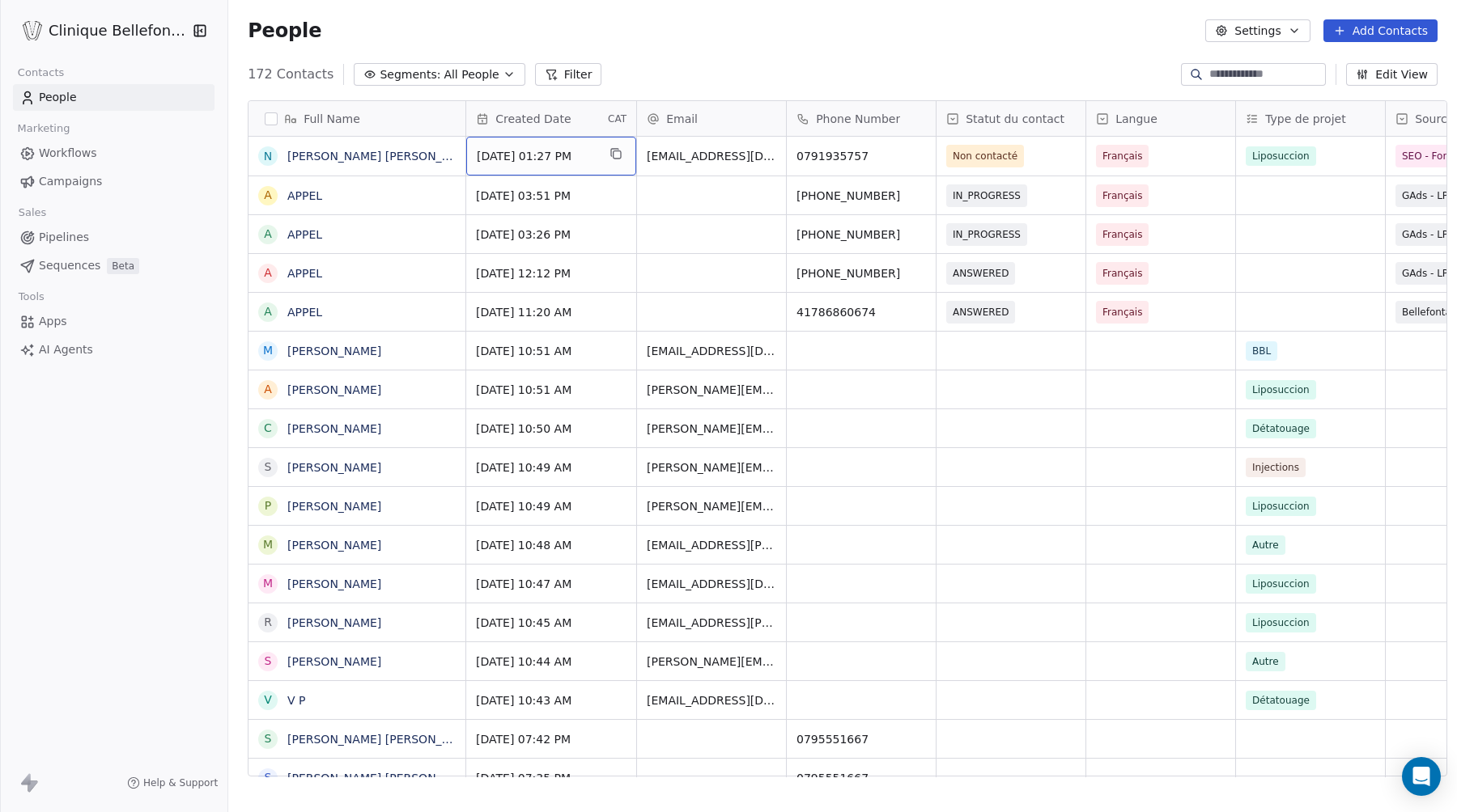
click at [587, 157] on span "[DATE] 01:27 PM" at bounding box center [536, 156] width 119 height 16
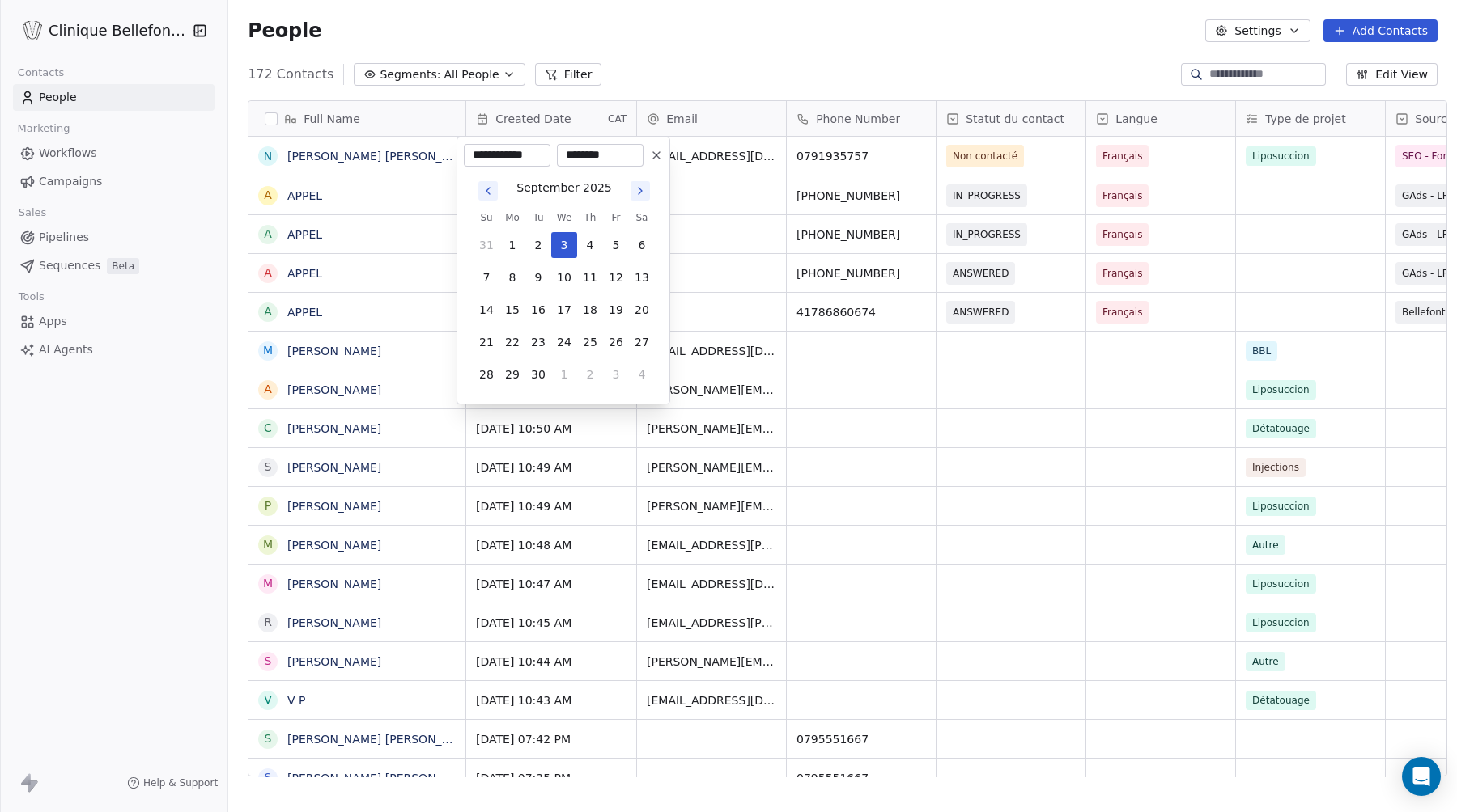
click at [594, 156] on input "********" at bounding box center [600, 155] width 80 height 16
click at [572, 156] on input "********" at bounding box center [600, 155] width 80 height 16
click at [587, 157] on input "********" at bounding box center [600, 155] width 80 height 16
type input "********"
click at [690, 62] on html "Clinique Bellefontaine Contacts People Marketing Workflows Campaigns Sales Pipe…" at bounding box center [728, 406] width 1457 height 812
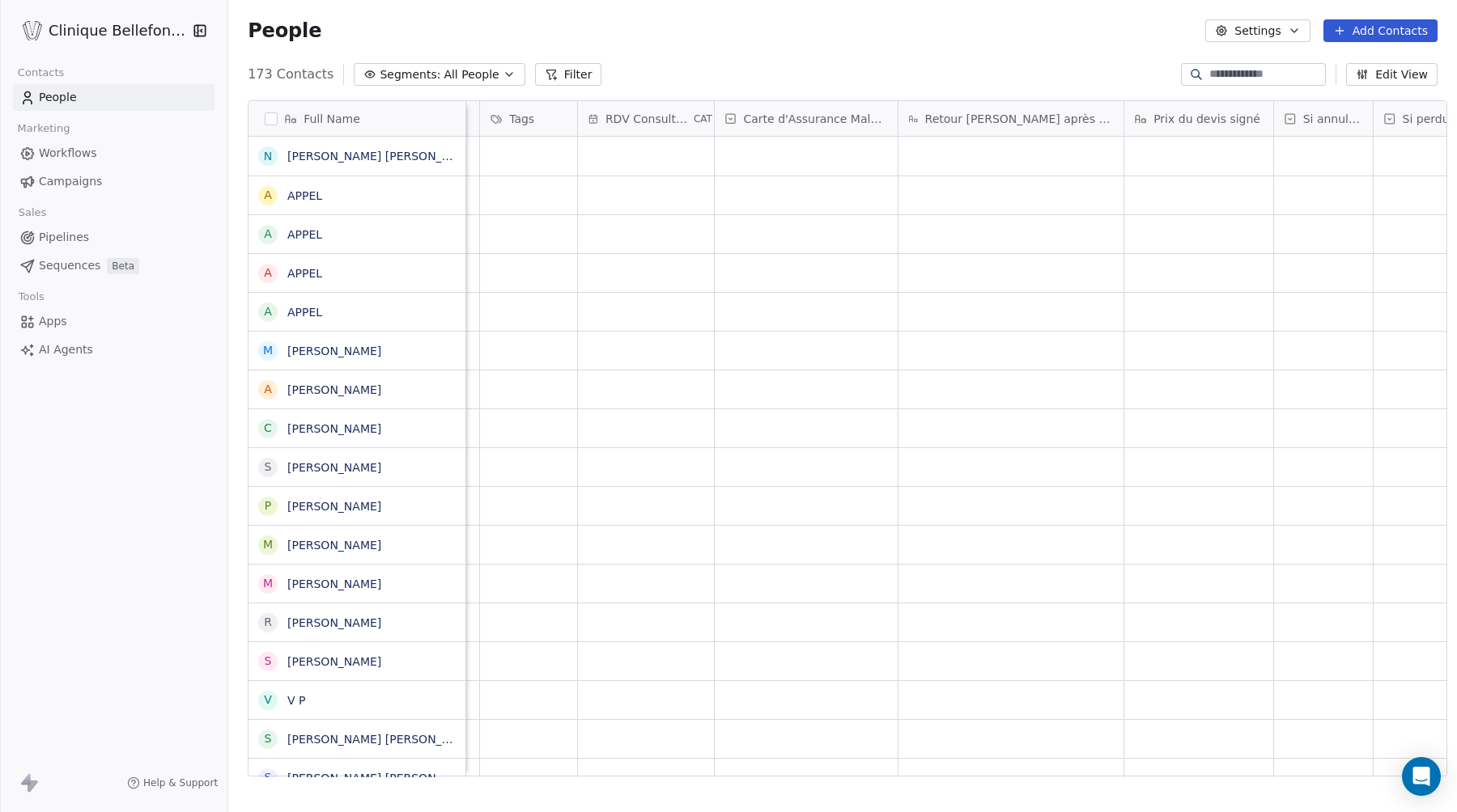
scroll to position [0, 2842]
click at [1420, 114] on icon at bounding box center [1426, 118] width 13 height 13
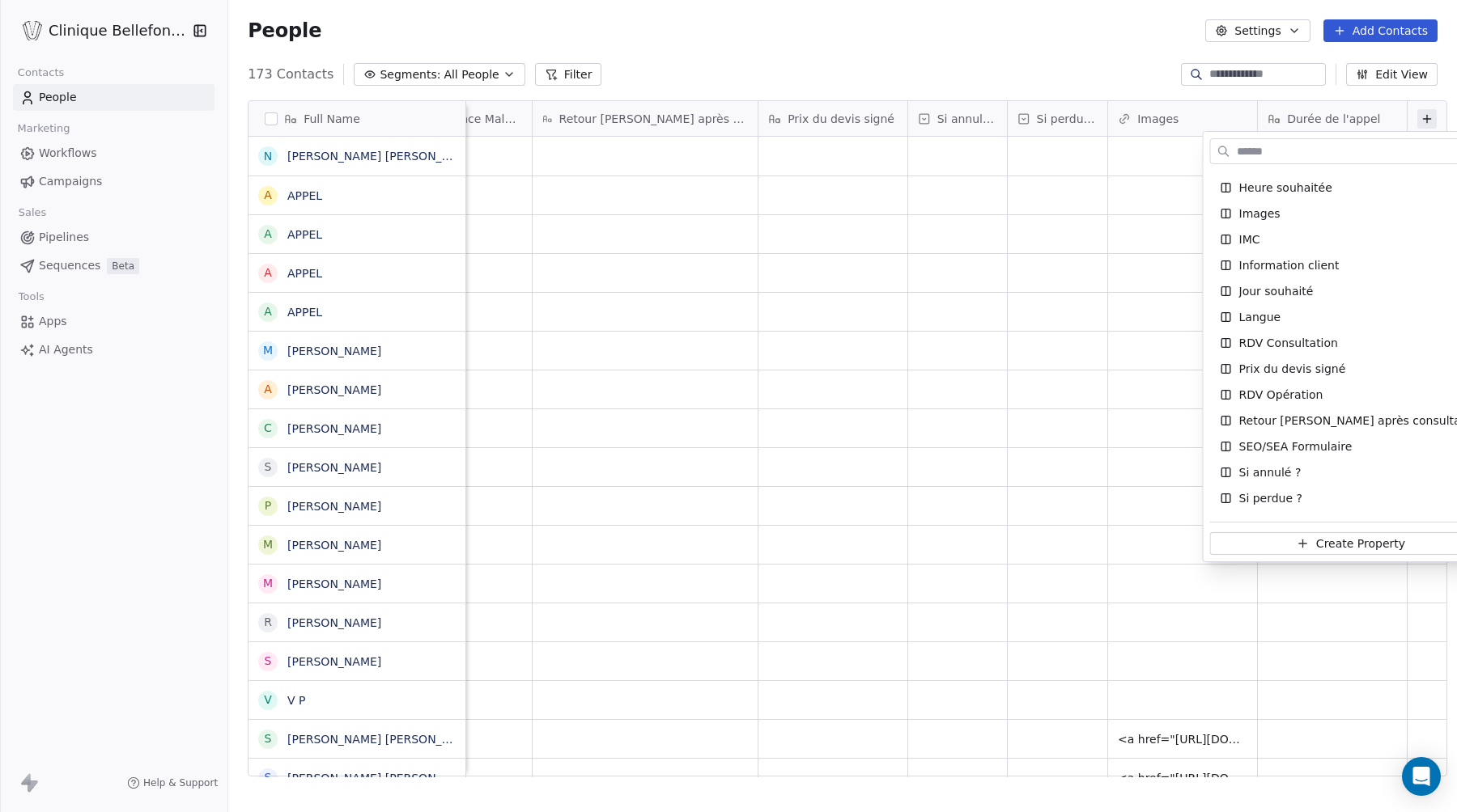
scroll to position [573, 0]
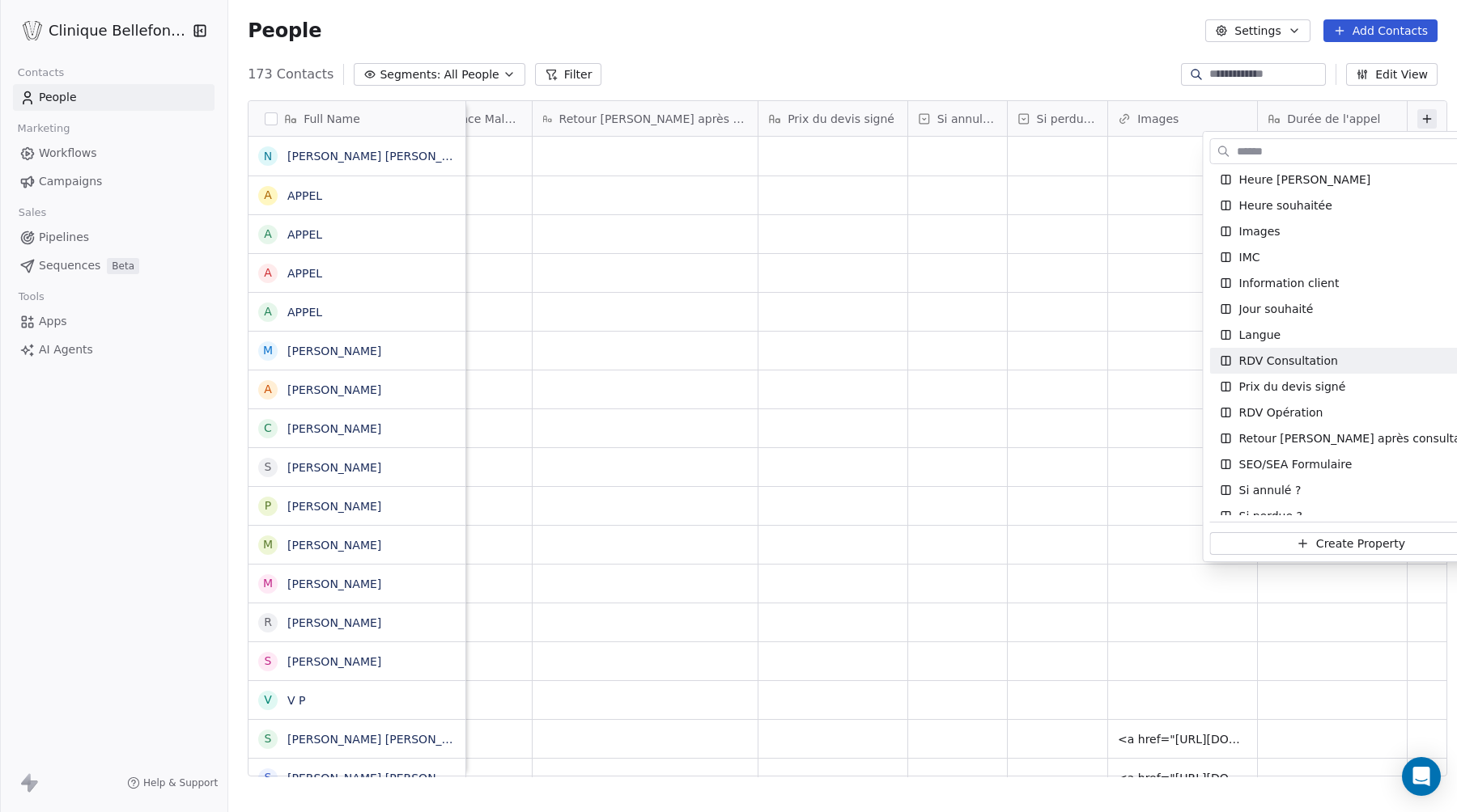
click at [899, 308] on html "Clinique Bellefontaine Contacts People Marketing Workflows Campaigns Sales Pipe…" at bounding box center [728, 406] width 1457 height 812
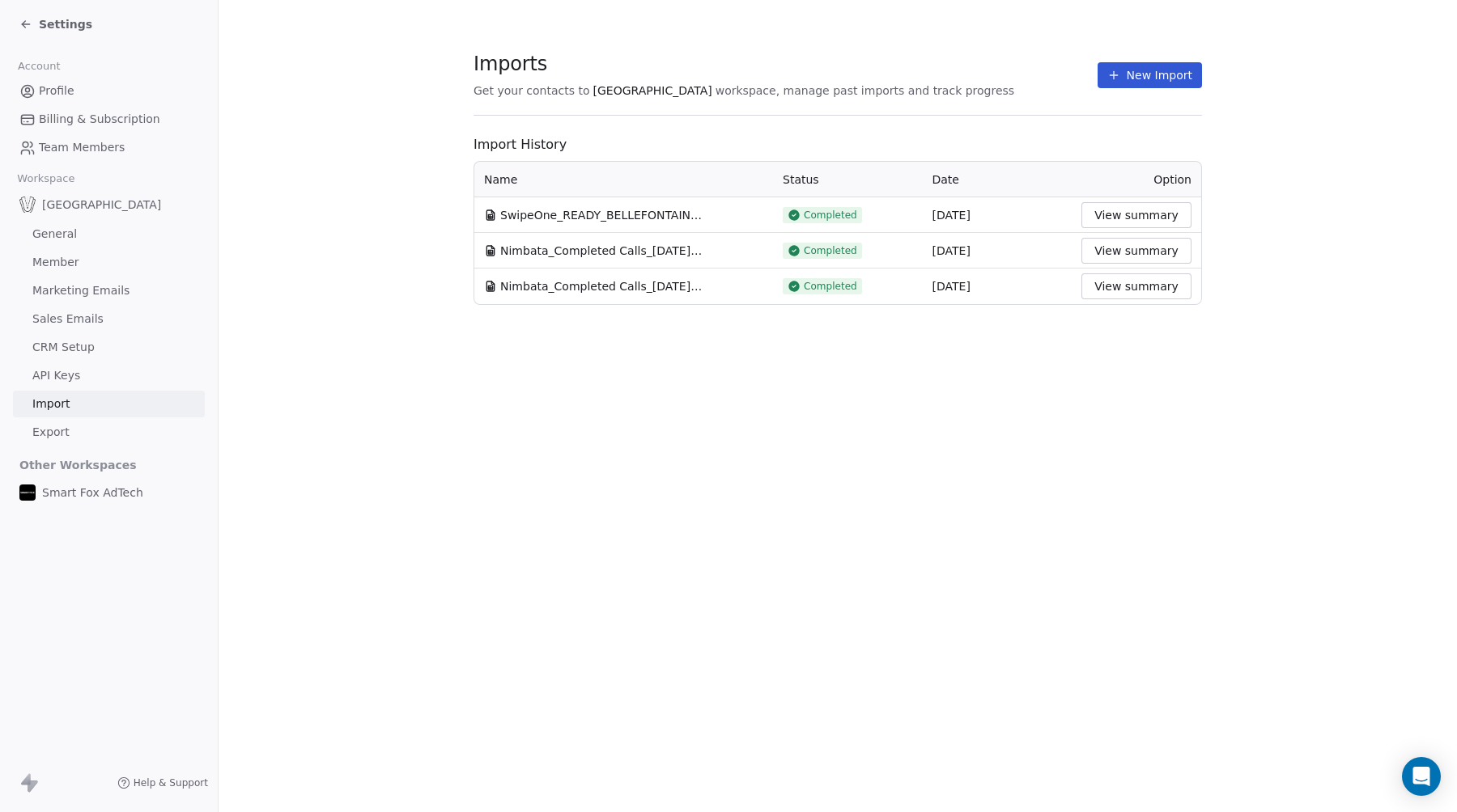
click at [67, 32] on span "Settings" at bounding box center [66, 24] width 54 height 16
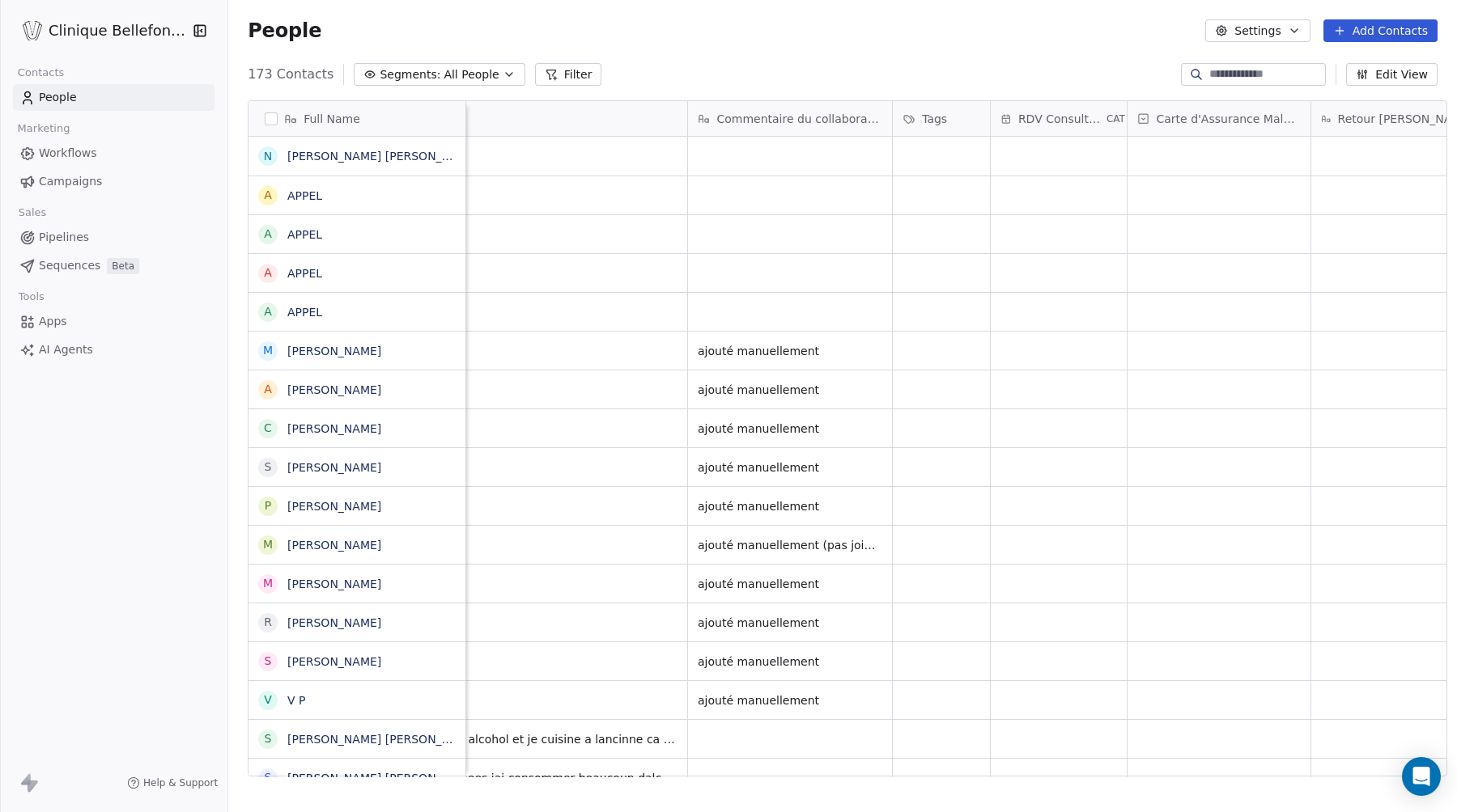
scroll to position [0, 2015]
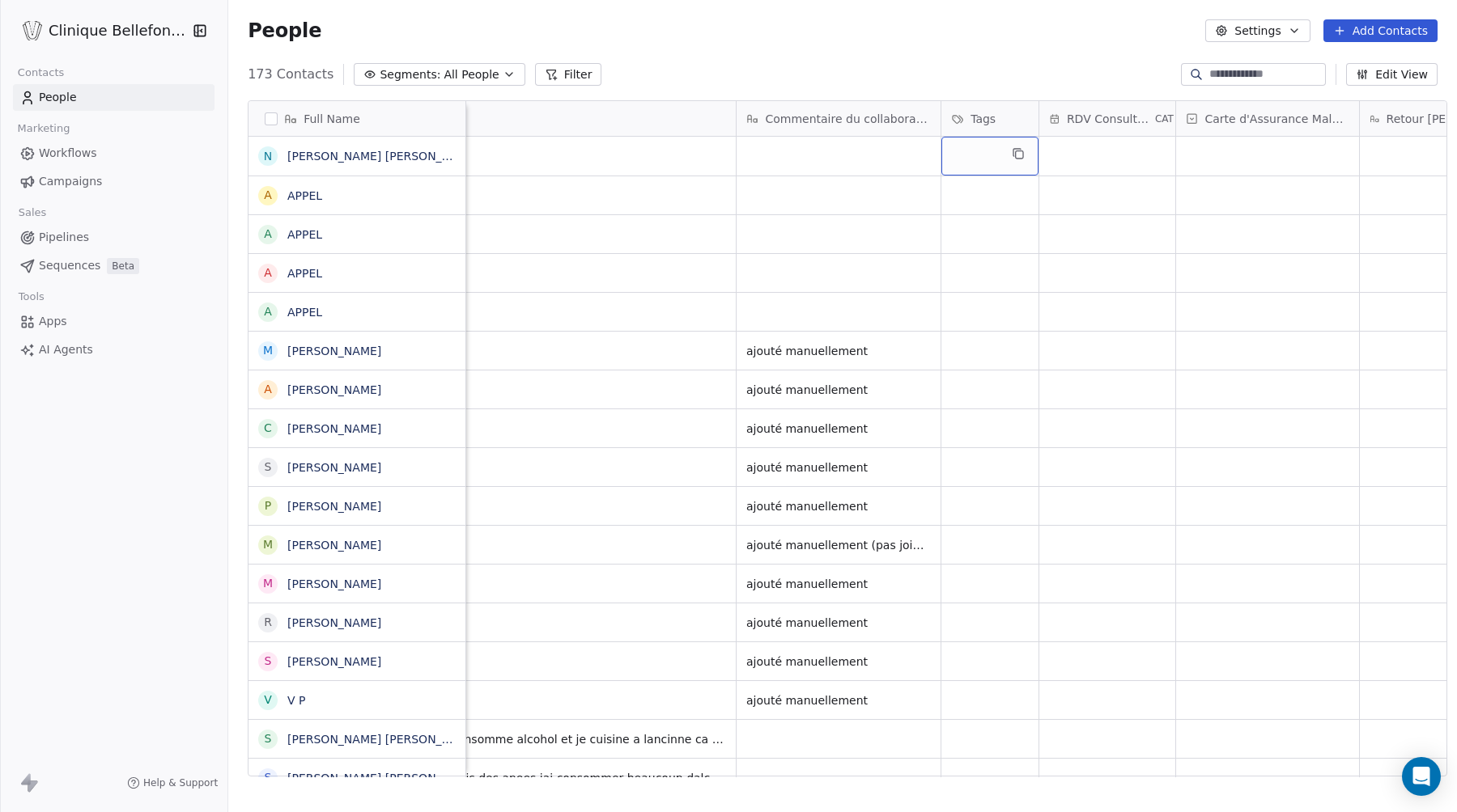
click at [963, 154] on div "grid" at bounding box center [990, 156] width 97 height 39
click at [970, 118] on span "Tags" at bounding box center [982, 118] width 25 height 16
click at [969, 118] on html "Clinique Bellefontaine Contacts People Marketing Workflows Campaigns Sales Pipe…" at bounding box center [728, 406] width 1457 height 812
copy span "Tags"
